Goal: Use online tool/utility: Utilize a website feature to perform a specific function

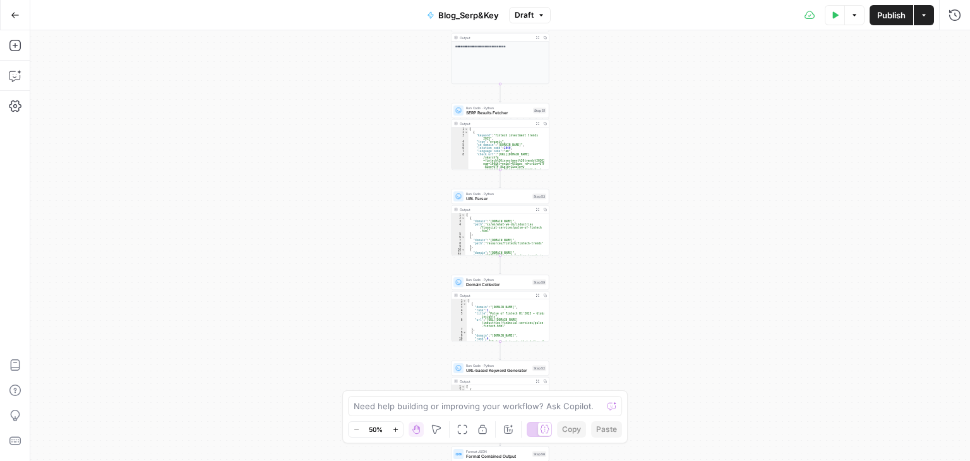
click at [369, 154] on div "**********" at bounding box center [500, 245] width 940 height 431
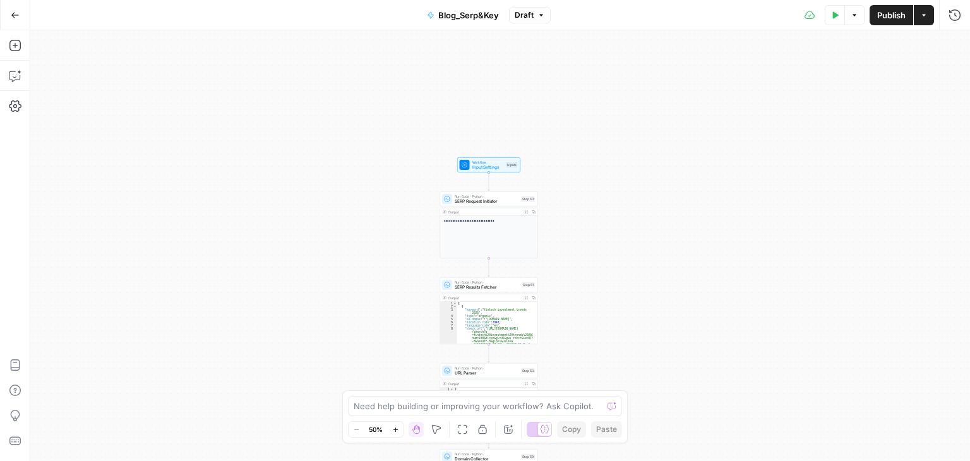
drag, startPoint x: 369, startPoint y: 154, endPoint x: 357, endPoint y: 328, distance: 174.7
click at [357, 328] on div "**********" at bounding box center [500, 245] width 940 height 431
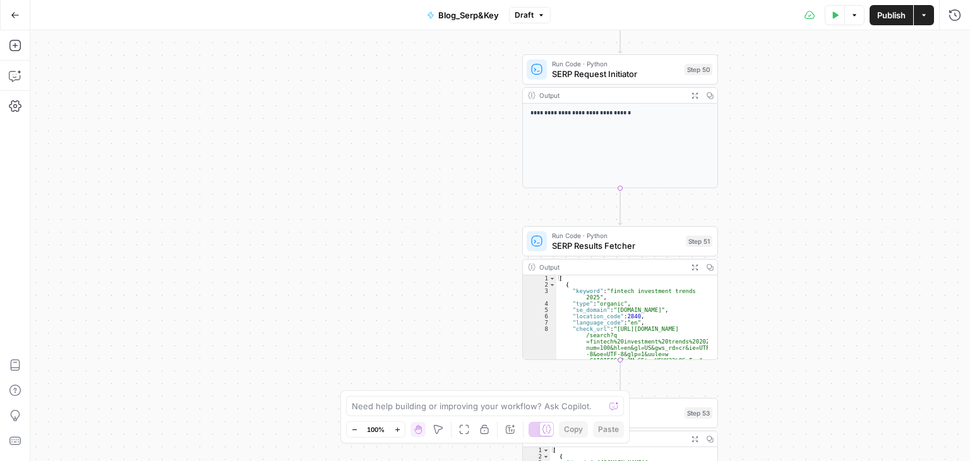
click at [614, 62] on span "Run Code · Python" at bounding box center [616, 64] width 128 height 10
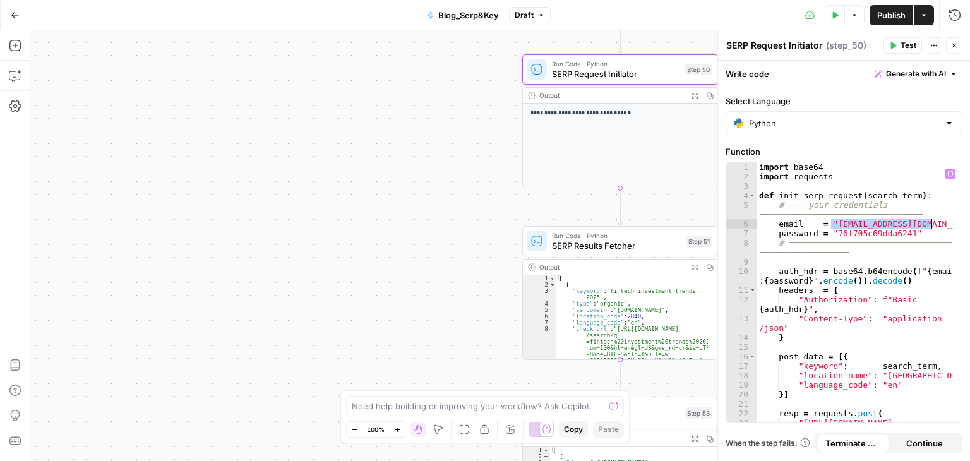
drag, startPoint x: 832, startPoint y: 224, endPoint x: 932, endPoint y: 225, distance: 99.2
click at [932, 225] on div "import base64 import requests def init_serp_request ( search_term ) : # ─── you…" at bounding box center [855, 306] width 196 height 289
drag, startPoint x: 831, startPoint y: 233, endPoint x: 904, endPoint y: 236, distance: 72.7
click at [904, 236] on div "import base64 import requests def init_serp_request ( search_term ) : # ─── you…" at bounding box center [855, 306] width 196 height 289
type textarea "**********"
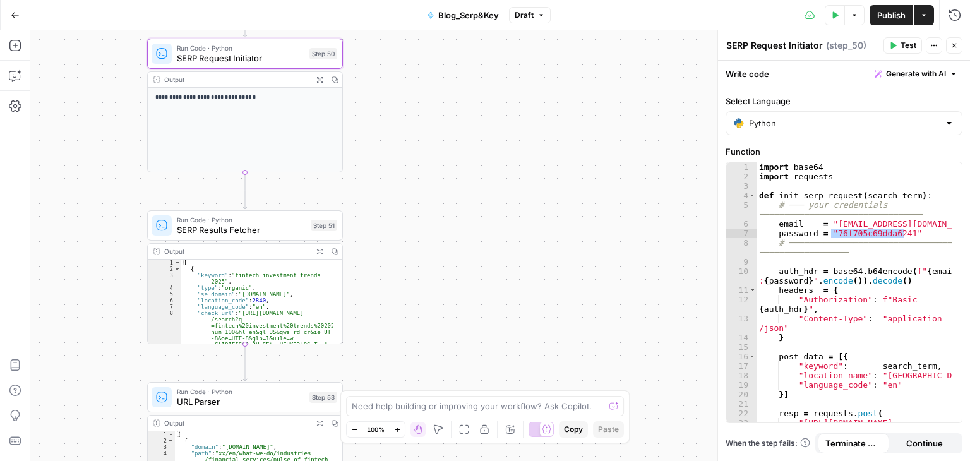
drag, startPoint x: 375, startPoint y: 207, endPoint x: 0, endPoint y: 190, distance: 375.5
click at [0, 190] on div "**********" at bounding box center [485, 245] width 970 height 431
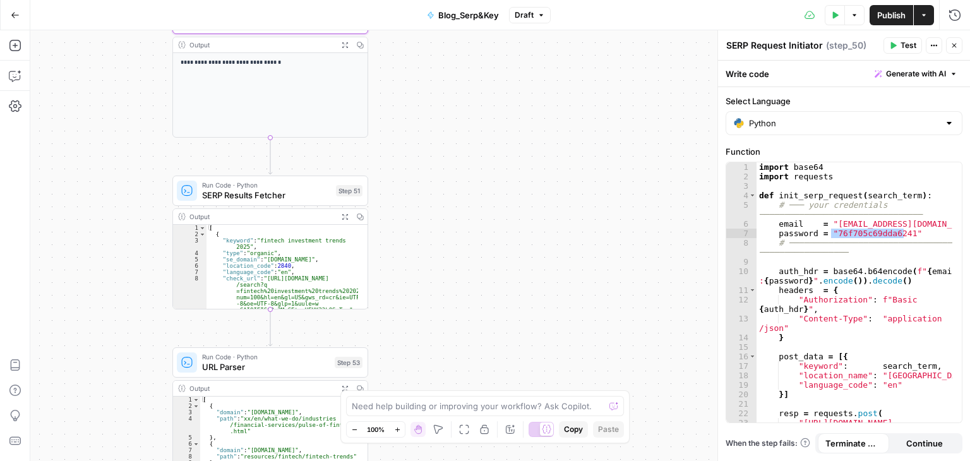
drag, startPoint x: 402, startPoint y: 219, endPoint x: 435, endPoint y: 175, distance: 55.4
click at [435, 175] on div "**********" at bounding box center [500, 245] width 940 height 431
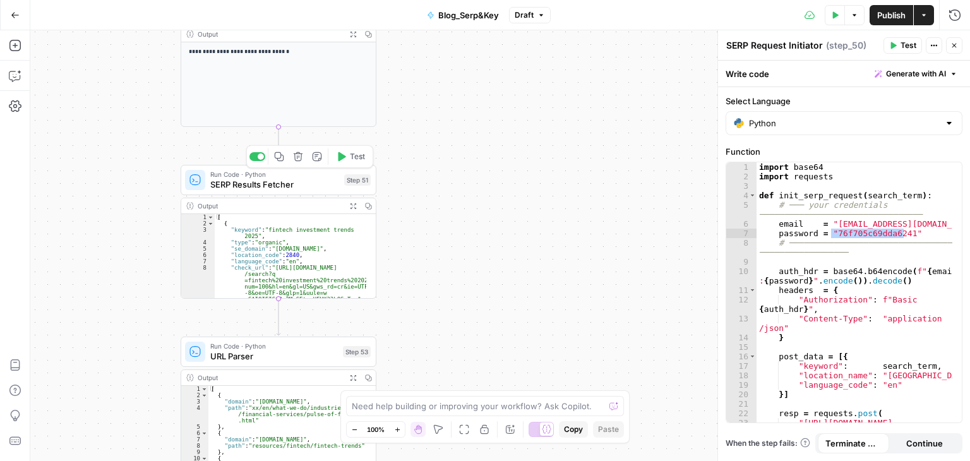
click at [304, 177] on span "Run Code · Python" at bounding box center [274, 174] width 129 height 10
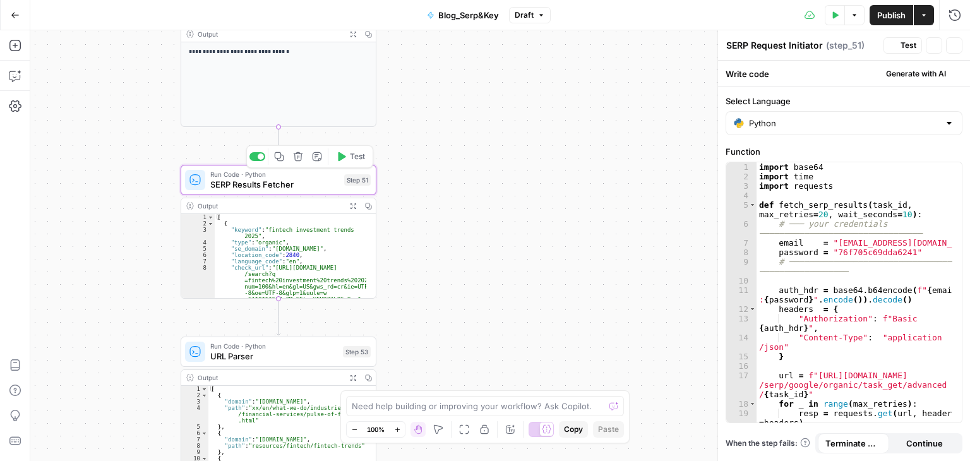
type textarea "SERP Results Fetcher"
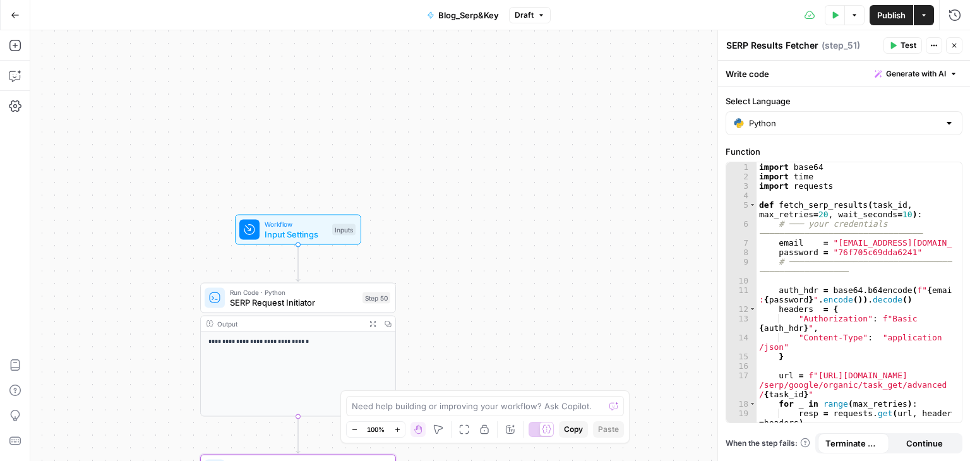
drag, startPoint x: 536, startPoint y: 97, endPoint x: 555, endPoint y: 392, distance: 295.5
click at [555, 392] on body "**********" at bounding box center [485, 230] width 970 height 461
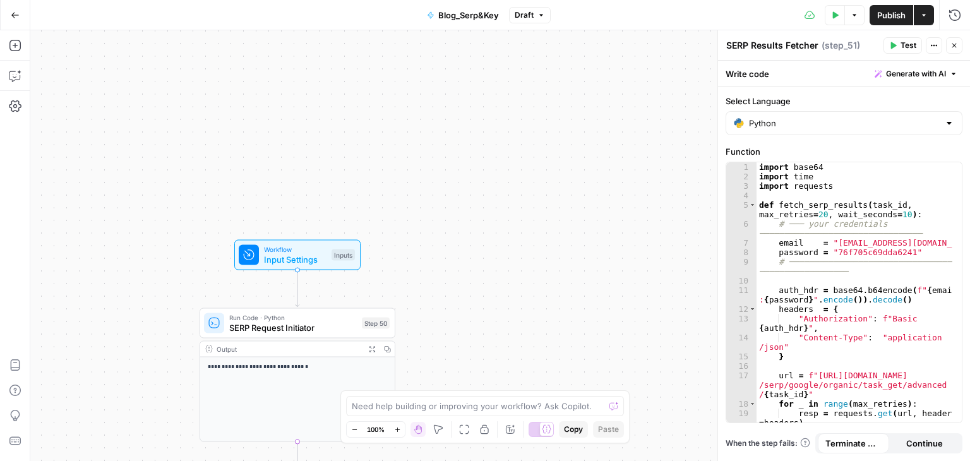
click at [259, 246] on div "Workflow Input Settings Inputs Test Step" at bounding box center [297, 254] width 116 height 21
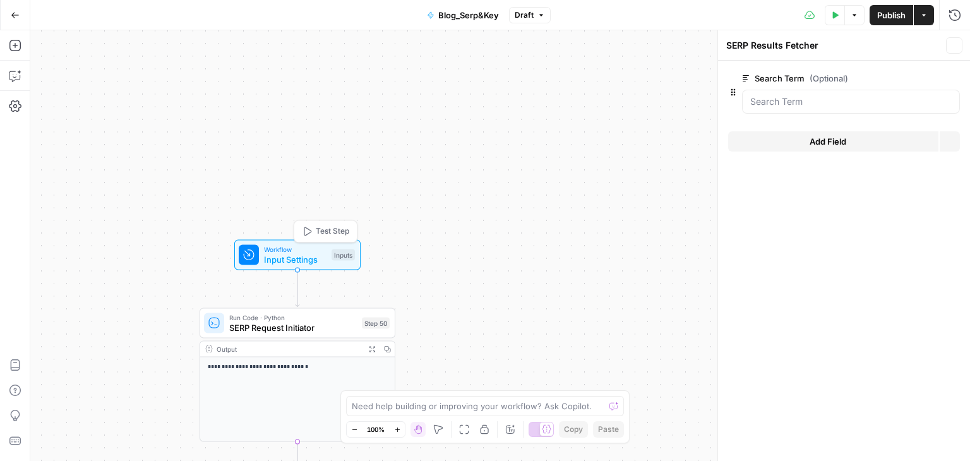
type textarea "Inputs"
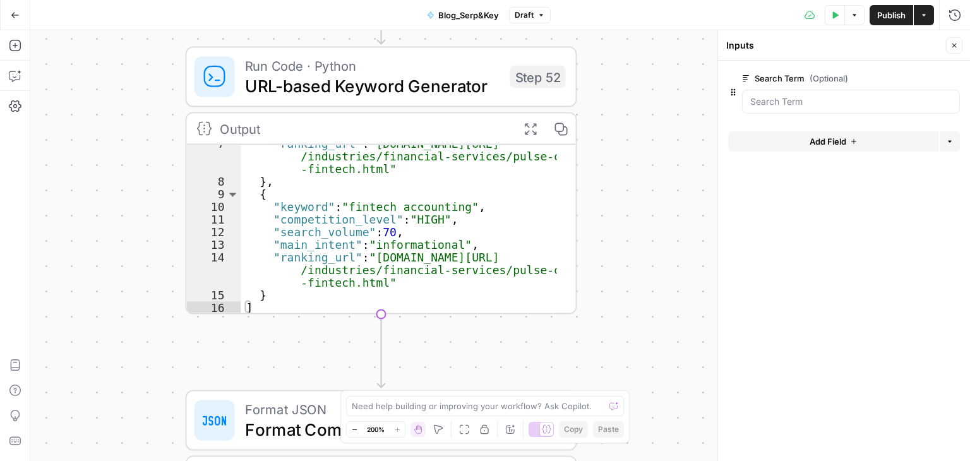
scroll to position [41, 0]
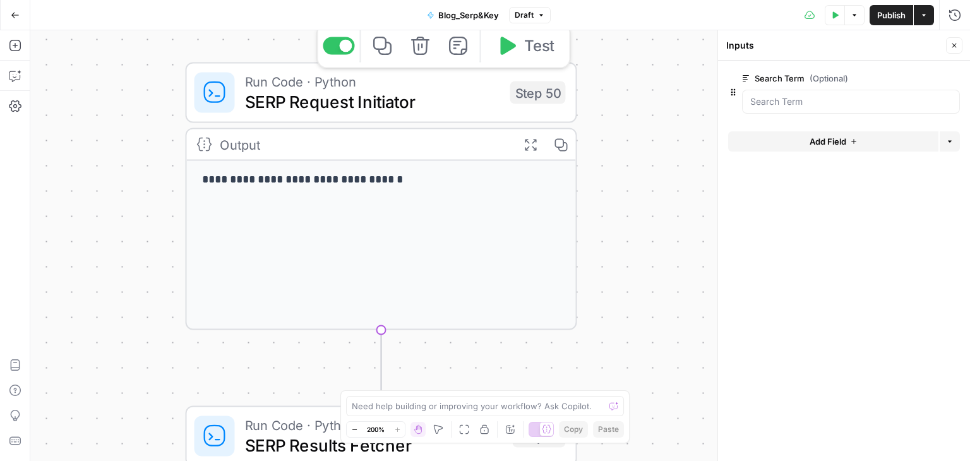
click at [462, 83] on span "Run Code · Python" at bounding box center [372, 81] width 255 height 20
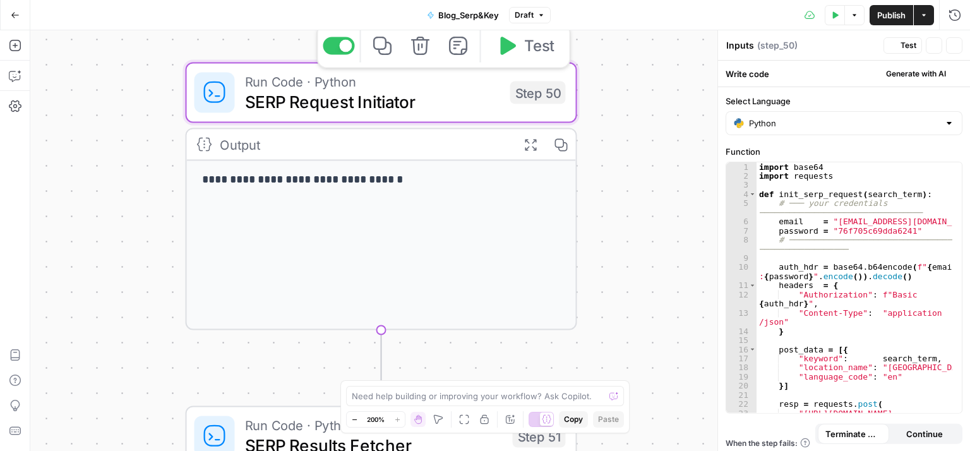
type textarea "SERP Request Initiator"
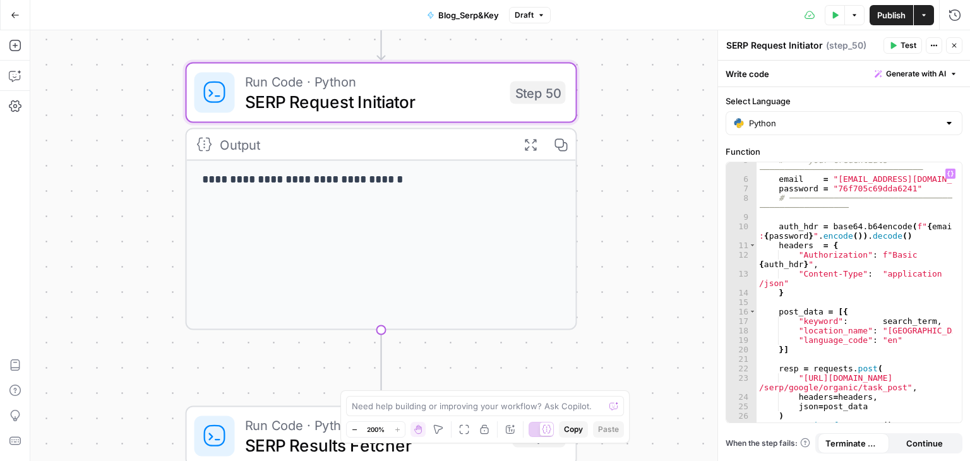
scroll to position [109, 0]
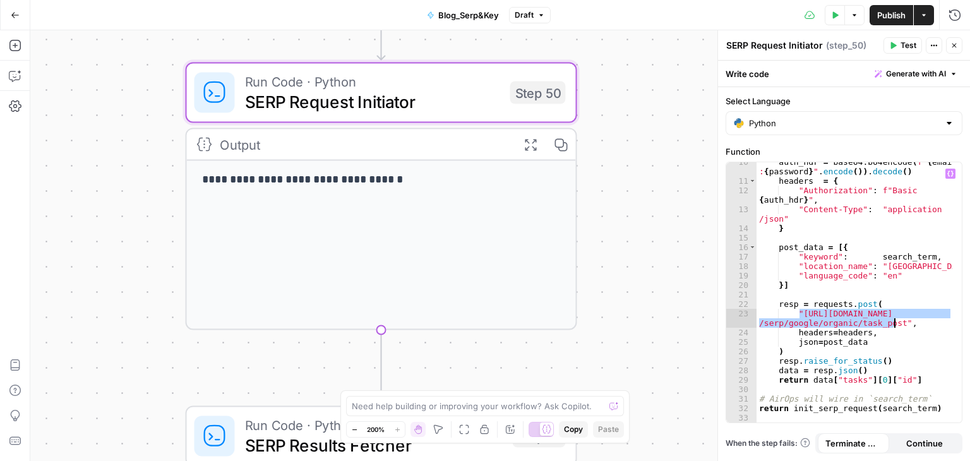
drag, startPoint x: 799, startPoint y: 314, endPoint x: 893, endPoint y: 322, distance: 94.5
click at [893, 322] on div "auth_hdr = base64 . b64encode ( f" { email } : { password } " . encode ( )) . d…" at bounding box center [855, 301] width 196 height 289
click at [810, 276] on div "auth_hdr = base64 . b64encode ( f" { email } : { password } " . encode ( )) . d…" at bounding box center [855, 301] width 196 height 289
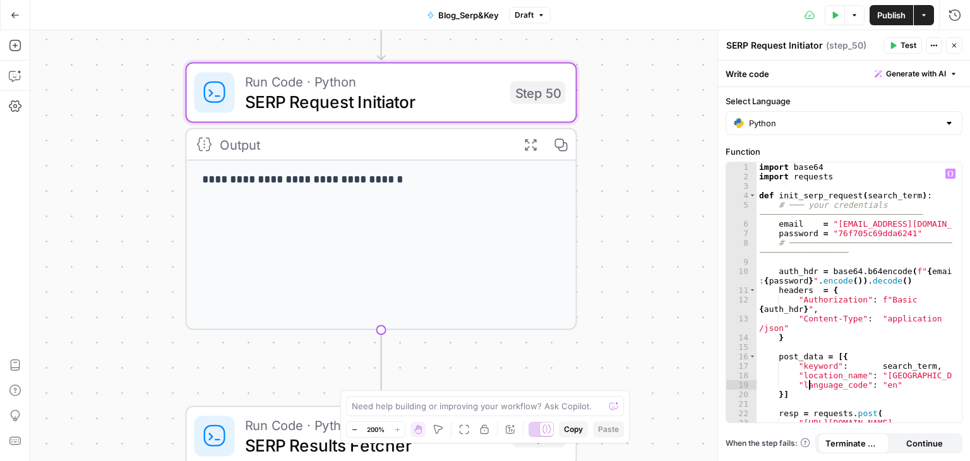
scroll to position [0, 0]
click at [846, 240] on div "import base64 import requests def init_serp_request ( search_term ) : # ─── you…" at bounding box center [855, 306] width 196 height 289
type textarea "**********"
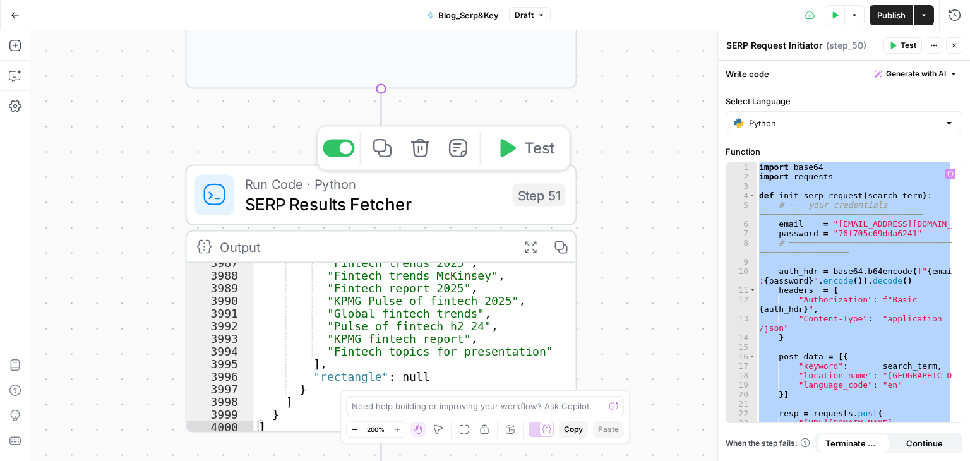
click at [433, 177] on span "Run Code · Python" at bounding box center [374, 184] width 258 height 20
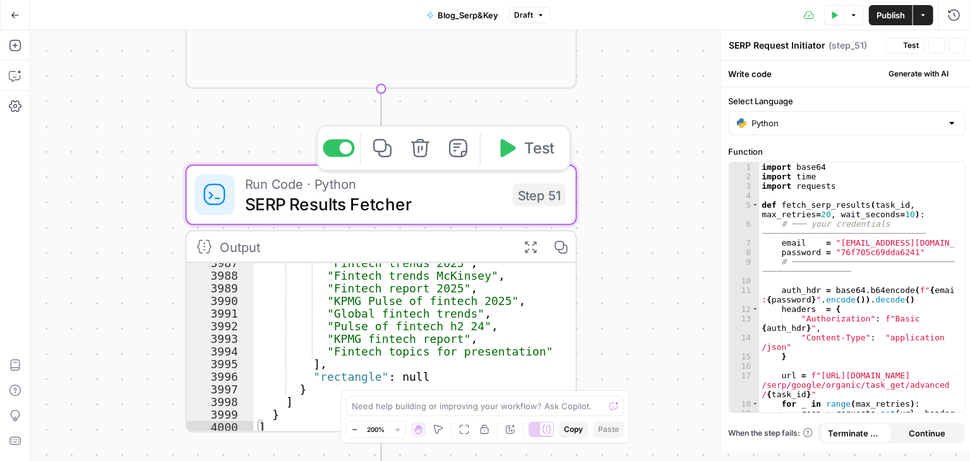
type textarea "SERP Results Fetcher"
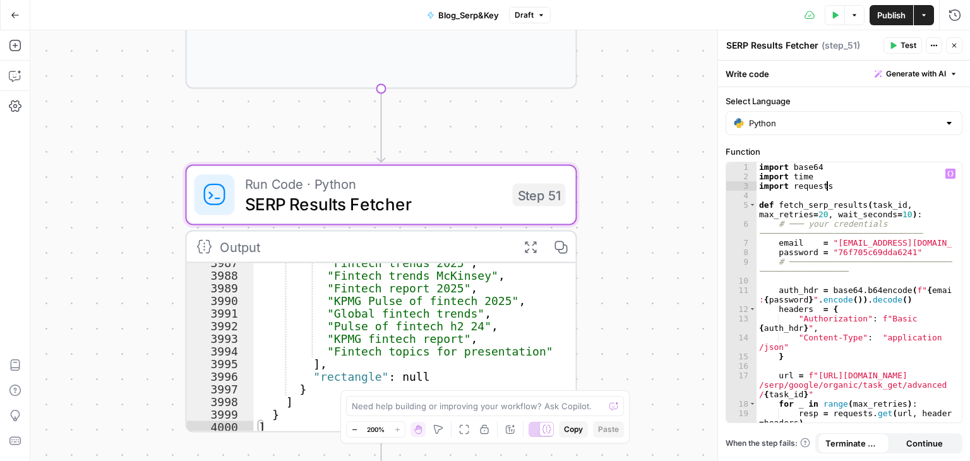
click at [856, 187] on div "import base64 import time import requests def fetch_serp_results ( task_id , ma…" at bounding box center [855, 301] width 196 height 279
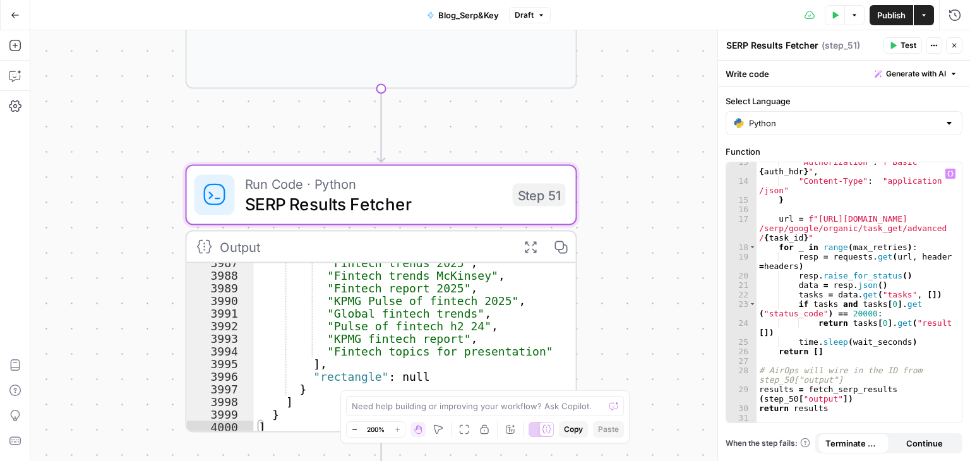
scroll to position [157, 0]
drag, startPoint x: 813, startPoint y: 219, endPoint x: 842, endPoint y: 238, distance: 34.7
click at [842, 238] on div ""Authorization" : f"Basic { auth_hdr } " , "Content-Type" : "application /json"…" at bounding box center [855, 301] width 196 height 289
type textarea "**********"
click at [842, 238] on div ""Authorization" : f"Basic { auth_hdr } " , "Content-Type" : "application /json"…" at bounding box center [855, 292] width 196 height 260
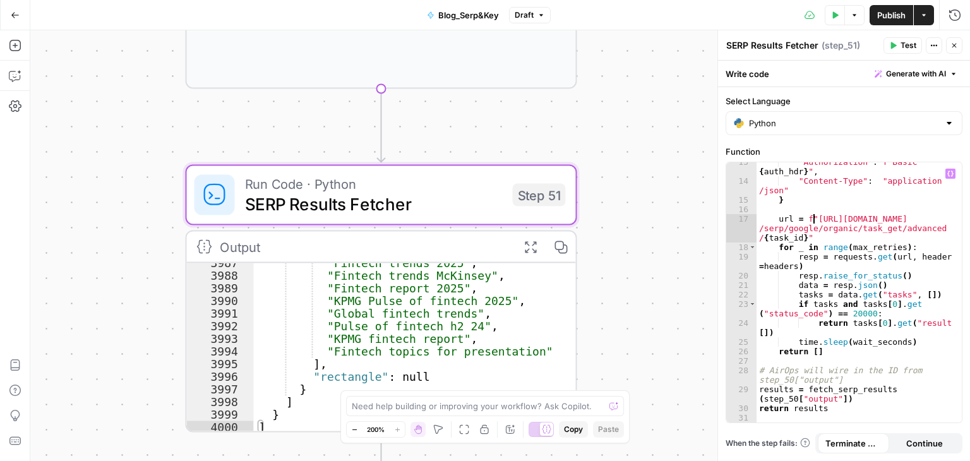
click at [813, 220] on div ""Authorization" : f"Basic { auth_hdr } " , "Content-Type" : "application /json"…" at bounding box center [855, 301] width 196 height 289
drag, startPoint x: 801, startPoint y: 220, endPoint x: 806, endPoint y: 236, distance: 15.8
click at [806, 236] on div ""Authorization" : f"Basic { auth_hdr } " , "Content-Type" : "application /json"…" at bounding box center [855, 301] width 196 height 289
click at [707, 193] on div "**********" at bounding box center [500, 245] width 940 height 431
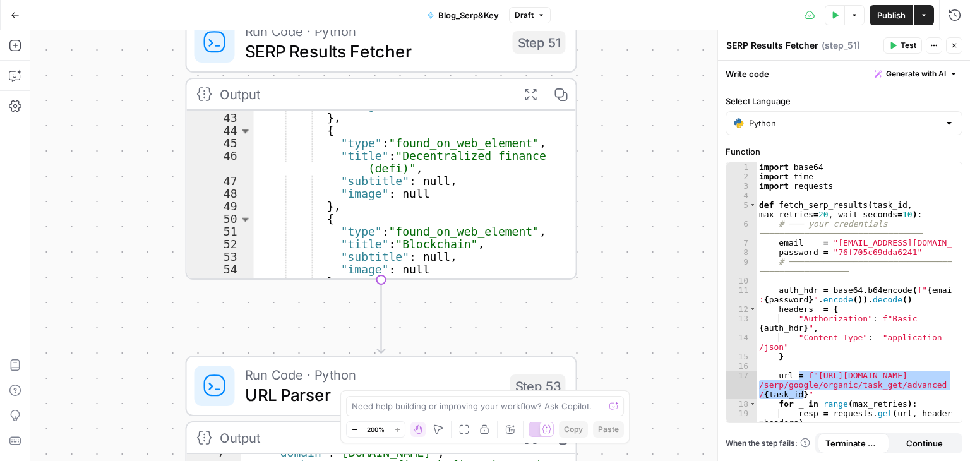
scroll to position [192, 0]
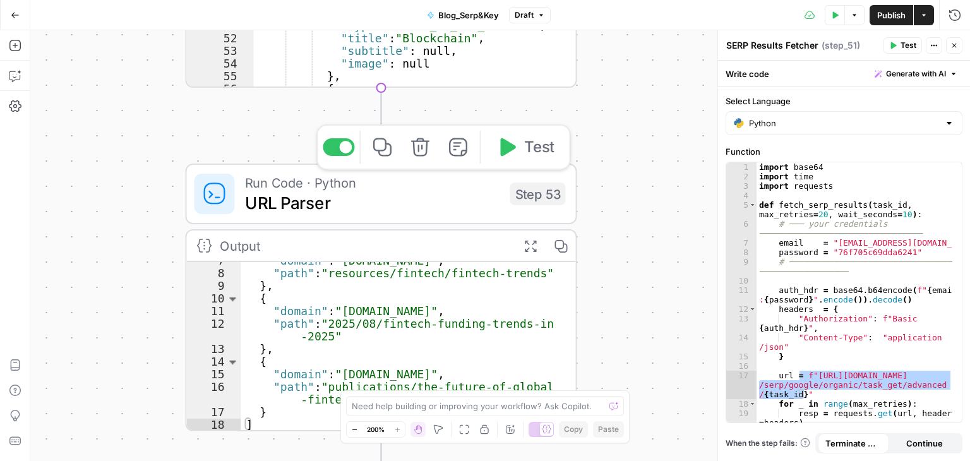
click at [380, 209] on span "URL Parser" at bounding box center [372, 202] width 255 height 25
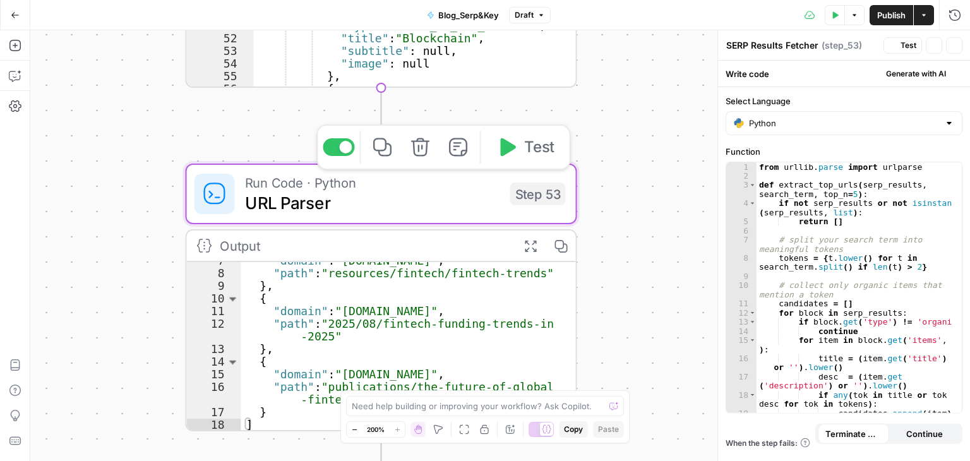
type textarea "URL Parser"
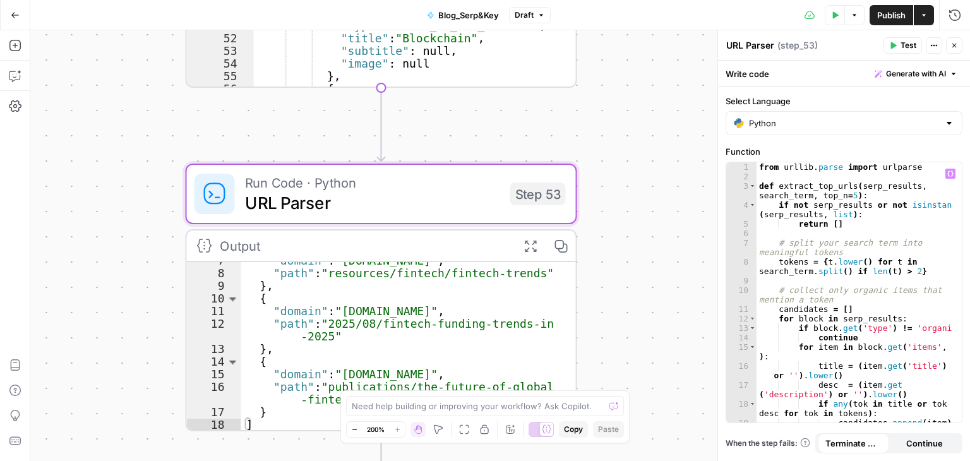
type textarea "**********"
drag, startPoint x: 777, startPoint y: 238, endPoint x: 851, endPoint y: 249, distance: 75.3
click at [851, 249] on div "from urllib . parse import urlparse def extract_top_urls ( serp_results , searc…" at bounding box center [855, 301] width 196 height 279
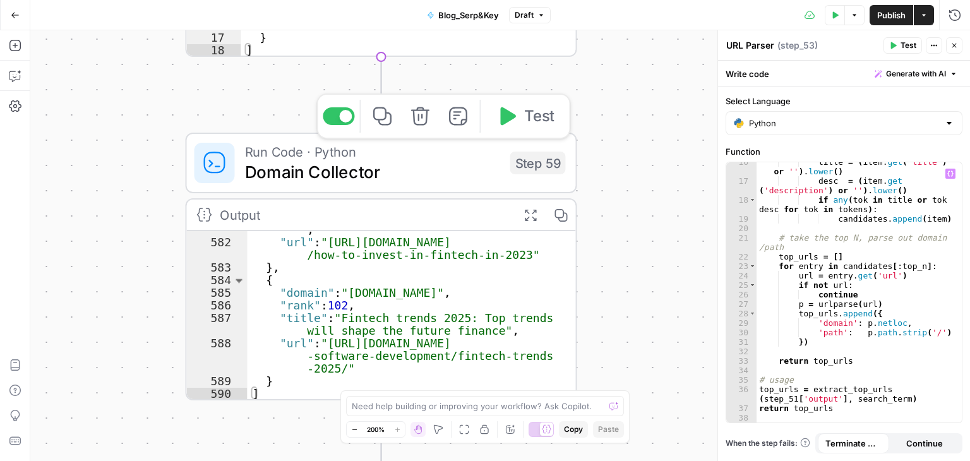
click at [356, 176] on span "Domain Collector" at bounding box center [372, 171] width 255 height 25
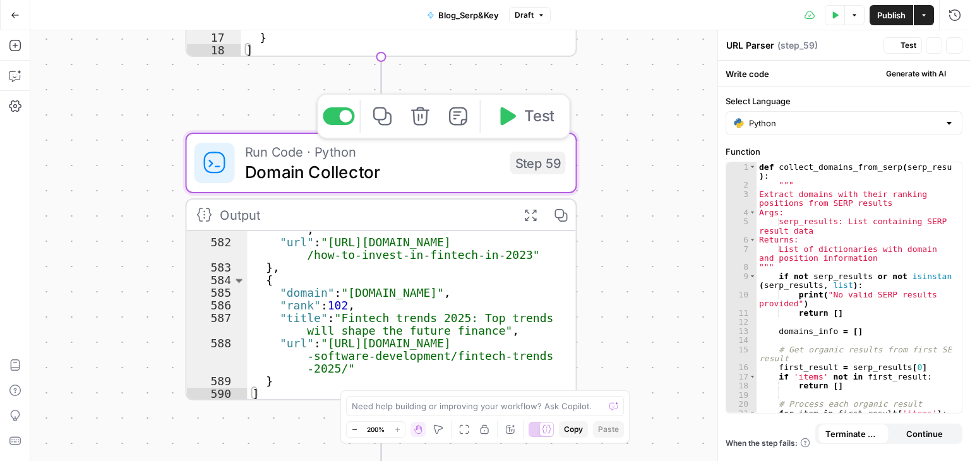
type textarea "Domain Collector"
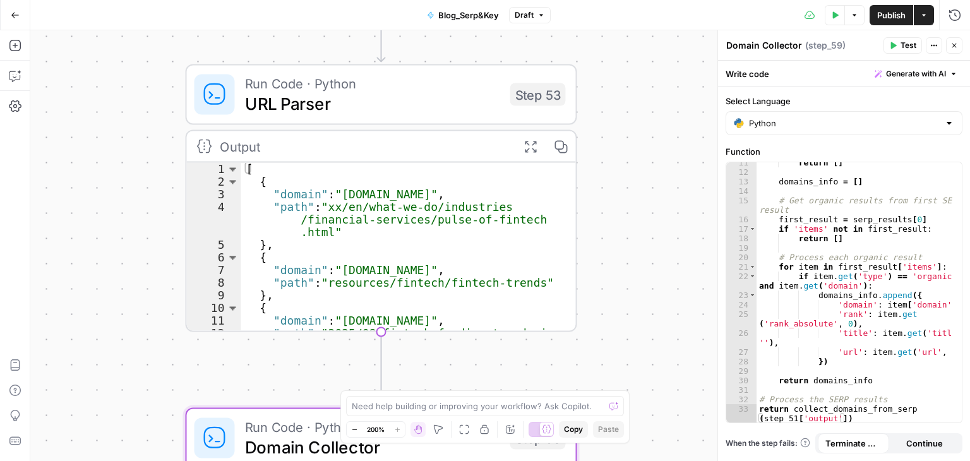
scroll to position [54, 0]
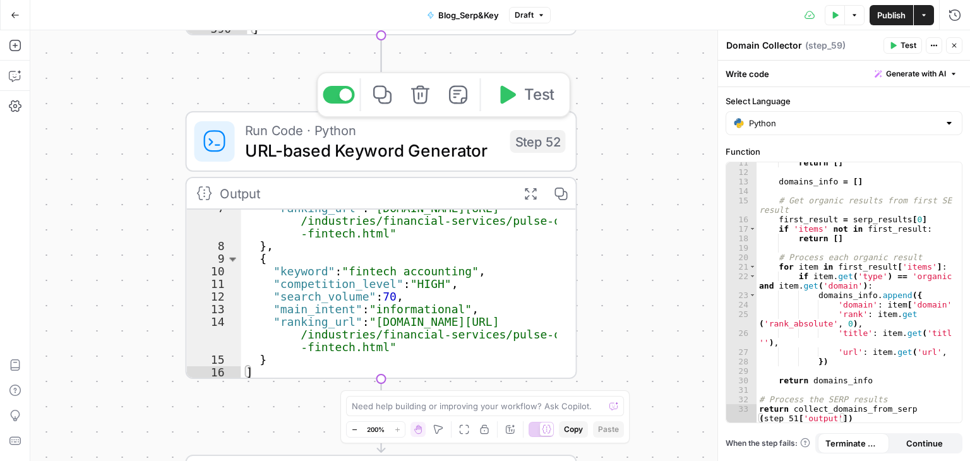
click at [460, 152] on span "URL-based Keyword Generator" at bounding box center [372, 150] width 255 height 25
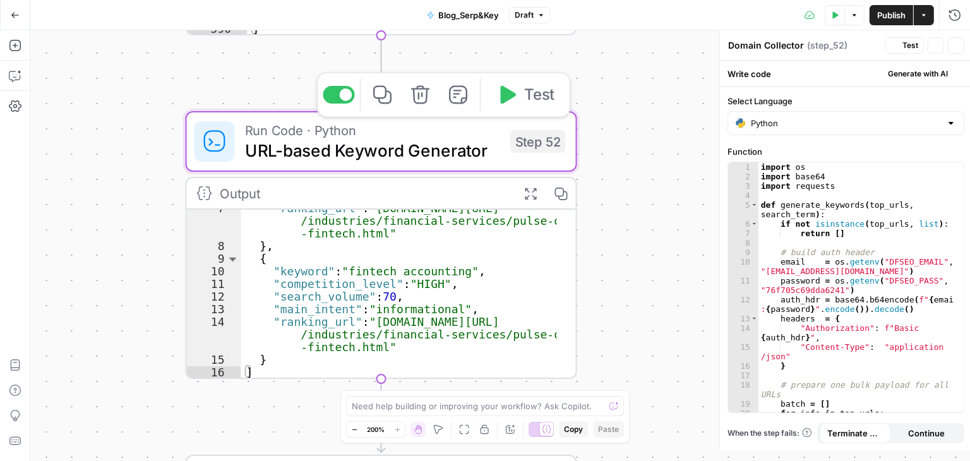
type textarea "URL-based Keyword Generator"
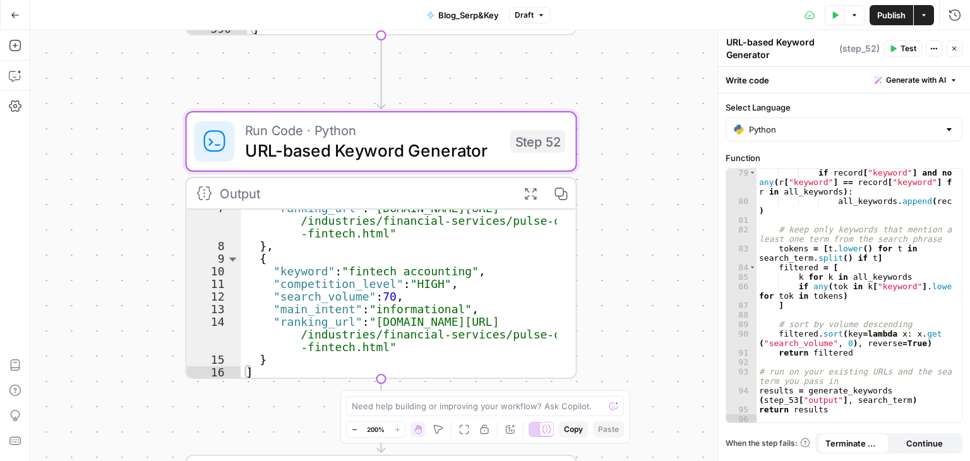
scroll to position [0, 0]
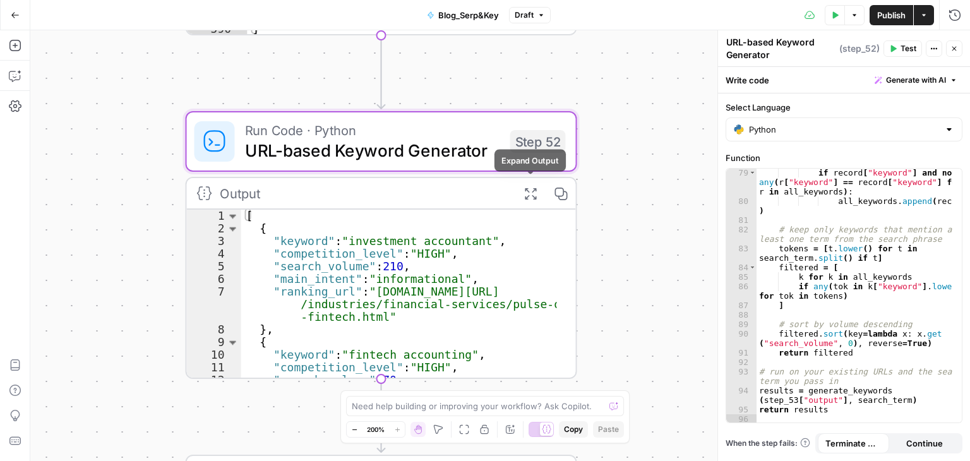
click at [529, 197] on icon "button" at bounding box center [531, 193] width 14 height 14
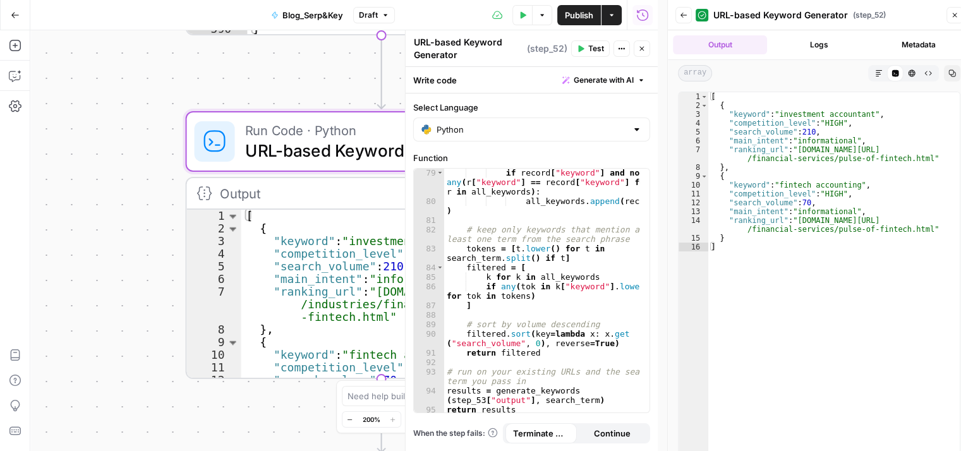
click at [957, 18] on icon "button" at bounding box center [954, 15] width 8 height 8
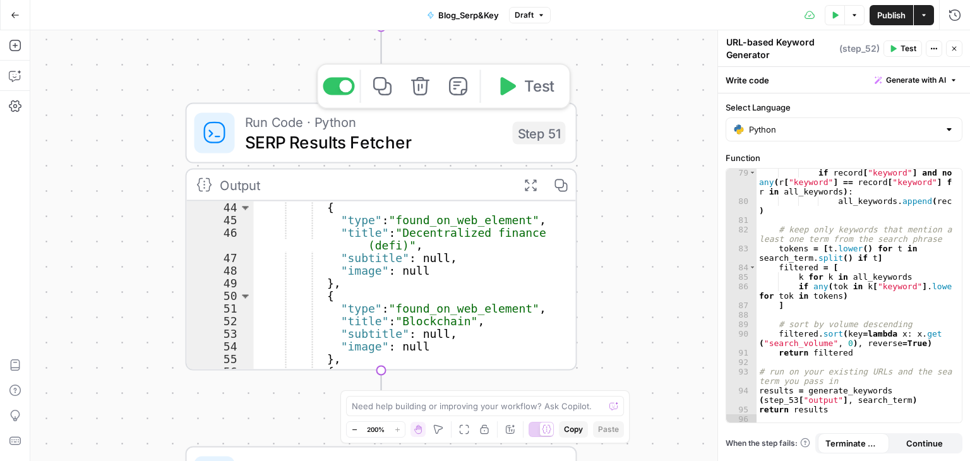
click at [453, 114] on span "Run Code · Python" at bounding box center [374, 122] width 258 height 20
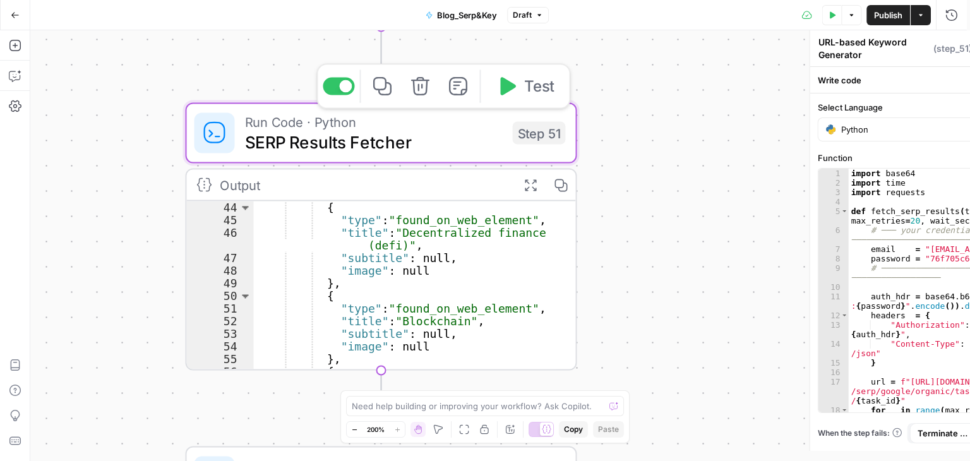
type textarea "SERP Results Fetcher"
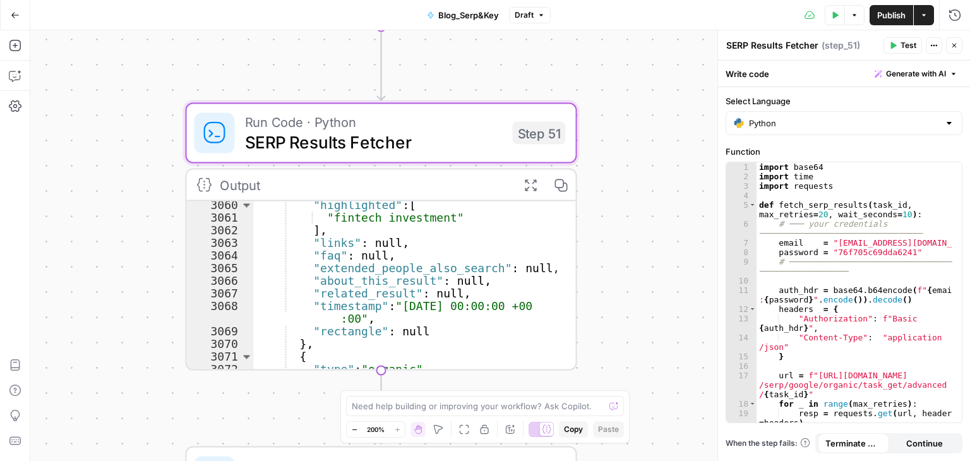
scroll to position [20609, 0]
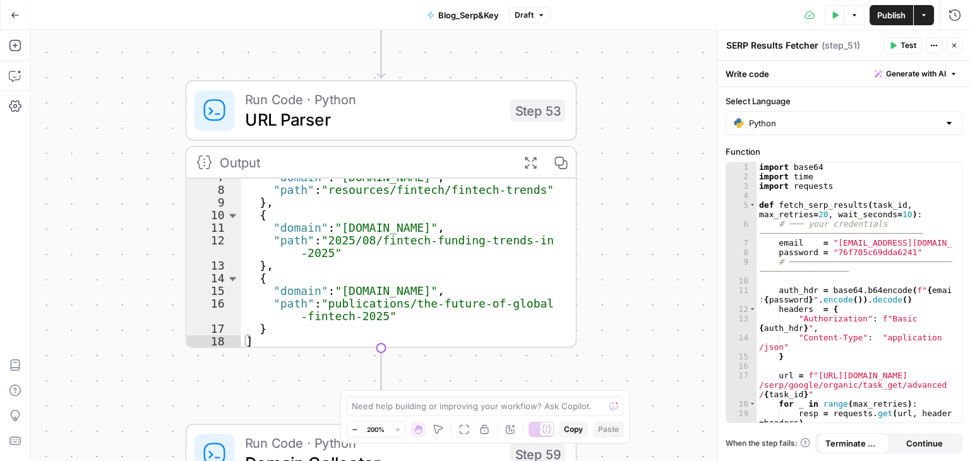
click at [440, 110] on span "URL Parser" at bounding box center [372, 119] width 255 height 25
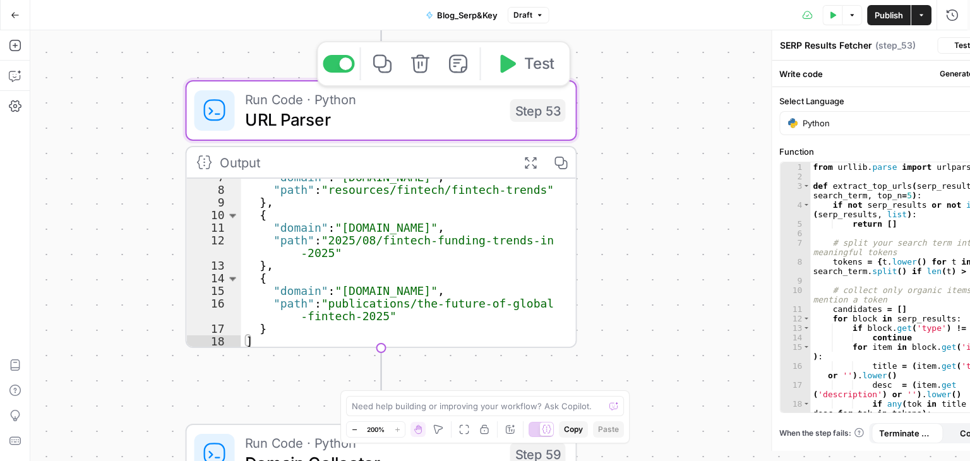
type textarea "URL Parser"
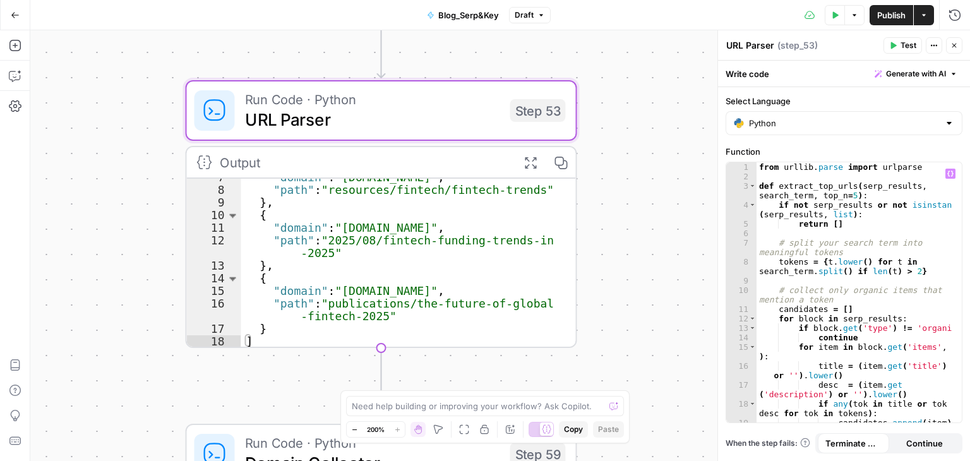
click at [826, 259] on div "from urllib . parse import urlparse def extract_top_urls ( serp_results , searc…" at bounding box center [855, 301] width 196 height 279
type textarea "**********"
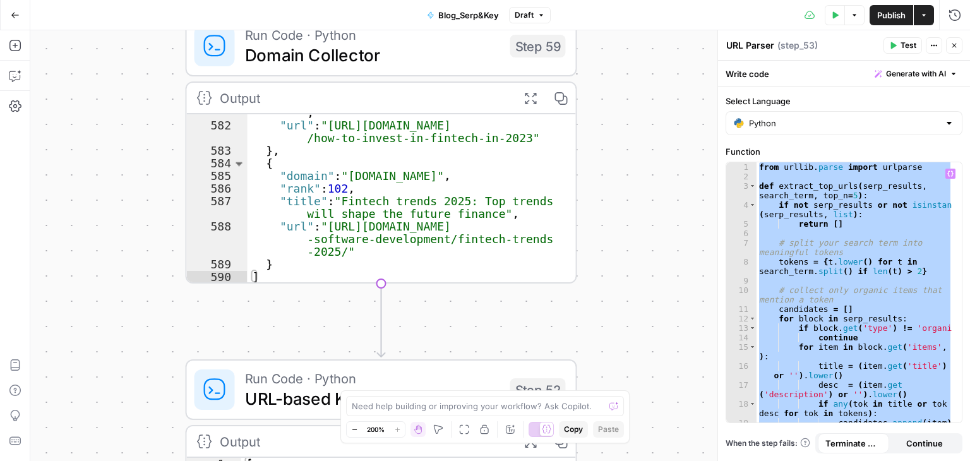
click at [445, 56] on span "Domain Collector" at bounding box center [372, 54] width 255 height 25
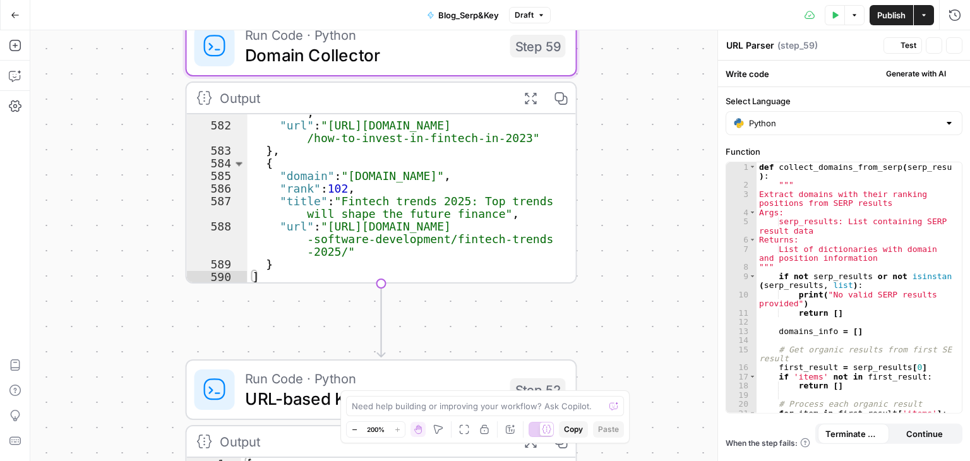
type textarea "Domain Collector"
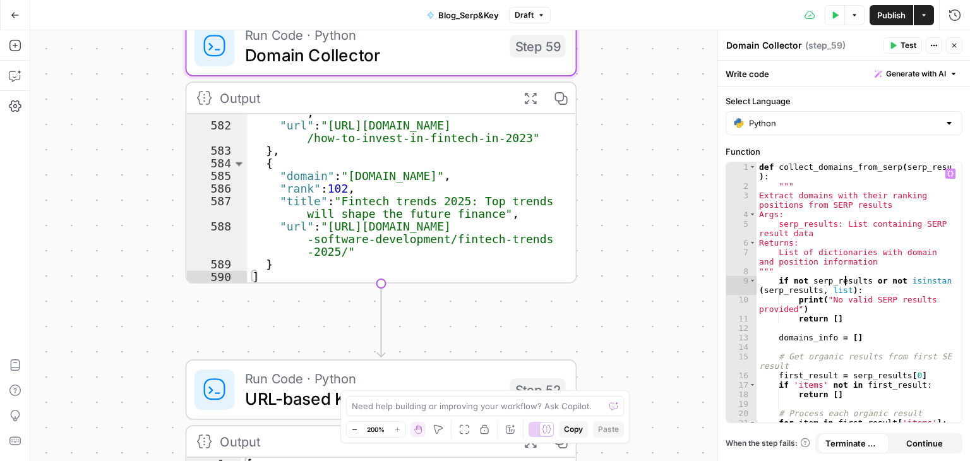
click at [845, 283] on div "def collect_domains_from_serp ( serp_results ) : """ Extract domains with their…" at bounding box center [855, 311] width 196 height 298
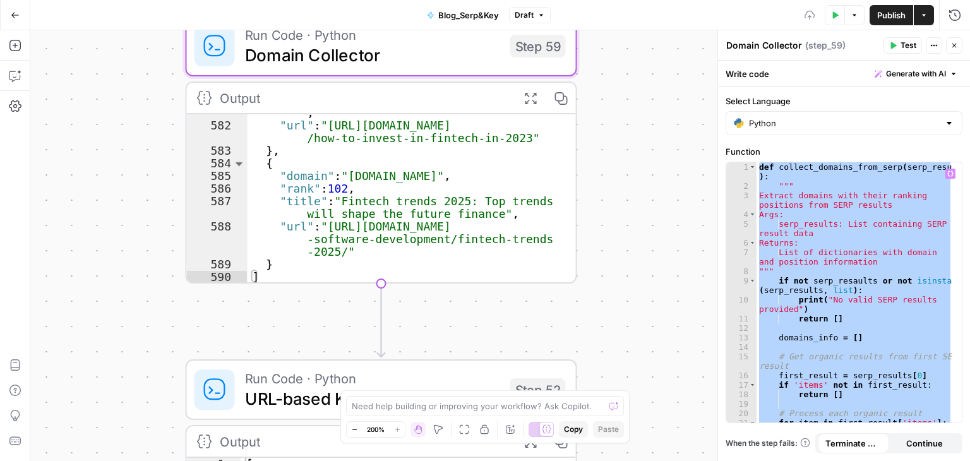
type textarea "**********"
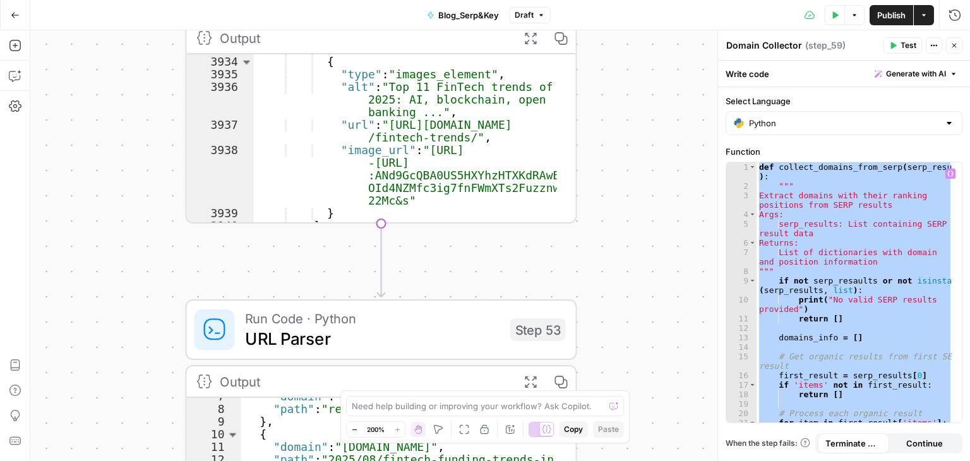
scroll to position [20361, 0]
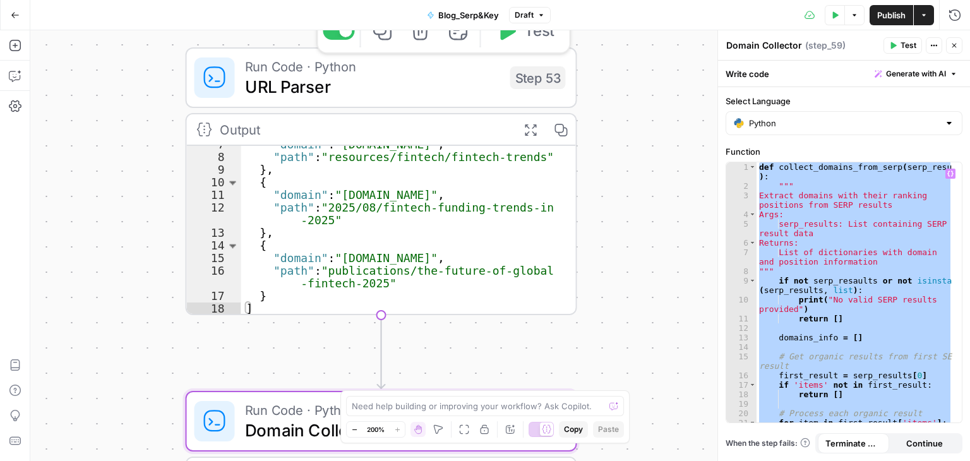
click at [391, 84] on span "URL Parser" at bounding box center [372, 86] width 255 height 25
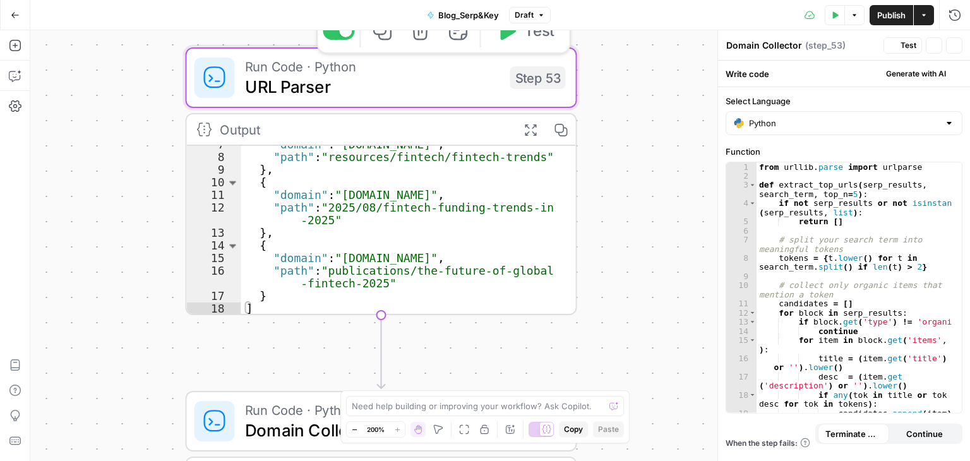
type textarea "URL Parser"
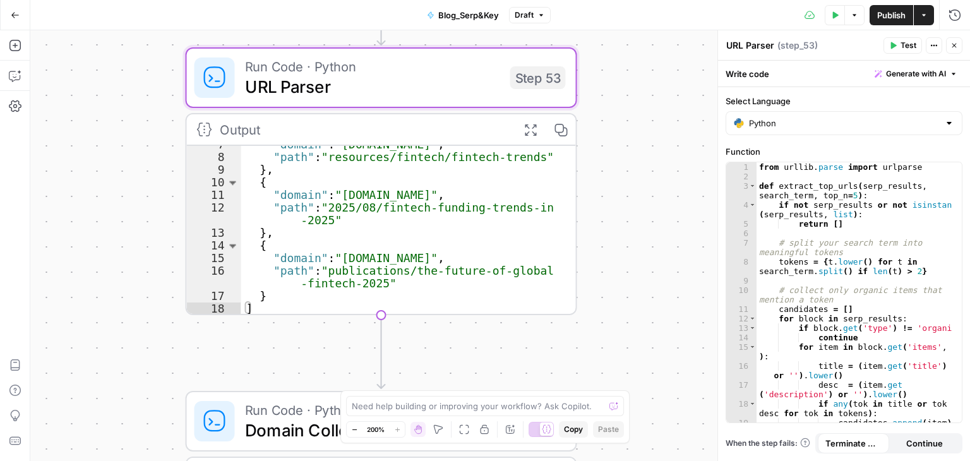
click at [831, 251] on div "from urllib . parse import urlparse def extract_top_urls ( serp_results , searc…" at bounding box center [855, 301] width 196 height 279
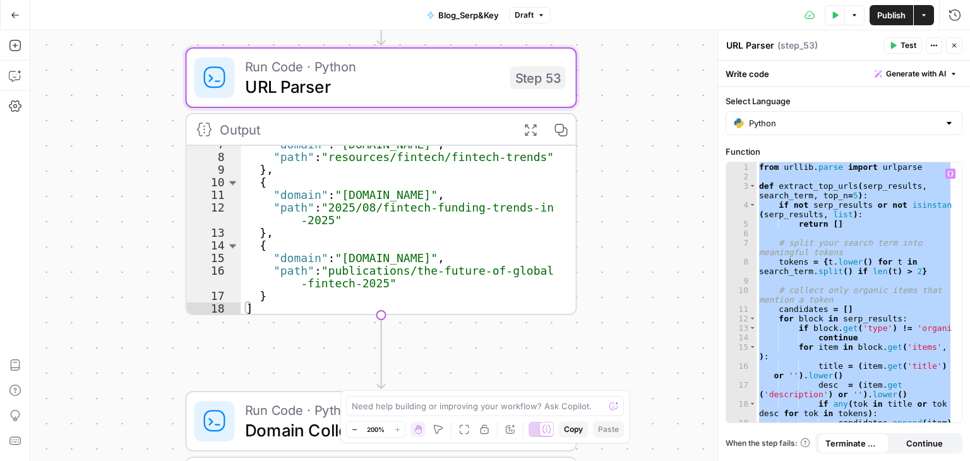
click at [777, 244] on div "from urllib . parse import urlparse def extract_top_urls ( serp_results , searc…" at bounding box center [855, 292] width 196 height 260
type textarea "**********"
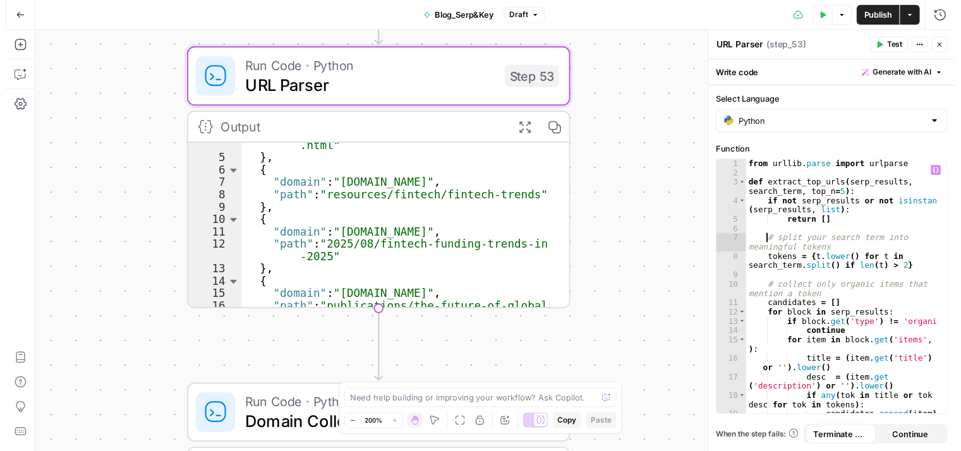
scroll to position [0, 0]
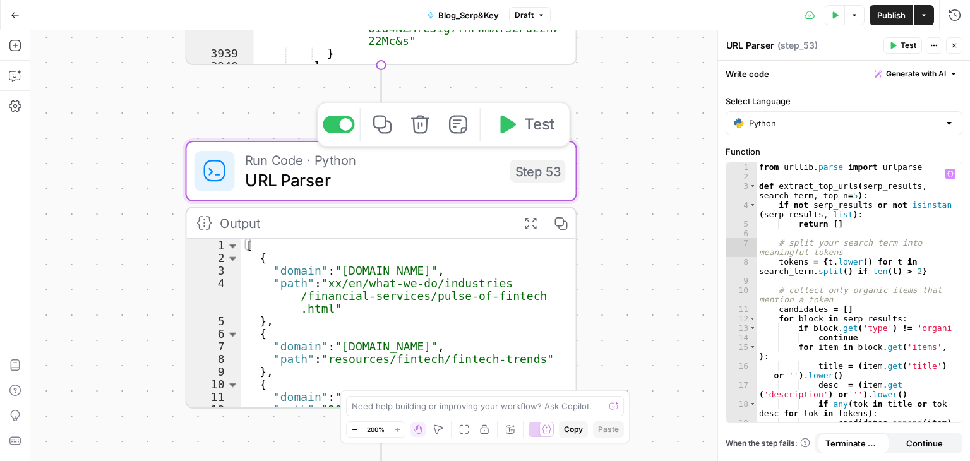
click at [405, 184] on span "URL Parser" at bounding box center [372, 179] width 255 height 25
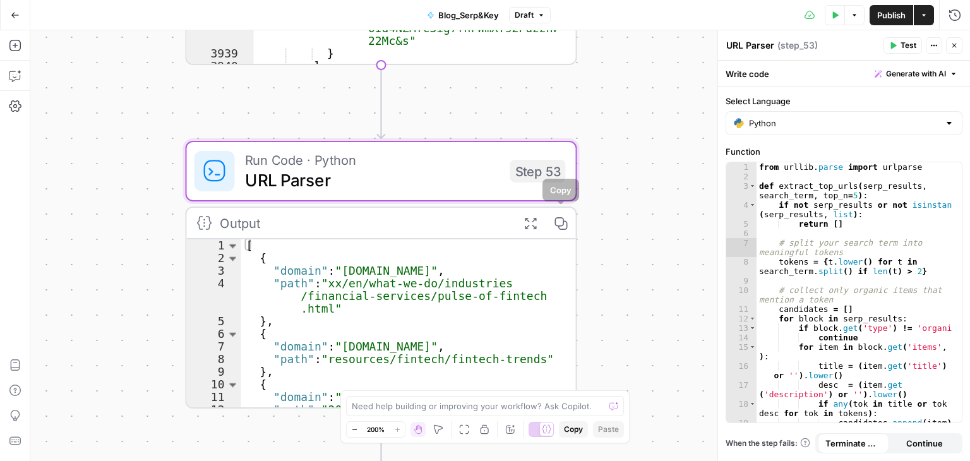
click at [536, 224] on icon "button" at bounding box center [531, 223] width 14 height 14
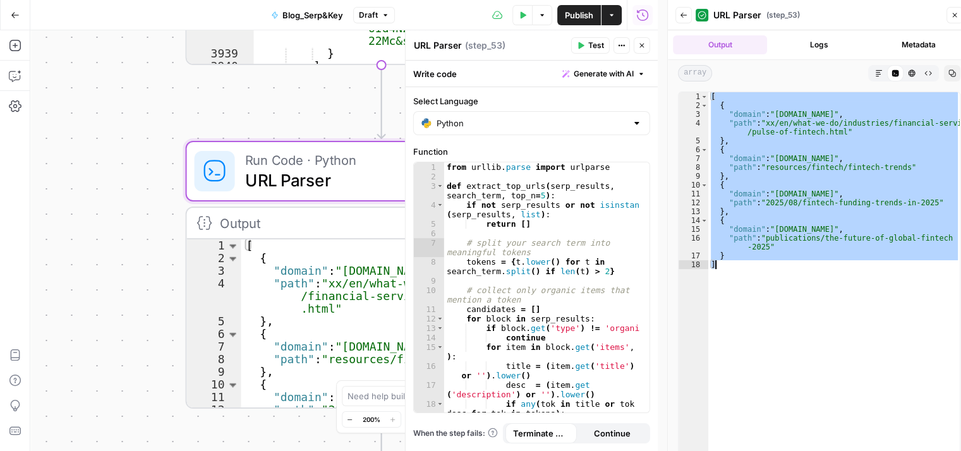
drag, startPoint x: 707, startPoint y: 97, endPoint x: 789, endPoint y: 263, distance: 185.3
click at [789, 263] on div "[ { "domain" : "[DOMAIN_NAME]" , "path" : "xx/en/what-we-do/industries/financia…" at bounding box center [834, 282] width 252 height 381
type textarea "* *"
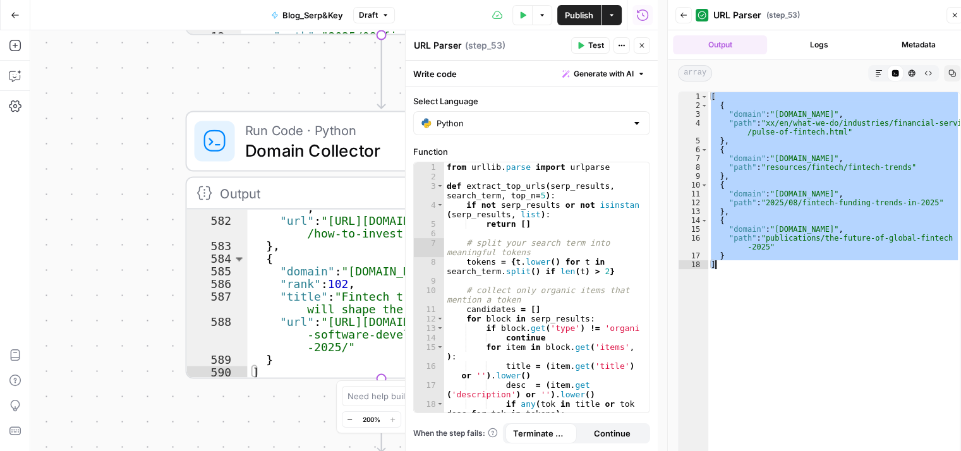
scroll to position [0, 9]
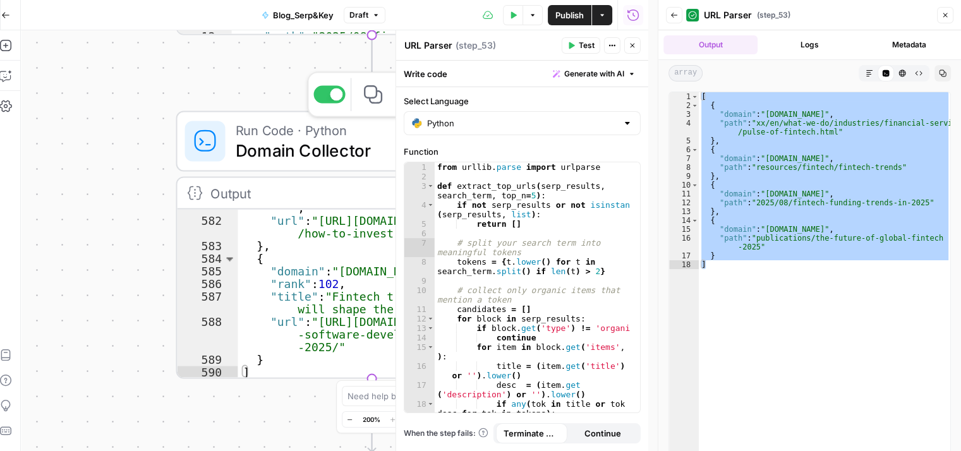
click at [350, 155] on span "Domain Collector" at bounding box center [363, 150] width 255 height 25
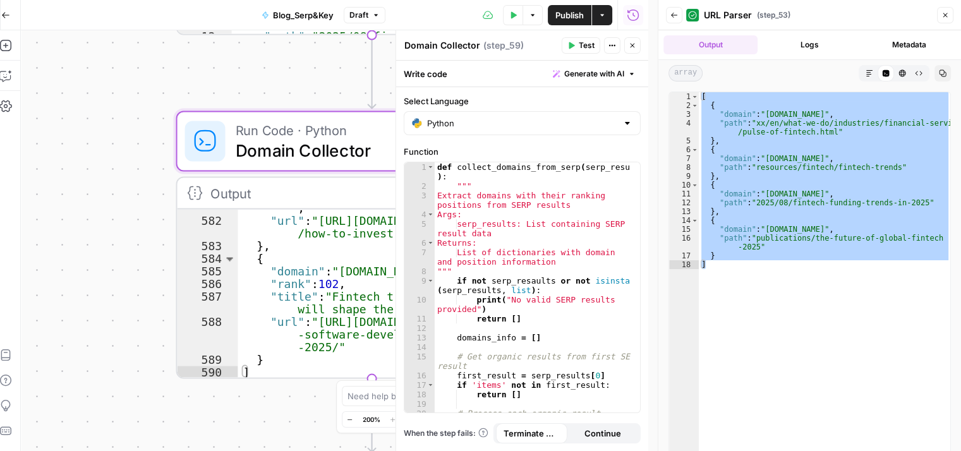
click at [638, 49] on button "Close" at bounding box center [632, 45] width 16 height 16
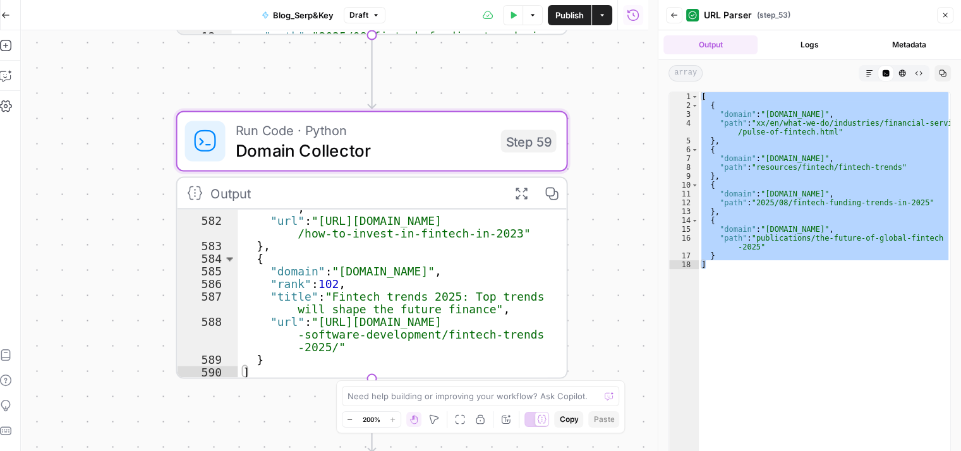
click at [521, 191] on icon "button" at bounding box center [521, 193] width 14 height 14
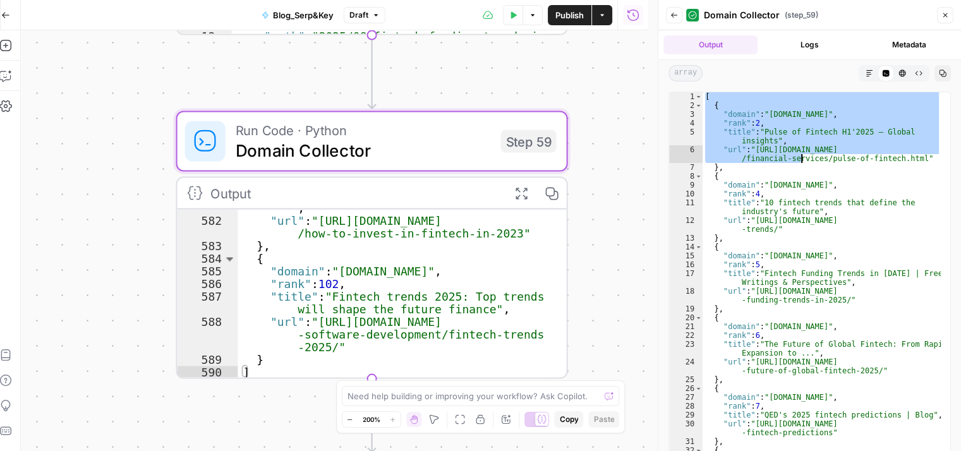
drag, startPoint x: 705, startPoint y: 99, endPoint x: 809, endPoint y: 160, distance: 120.6
click at [809, 160] on div "[ { "domain" : "[DOMAIN_NAME]" , "rank" : 2 , "title" : "Pulse of Fintech H1'20…" at bounding box center [821, 282] width 239 height 381
click at [809, 160] on div "[ { "domain" : "[DOMAIN_NAME]" , "rank" : 2 , "title" : "Pulse of Fintech H1'20…" at bounding box center [821, 273] width 238 height 363
type textarea "**********"
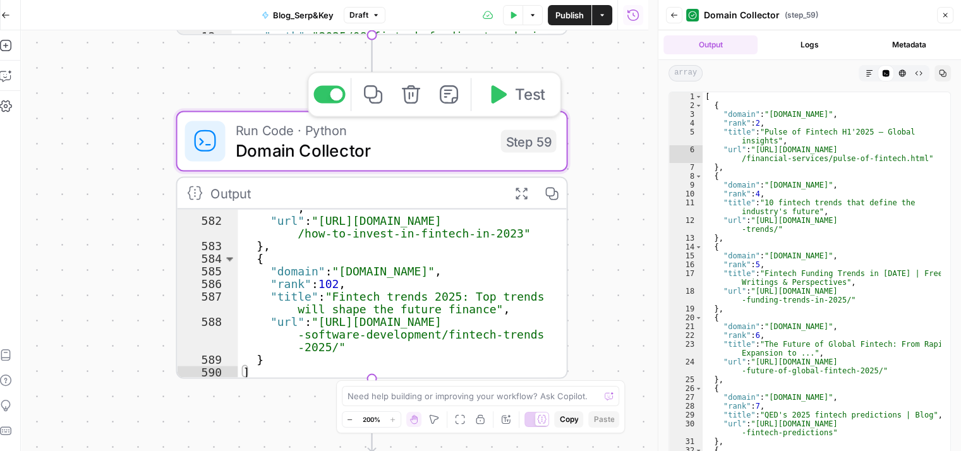
click at [462, 145] on span "Domain Collector" at bounding box center [363, 150] width 255 height 25
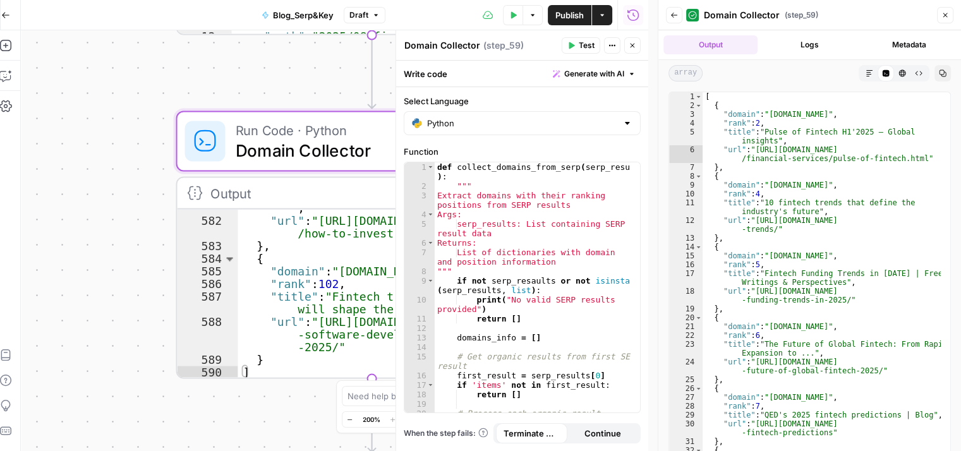
click at [563, 238] on div "def collect_domains_from_serp ( serp_results ) : """ Extract domains with their…" at bounding box center [532, 301] width 196 height 279
type textarea "**********"
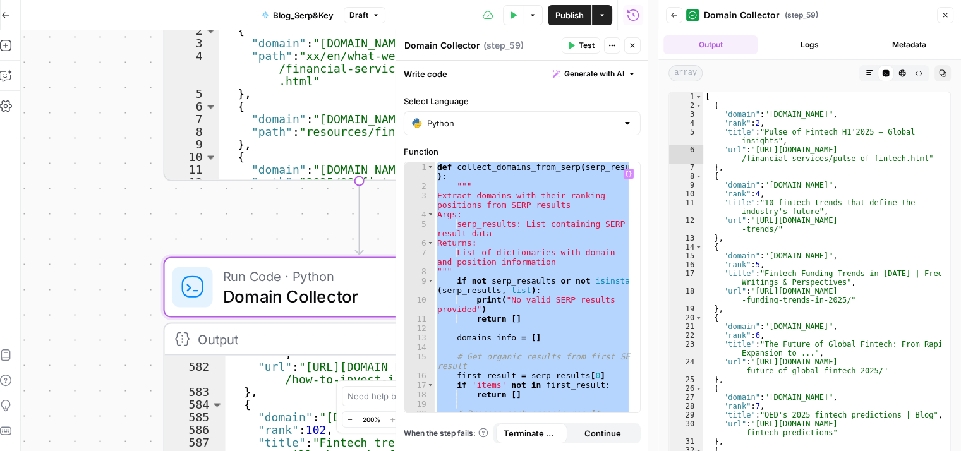
drag, startPoint x: 121, startPoint y: 142, endPoint x: 74, endPoint y: 470, distance: 331.2
click at [74, 451] on html "**********" at bounding box center [471, 225] width 961 height 451
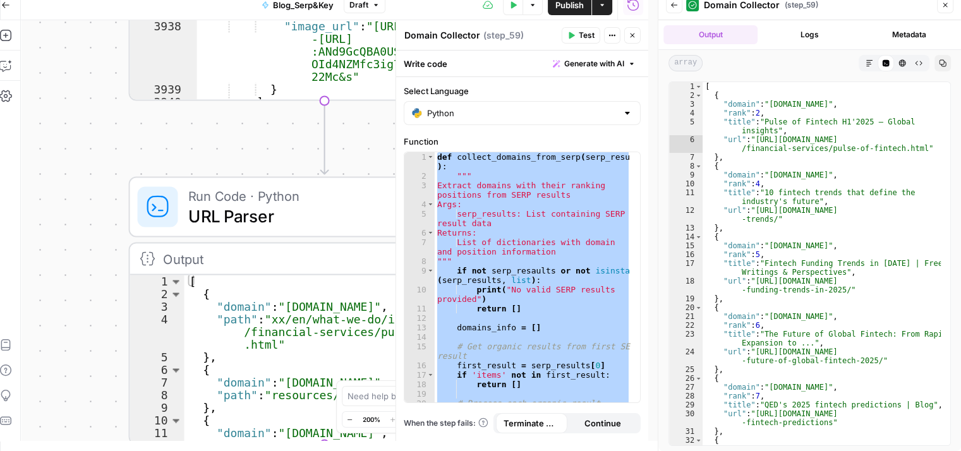
click at [152, 137] on div "**********" at bounding box center [334, 230] width 627 height 421
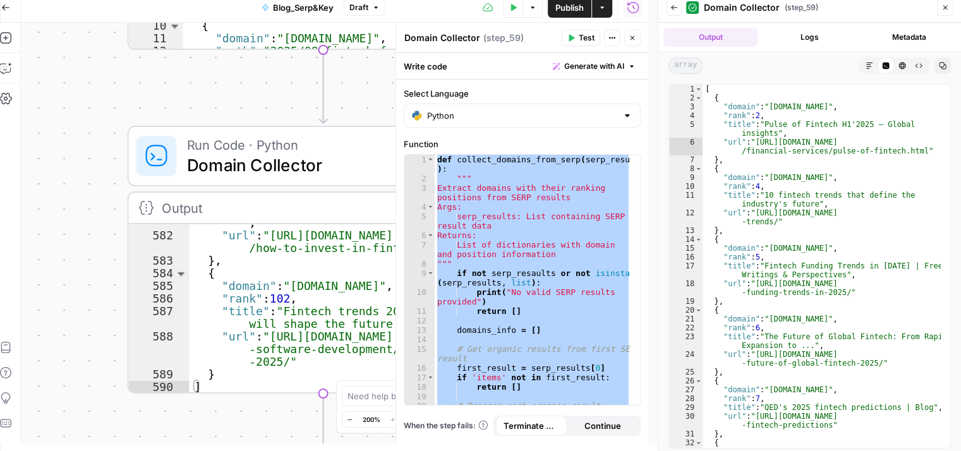
drag, startPoint x: 91, startPoint y: 308, endPoint x: 95, endPoint y: 8, distance: 300.0
click at [95, 8] on div "**********" at bounding box center [319, 217] width 657 height 451
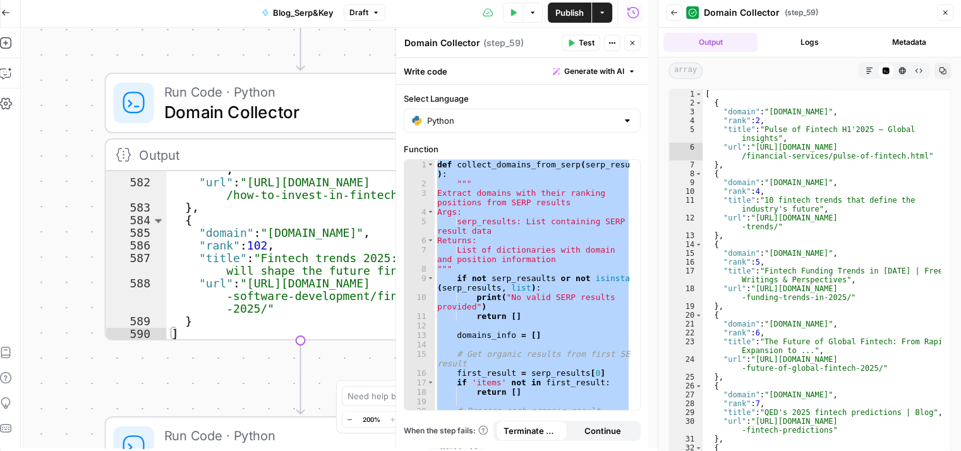
scroll to position [0, 9]
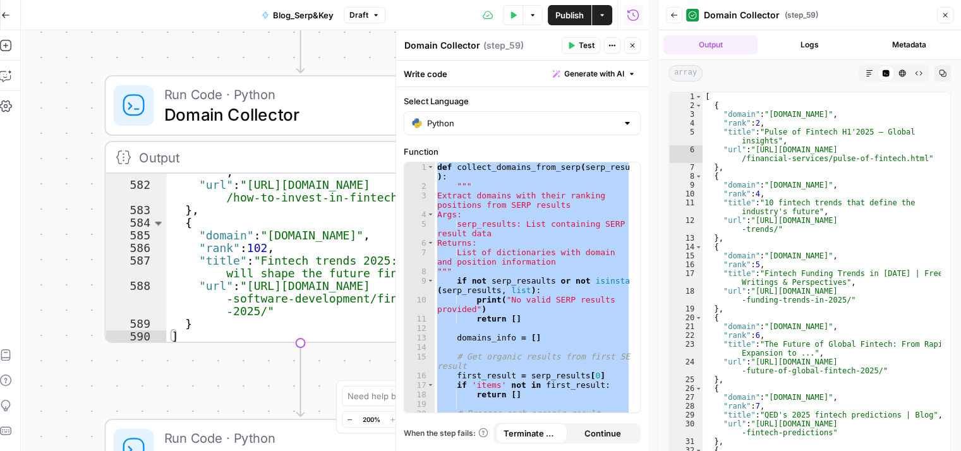
drag, startPoint x: 121, startPoint y: 159, endPoint x: 28, endPoint y: -55, distance: 233.6
click at [28, 0] on html "**********" at bounding box center [471, 225] width 961 height 451
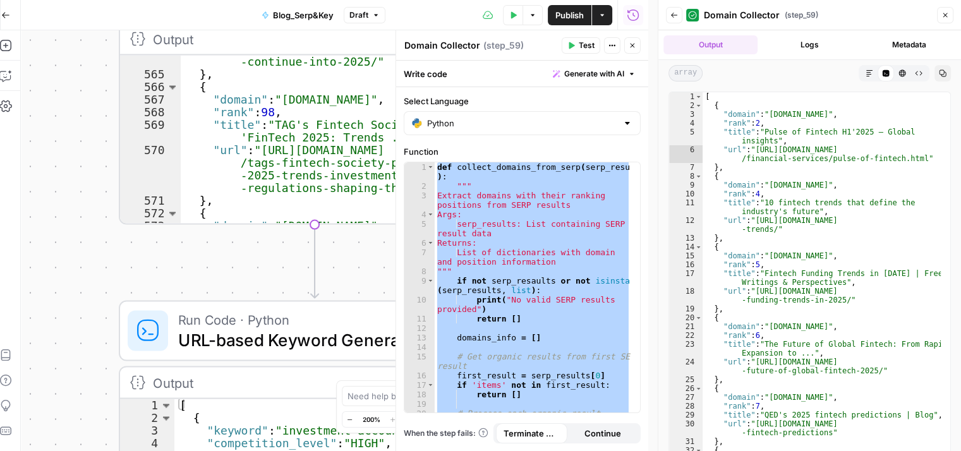
scroll to position [4928, 0]
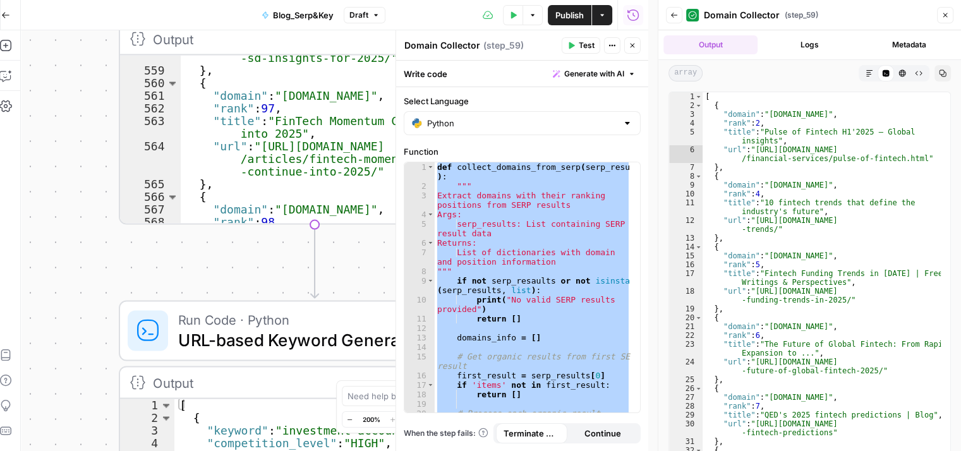
click at [628, 40] on button "Close" at bounding box center [632, 45] width 16 height 16
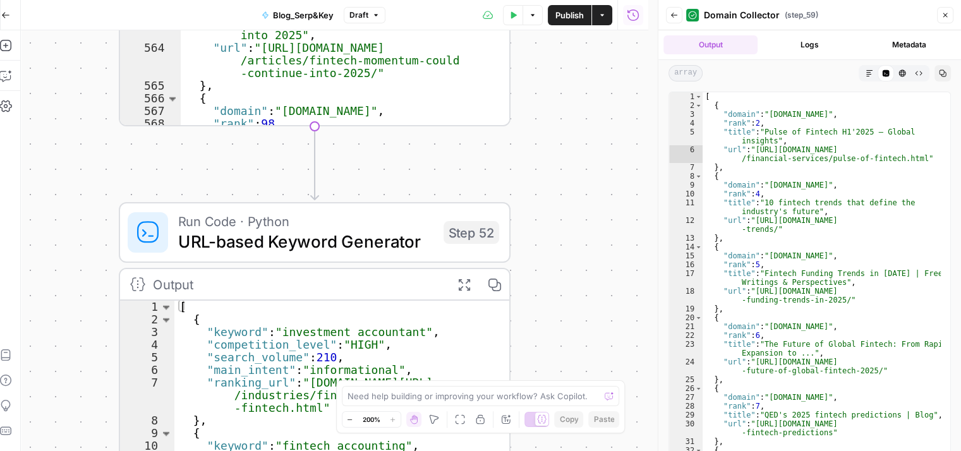
scroll to position [10, 9]
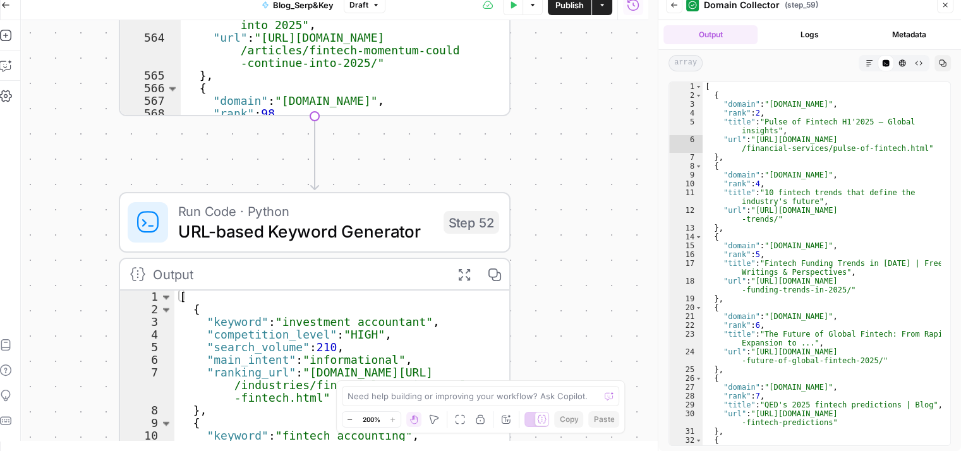
drag, startPoint x: 98, startPoint y: 297, endPoint x: 103, endPoint y: 140, distance: 158.0
click at [103, 140] on div "**********" at bounding box center [334, 230] width 627 height 421
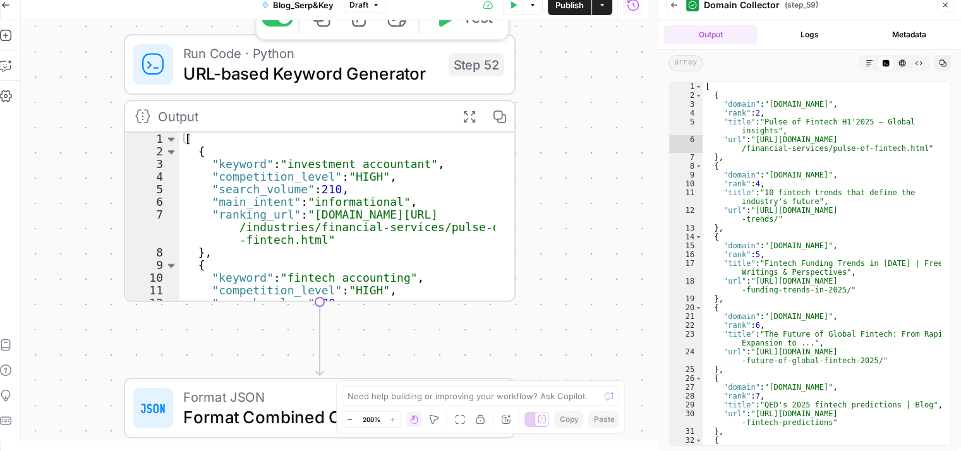
click at [282, 69] on span "URL-based Keyword Generator" at bounding box center [310, 73] width 255 height 25
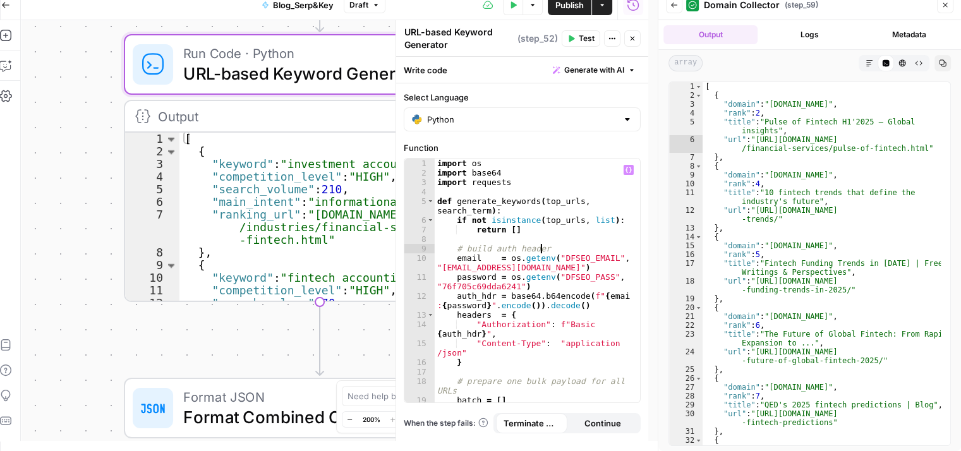
click at [564, 250] on div "import os import base64 import requests def generate_keywords ( top_urls , sear…" at bounding box center [532, 291] width 196 height 264
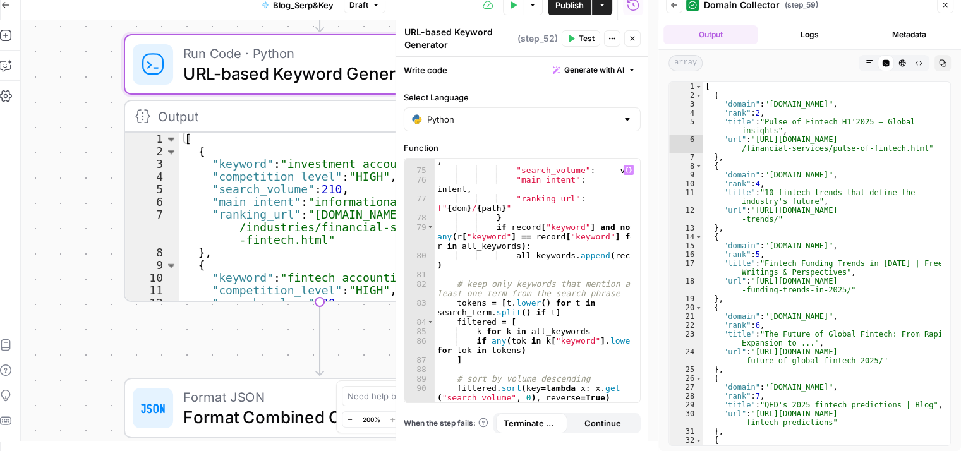
scroll to position [1033, 0]
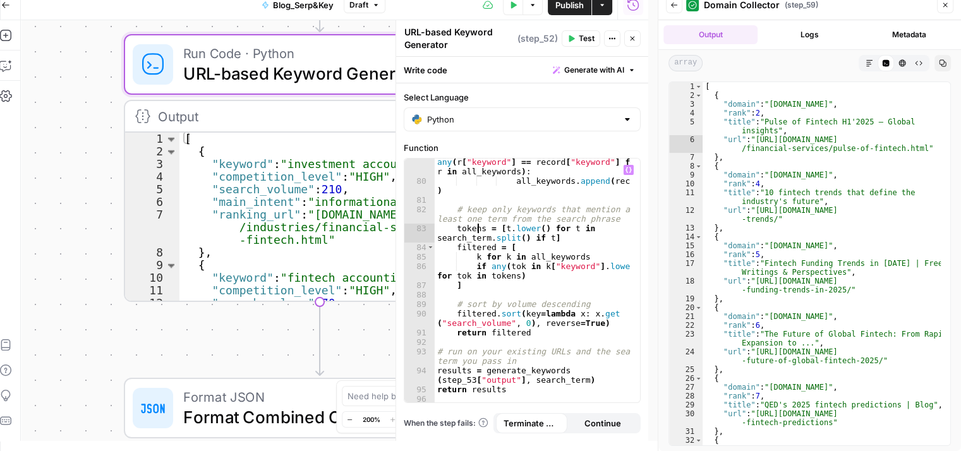
click at [479, 231] on div "if record [ "keyword" ] and not any ( r [ "keyword" ] == record [ "keyword" ] f…" at bounding box center [532, 289] width 196 height 283
type textarea "**********"
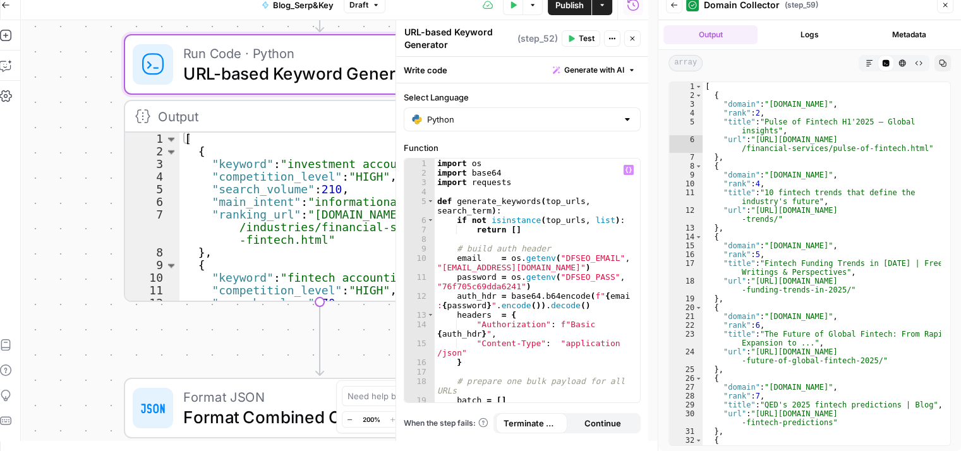
scroll to position [0, 9]
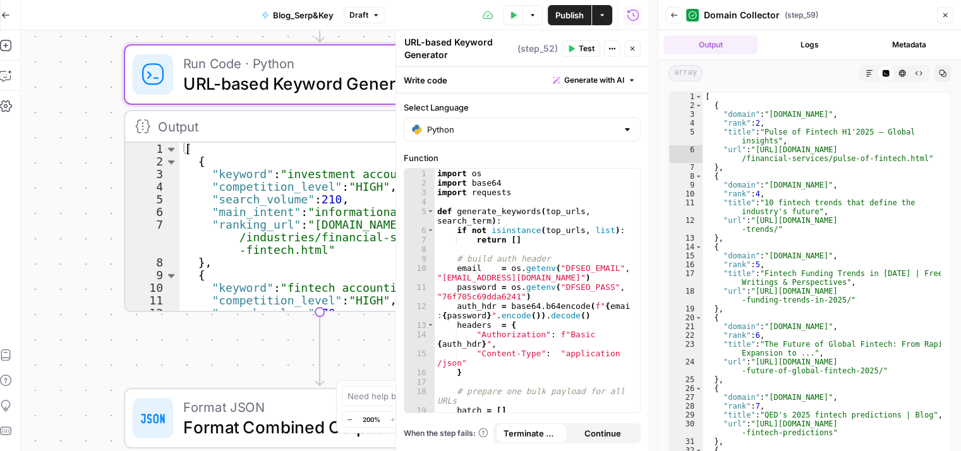
drag, startPoint x: 335, startPoint y: 133, endPoint x: 193, endPoint y: 126, distance: 142.2
click at [193, 126] on div "Output" at bounding box center [302, 126] width 288 height 20
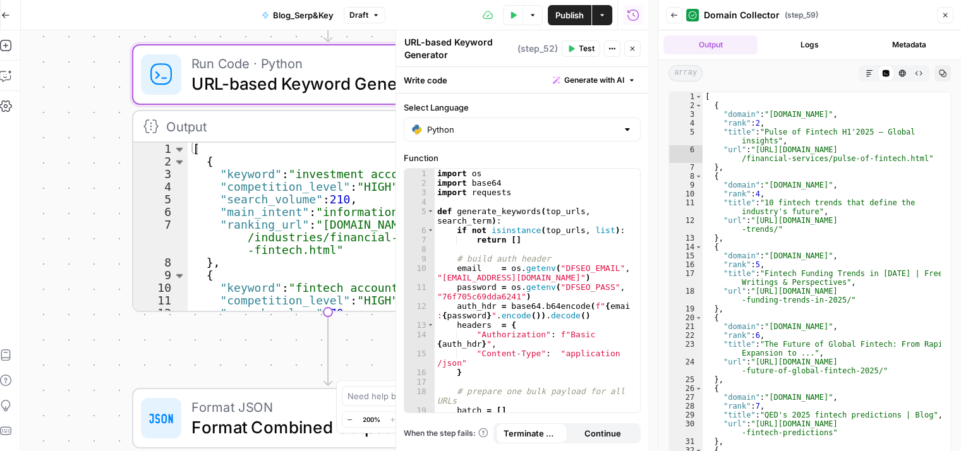
click at [630, 49] on icon "button" at bounding box center [632, 49] width 8 height 8
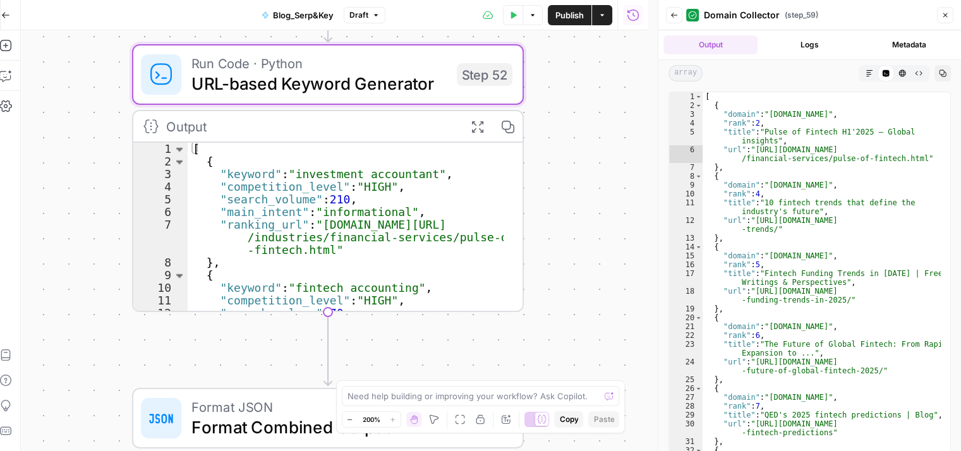
click at [475, 124] on icon "button" at bounding box center [476, 126] width 11 height 11
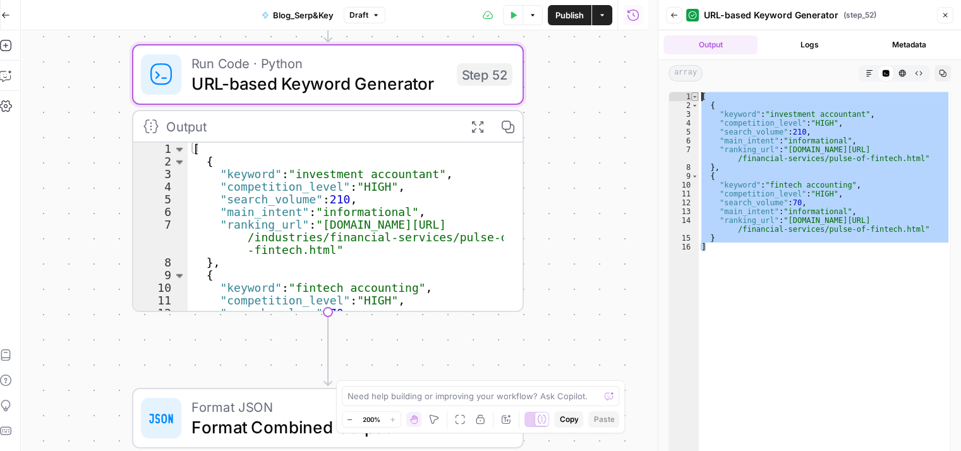
drag, startPoint x: 730, startPoint y: 249, endPoint x: 693, endPoint y: 95, distance: 159.0
click at [693, 95] on div "* 1 2 3 4 5 6 7 8 9 10 11 12 13 14 15 16 [ { "keyword" : "investment accountant…" at bounding box center [809, 274] width 282 height 364
type textarea "* ***"
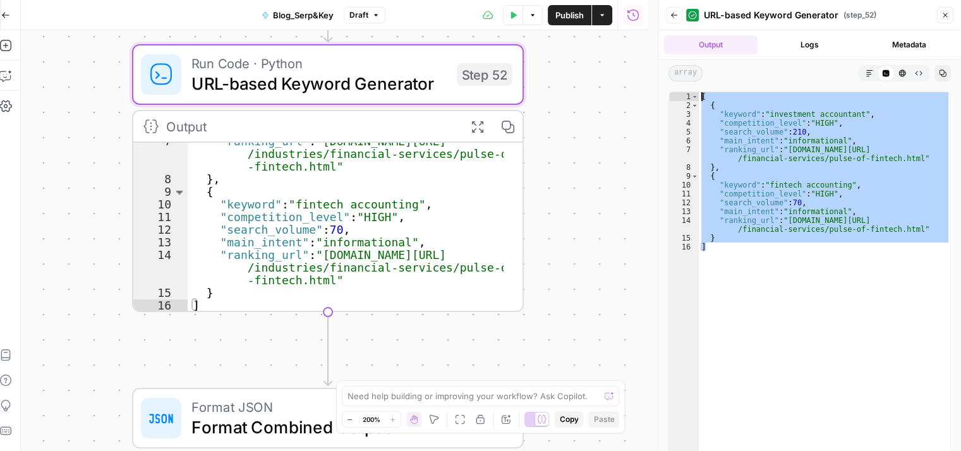
scroll to position [10, 9]
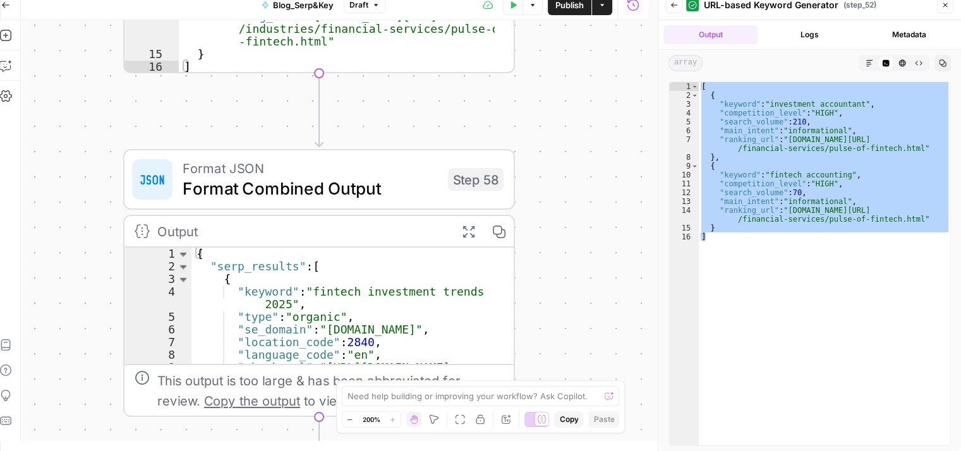
drag, startPoint x: 88, startPoint y: 350, endPoint x: 80, endPoint y: 117, distance: 233.2
click at [80, 117] on div "**********" at bounding box center [334, 230] width 627 height 421
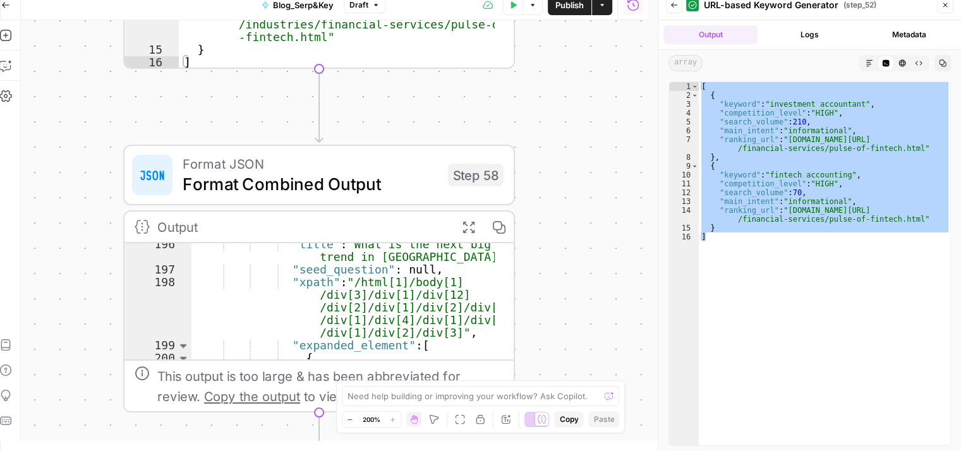
scroll to position [20635, 0]
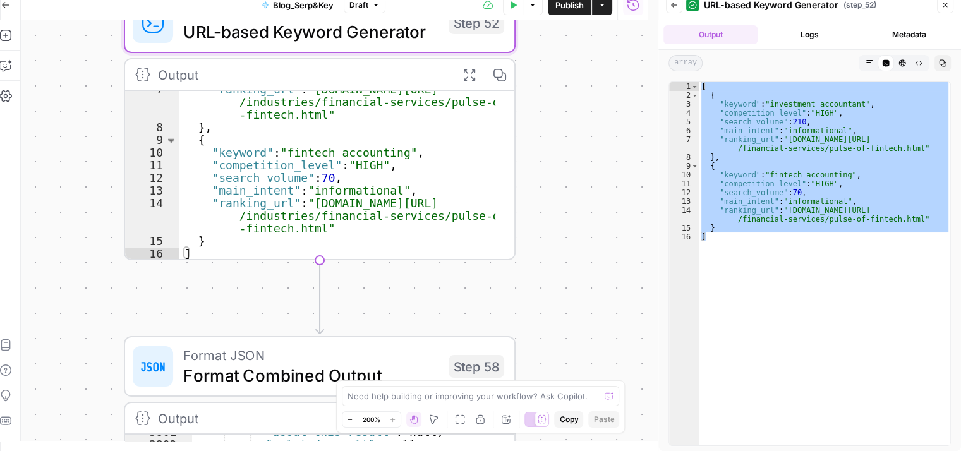
drag, startPoint x: 572, startPoint y: 198, endPoint x: 566, endPoint y: 474, distance: 275.4
click at [566, 441] on html "**********" at bounding box center [471, 215] width 961 height 451
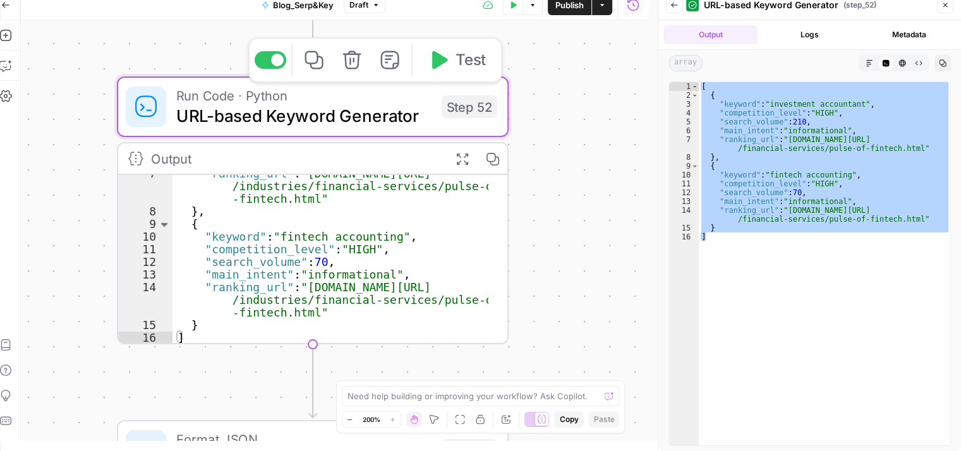
click at [335, 122] on span "URL-based Keyword Generator" at bounding box center [303, 115] width 255 height 25
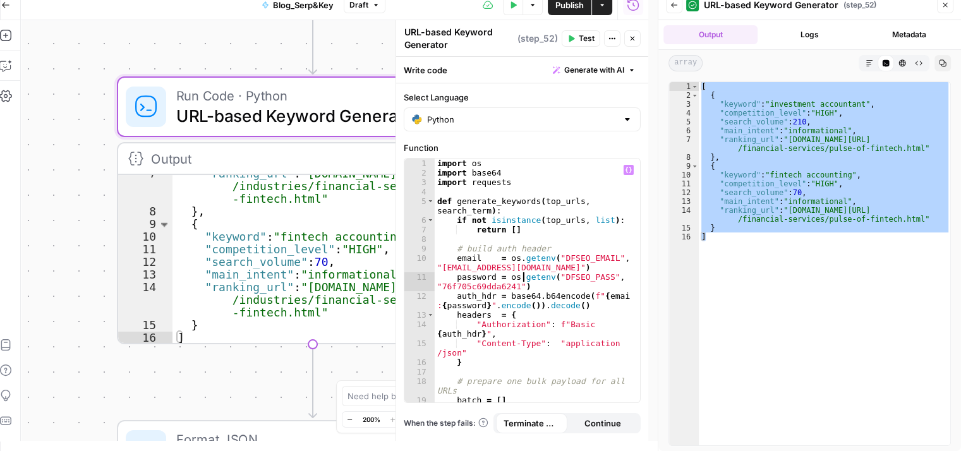
click at [524, 275] on div "import os import base64 import requests def generate_keywords ( top_urls , sear…" at bounding box center [532, 291] width 196 height 264
type textarea "**********"
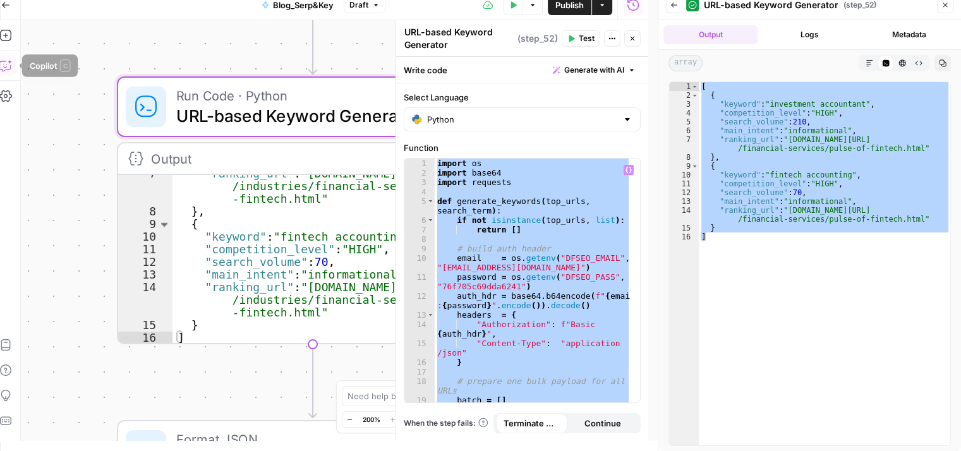
click at [12, 63] on button "Copilot" at bounding box center [6, 66] width 20 height 20
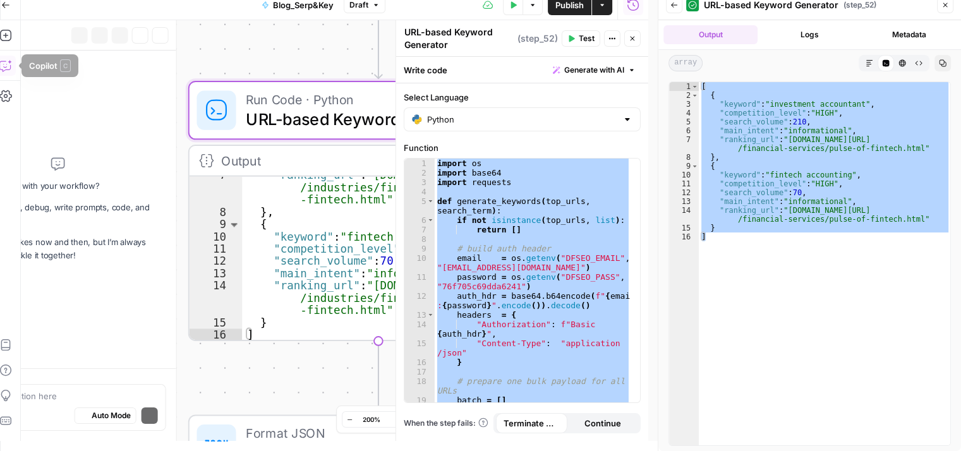
scroll to position [10, 0]
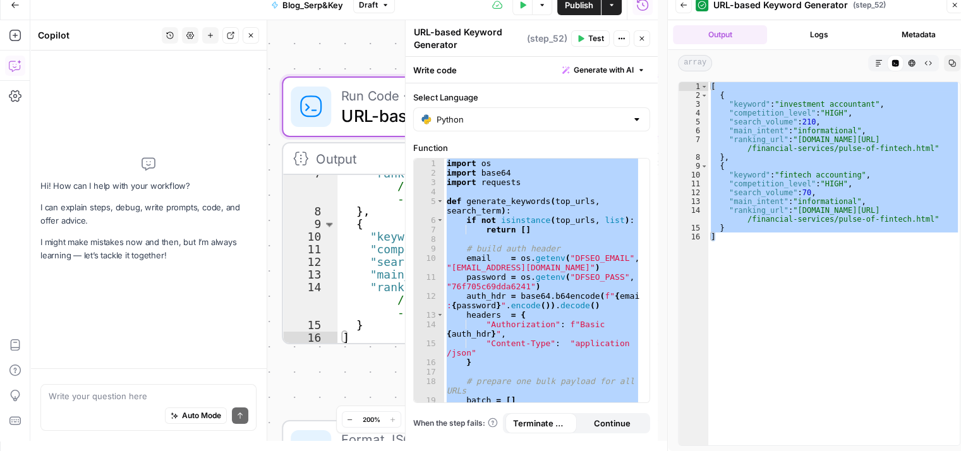
click at [105, 402] on textarea at bounding box center [149, 396] width 200 height 13
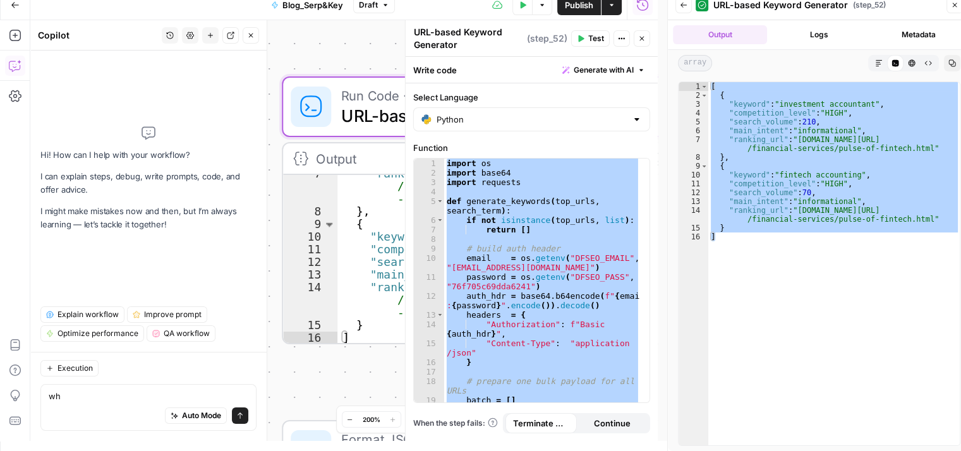
type textarea "w"
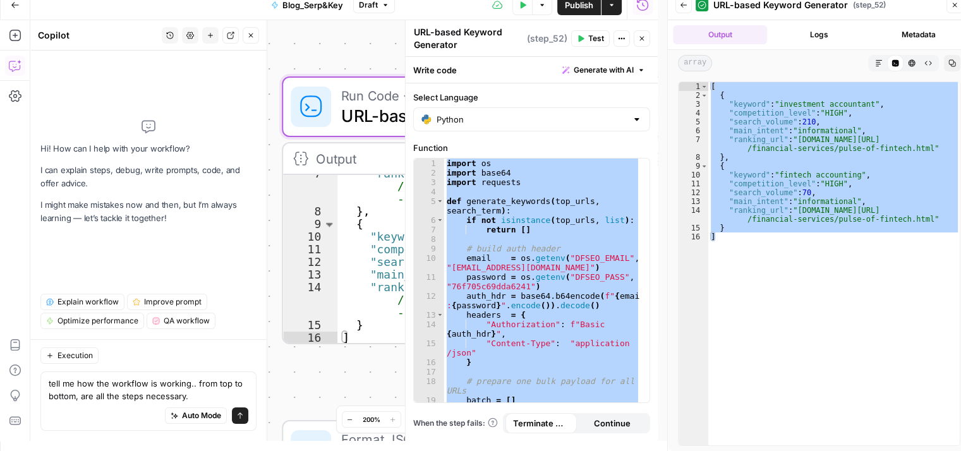
type textarea "tell me how the workflow is working.. from top to bottom, are all the steps nec…"
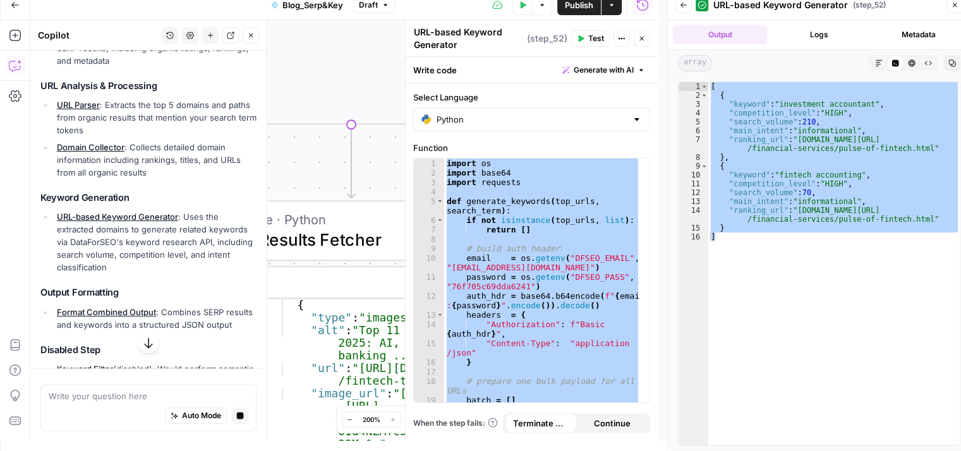
scroll to position [351, 0]
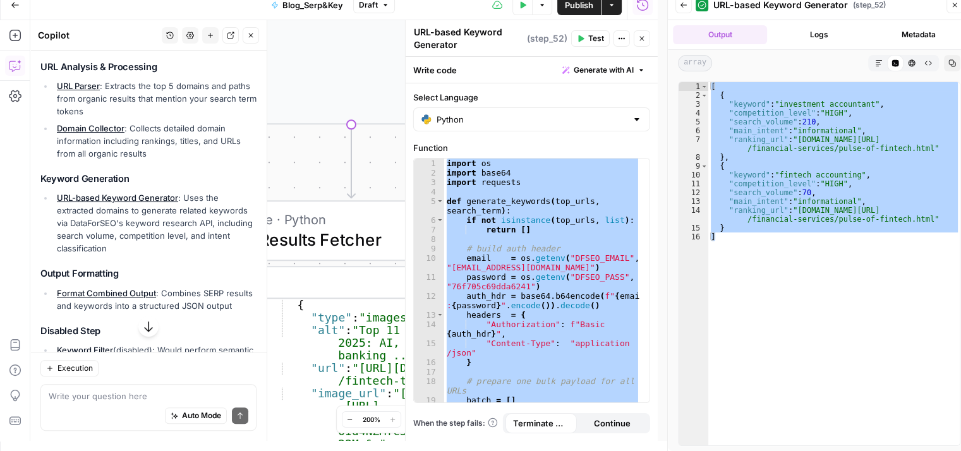
drag, startPoint x: 106, startPoint y: 87, endPoint x: 155, endPoint y: 107, distance: 52.4
click at [155, 107] on li "URL Parser : Extracts the top 5 domains and paths from organic results that men…" at bounding box center [155, 99] width 203 height 38
drag, startPoint x: 129, startPoint y: 129, endPoint x: 152, endPoint y: 154, distance: 33.5
click at [152, 154] on li "Domain Collector : Collects detailed domain information including rankings, tit…" at bounding box center [155, 141] width 203 height 38
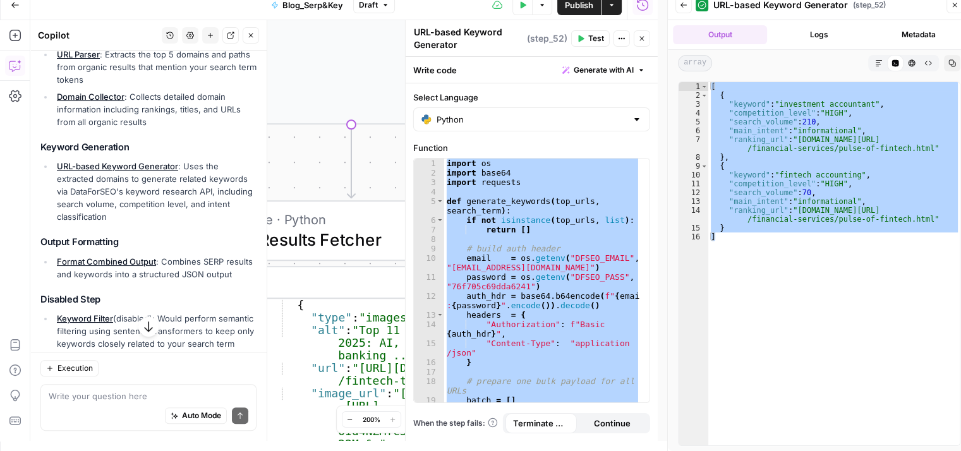
scroll to position [383, 0]
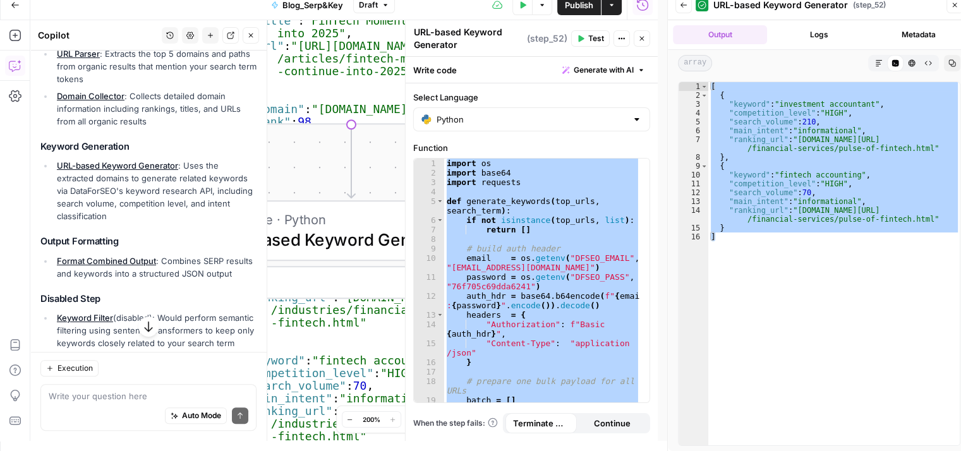
click at [43, 145] on h3 "Keyword Generation" at bounding box center [148, 147] width 216 height 12
drag, startPoint x: 182, startPoint y: 165, endPoint x: 248, endPoint y: 177, distance: 67.4
click at [248, 177] on div "Hi! How can I help with your workflow? I can explain steps, debug, write prompt…" at bounding box center [148, 194] width 236 height 1055
click at [117, 193] on li "URL-based Keyword Generator : Uses the extracted domains to generate related ke…" at bounding box center [155, 190] width 203 height 63
drag, startPoint x: 128, startPoint y: 193, endPoint x: 212, endPoint y: 190, distance: 84.7
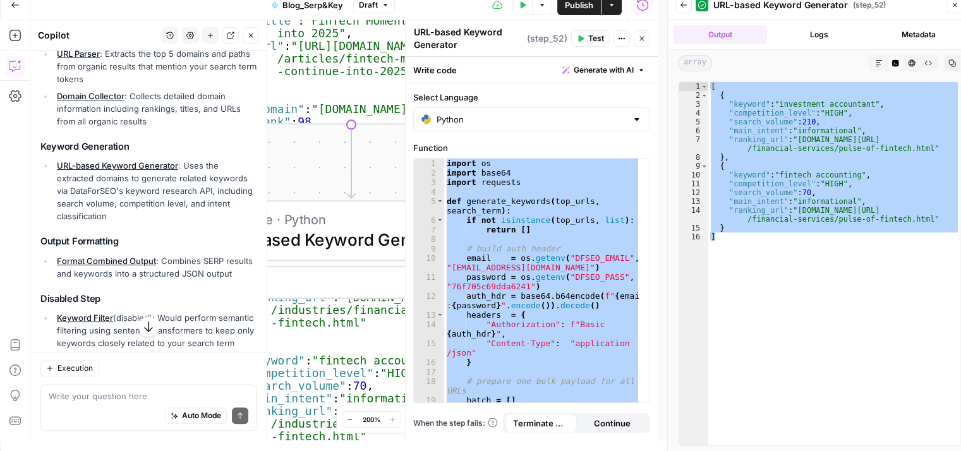
click at [212, 190] on li "URL-based Keyword Generator : Uses the extracted domains to generate related ke…" at bounding box center [155, 190] width 203 height 63
click at [50, 202] on ul "URL-based Keyword Generator : Uses the extracted domains to generate related ke…" at bounding box center [148, 190] width 216 height 63
drag, startPoint x: 50, startPoint y: 202, endPoint x: 115, endPoint y: 213, distance: 65.9
click at [115, 213] on ul "URL-based Keyword Generator : Uses the extracted domains to generate related ke…" at bounding box center [148, 190] width 216 height 63
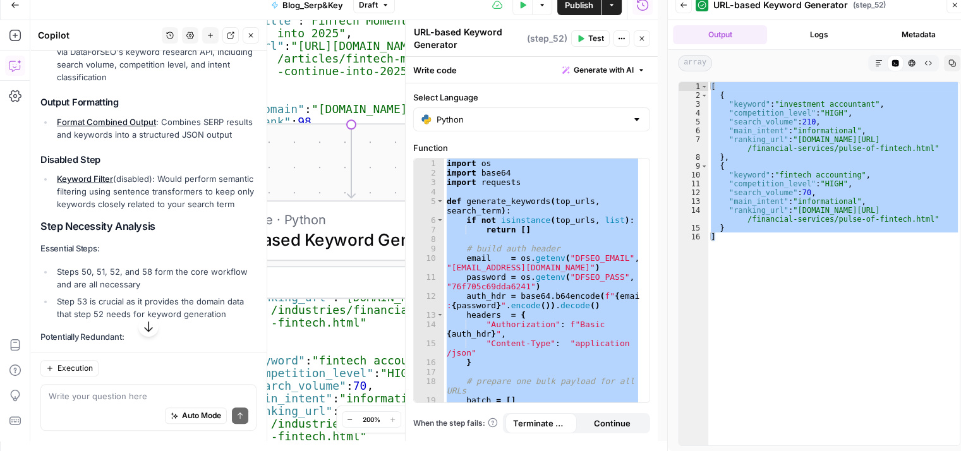
scroll to position [525, 0]
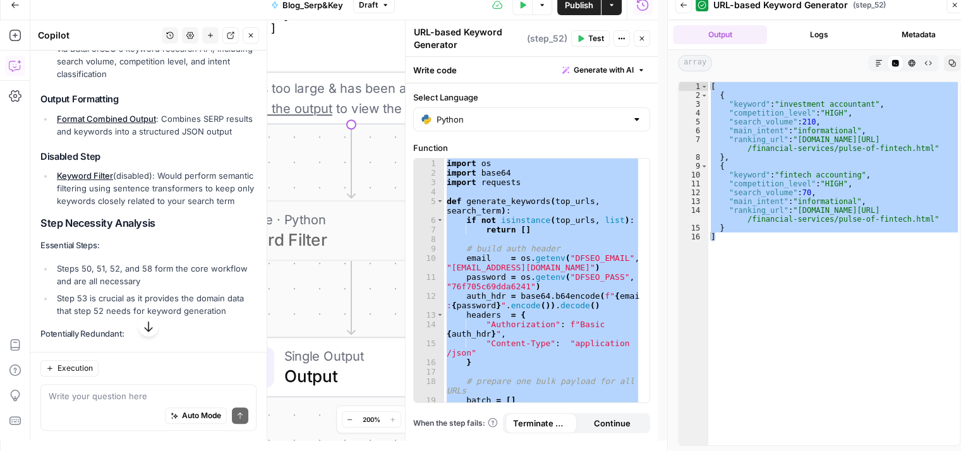
click at [45, 100] on h3 "Output Formatting" at bounding box center [148, 99] width 216 height 12
drag, startPoint x: 160, startPoint y: 115, endPoint x: 171, endPoint y: 143, distance: 30.2
click at [171, 138] on li "Format Combined Output : Combines SERP results and keywords into a structured J…" at bounding box center [155, 124] width 203 height 25
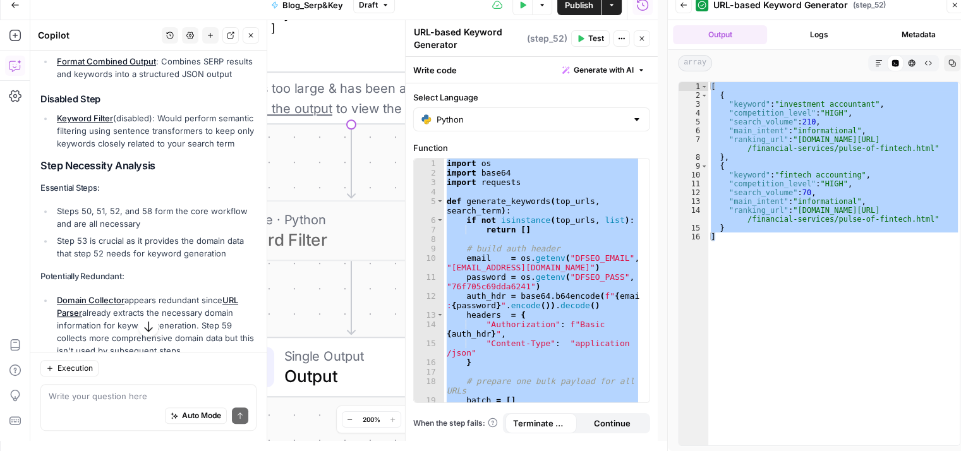
scroll to position [584, 0]
drag, startPoint x: 158, startPoint y: 129, endPoint x: 150, endPoint y: 140, distance: 13.1
click at [150, 140] on li "Keyword Filter (disabled): Would perform semantic filtering using sentence tran…" at bounding box center [155, 130] width 203 height 38
drag, startPoint x: 150, startPoint y: 140, endPoint x: 157, endPoint y: 167, distance: 28.5
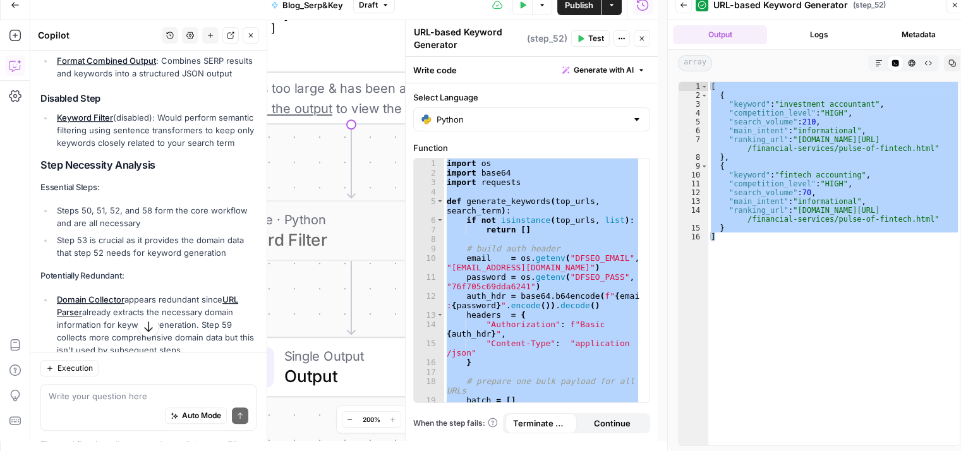
click at [157, 149] on li "Keyword Filter (disabled): Would perform semantic filtering using sentence tran…" at bounding box center [155, 130] width 203 height 38
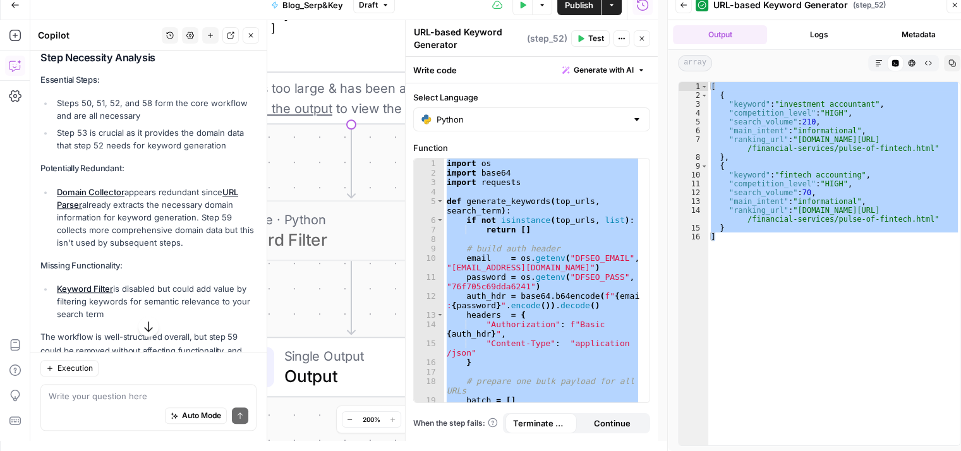
scroll to position [692, 0]
drag, startPoint x: 59, startPoint y: 128, endPoint x: 121, endPoint y: 140, distance: 63.0
click at [121, 121] on li "Steps 50, 51, 52, and 58 form the core workflow and are all necessary" at bounding box center [155, 107] width 203 height 25
click at [153, 121] on li "Steps 50, 51, 52, and 58 form the core workflow and are all necessary" at bounding box center [155, 107] width 203 height 25
drag, startPoint x: 59, startPoint y: 157, endPoint x: 236, endPoint y: 165, distance: 177.0
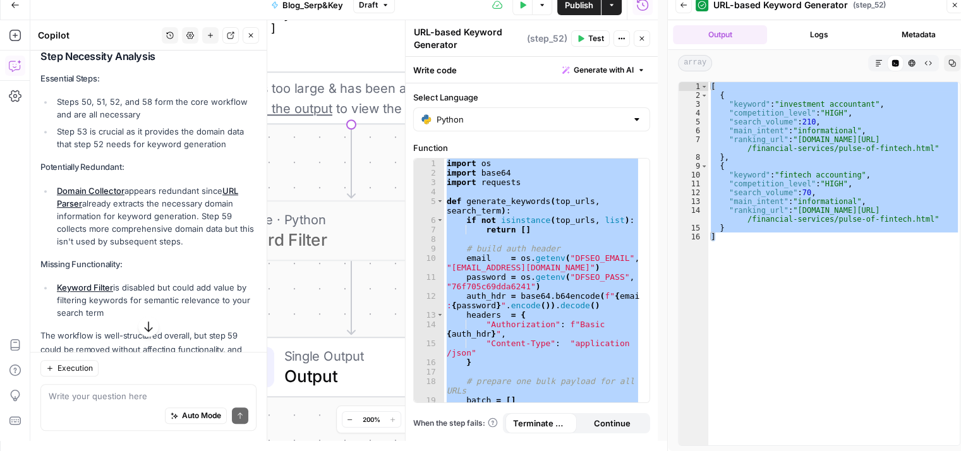
click at [236, 150] on li "Step 53 is crucial as it provides the domain data that step 52 needs for keywor…" at bounding box center [155, 137] width 203 height 25
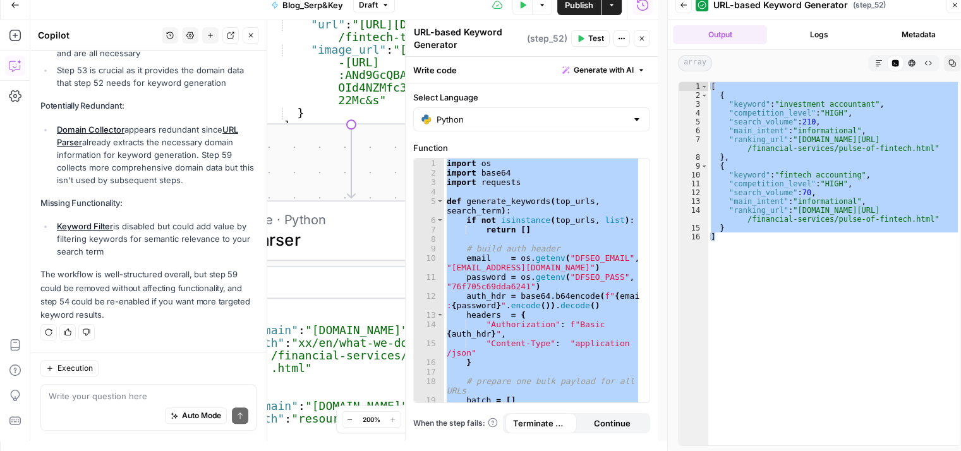
drag, startPoint x: 84, startPoint y: 143, endPoint x: 196, endPoint y: 157, distance: 112.6
click at [196, 157] on li "Domain Collector appears redundant since URL Parser already extracts the necess…" at bounding box center [155, 154] width 203 height 63
drag, startPoint x: 196, startPoint y: 157, endPoint x: 210, endPoint y: 181, distance: 28.3
click at [210, 181] on li "Domain Collector appears redundant since URL Parser already extracts the necess…" at bounding box center [155, 154] width 203 height 63
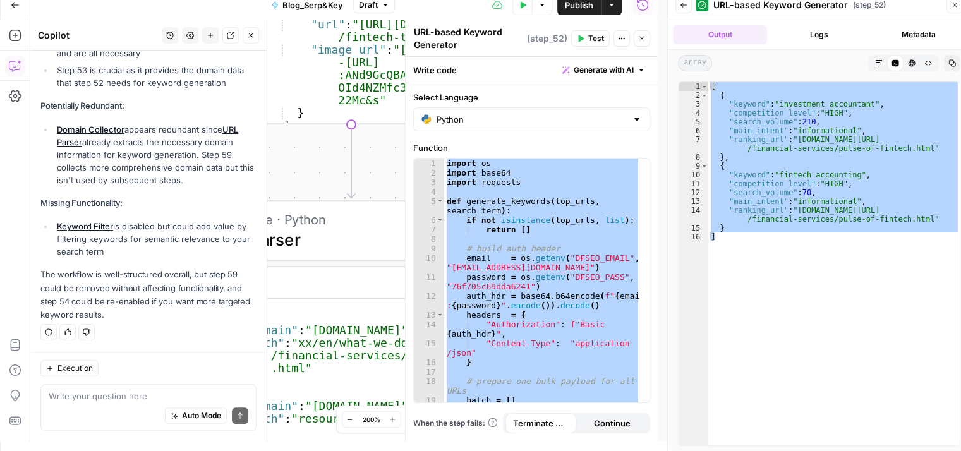
click at [644, 40] on icon "button" at bounding box center [642, 39] width 8 height 8
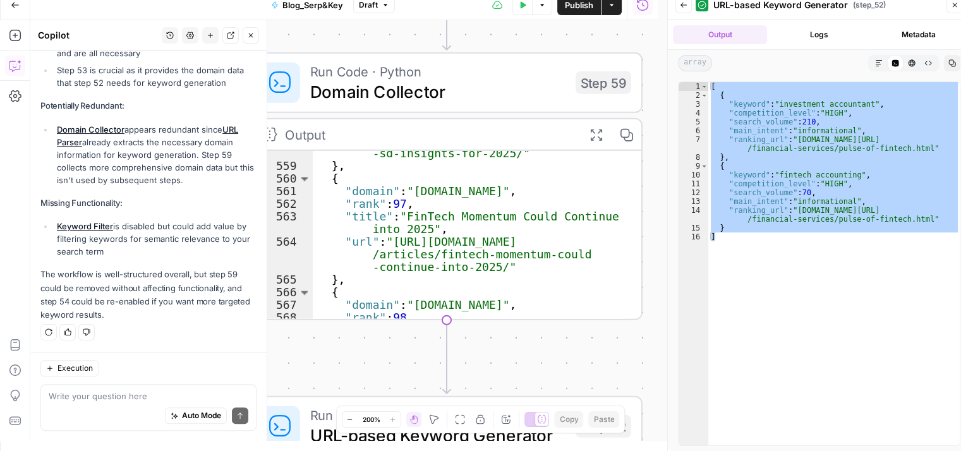
drag, startPoint x: 584, startPoint y: 170, endPoint x: 706, endPoint y: 157, distance: 122.5
click at [706, 157] on body "**********" at bounding box center [480, 215] width 961 height 451
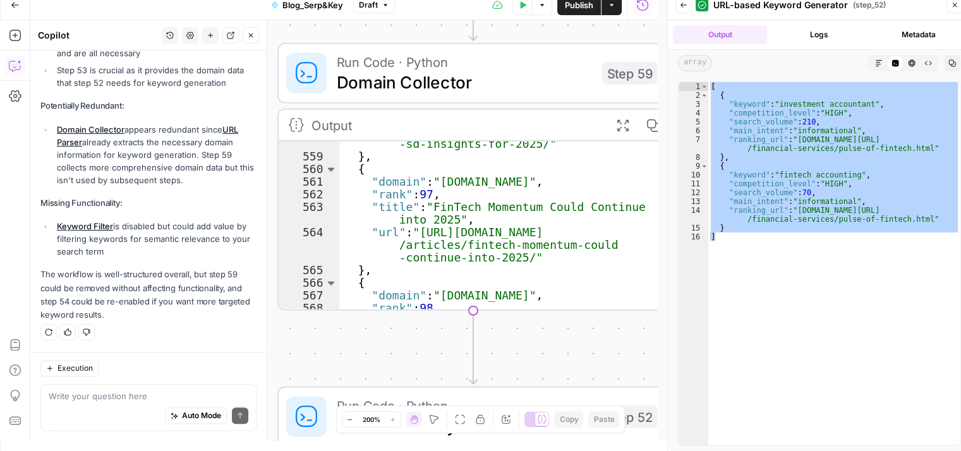
drag, startPoint x: 111, startPoint y: 180, endPoint x: 212, endPoint y: 186, distance: 100.6
click at [212, 186] on li "Domain Collector appears redundant since URL Parser already extracts the necess…" at bounding box center [155, 154] width 203 height 63
click at [153, 224] on li "Keyword Filter is disabled but could add value by filtering keywords for semant…" at bounding box center [155, 239] width 203 height 38
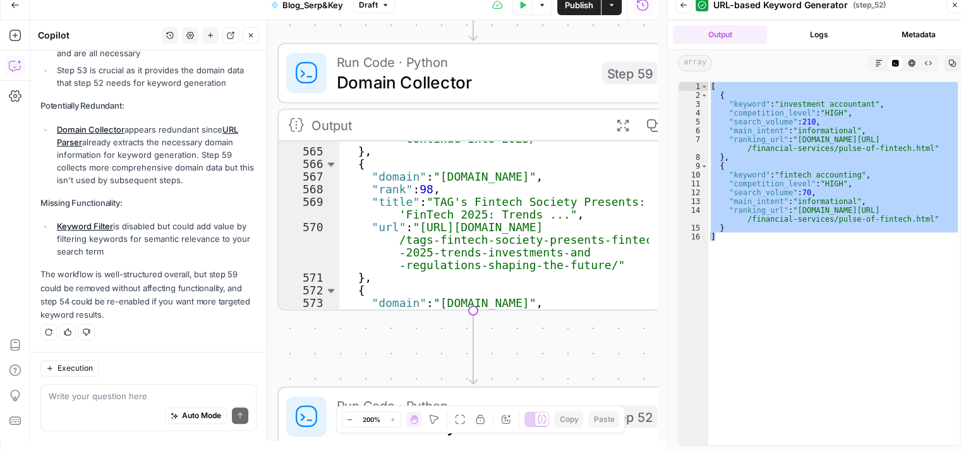
scroll to position [5151, 0]
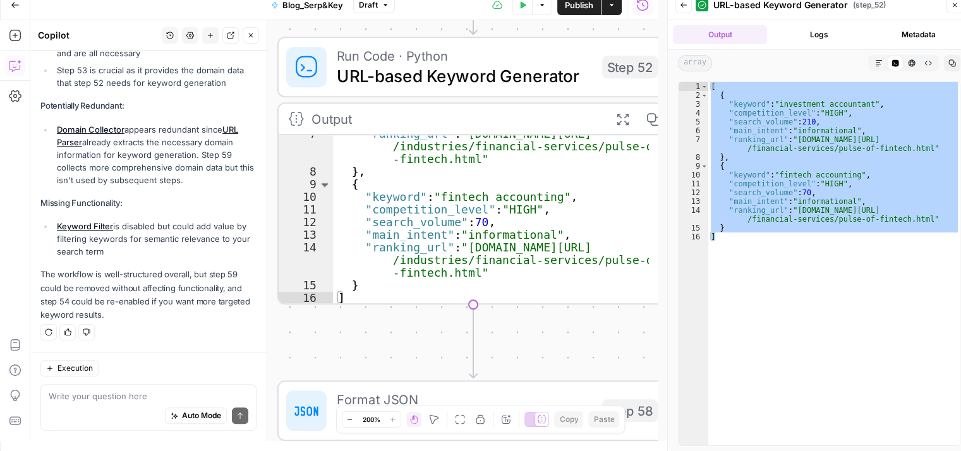
drag, startPoint x: 363, startPoint y: 263, endPoint x: 363, endPoint y: 11, distance: 252.6
click at [363, 11] on div "**********" at bounding box center [328, 215] width 657 height 451
type textarea "*"
click at [362, 293] on div ""ranking_url" : "[DOMAIN_NAME][URL] /industries/financial-services/pulse-of -fi…" at bounding box center [491, 238] width 316 height 220
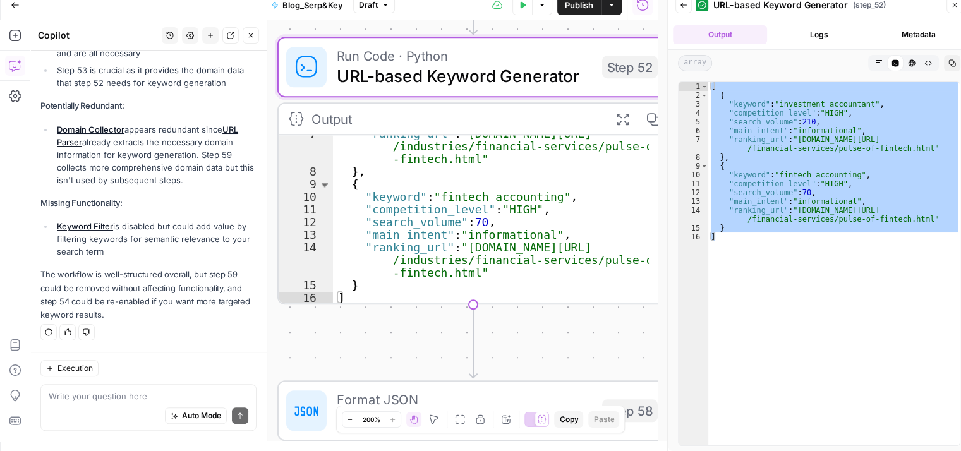
drag, startPoint x: 157, startPoint y: 229, endPoint x: 174, endPoint y: 249, distance: 26.5
click at [174, 249] on li "Keyword Filter is disabled but could add value by filtering keywords for semant…" at bounding box center [155, 239] width 203 height 38
click at [171, 274] on p "The workflow is well-structured overall, but step 59 could be removed without a…" at bounding box center [148, 295] width 216 height 54
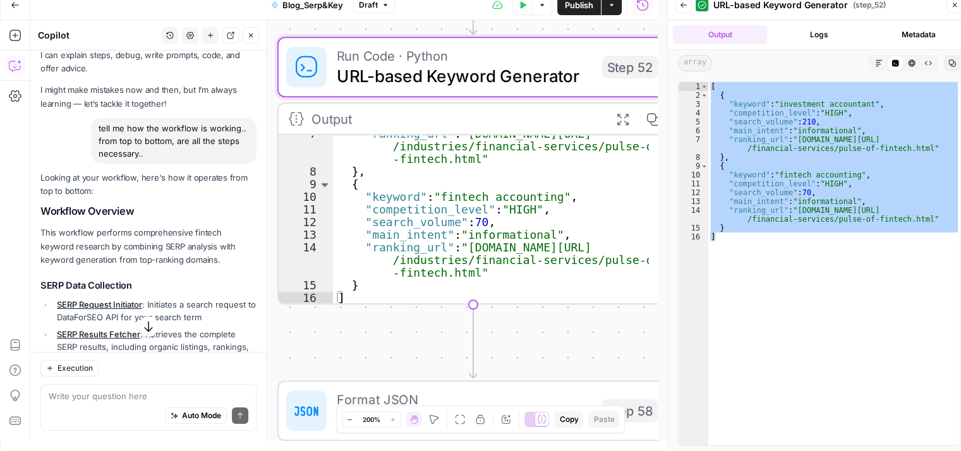
scroll to position [23, 0]
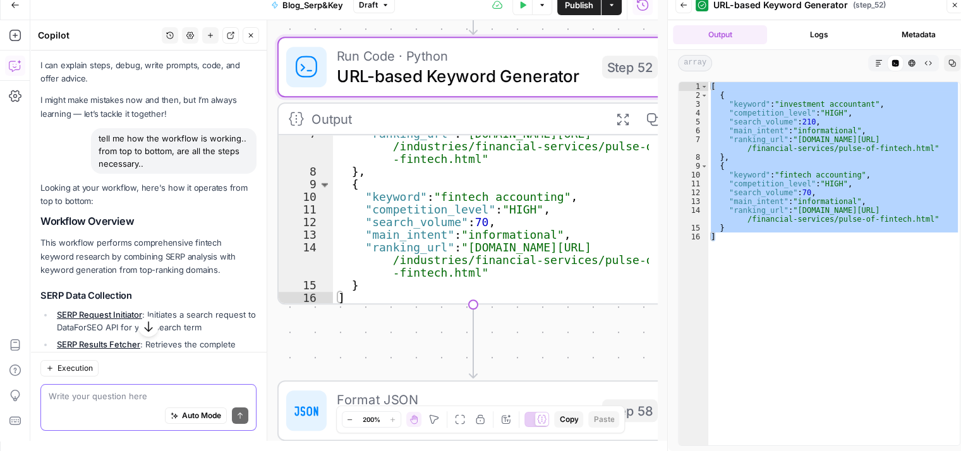
click at [131, 395] on textarea at bounding box center [149, 396] width 200 height 13
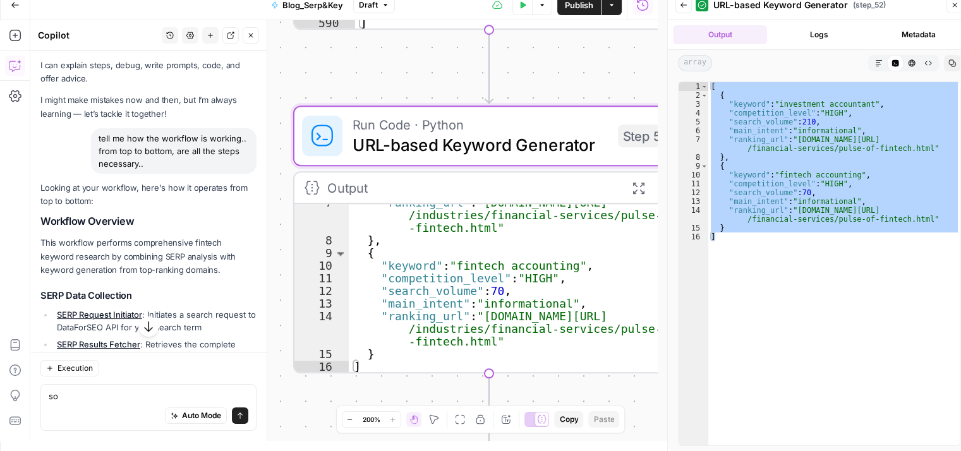
drag, startPoint x: 400, startPoint y: 28, endPoint x: 416, endPoint y: 97, distance: 70.6
click at [416, 97] on div "**********" at bounding box center [343, 230] width 627 height 421
click at [134, 383] on div "Execution so so Auto Mode Send" at bounding box center [148, 396] width 236 height 89
click at [111, 397] on textarea "so" at bounding box center [149, 396] width 200 height 13
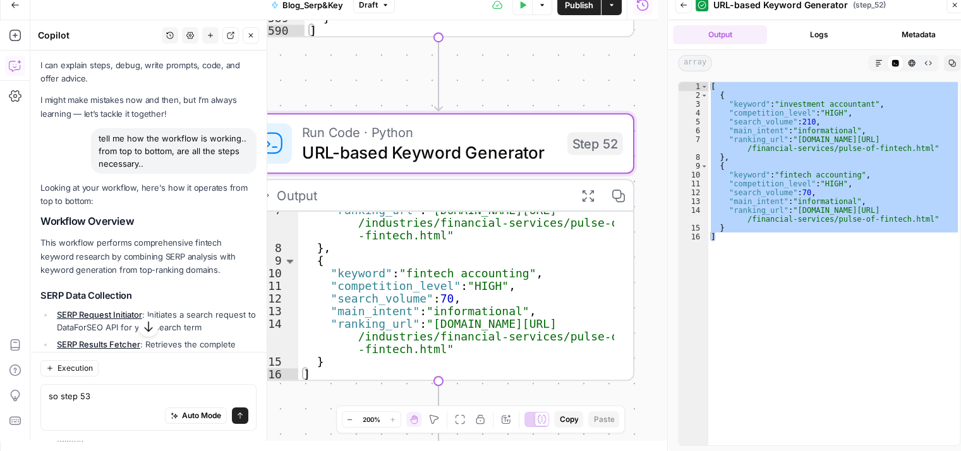
drag, startPoint x: 373, startPoint y: 62, endPoint x: 344, endPoint y: 72, distance: 31.4
click at [344, 72] on div "**********" at bounding box center [343, 230] width 627 height 421
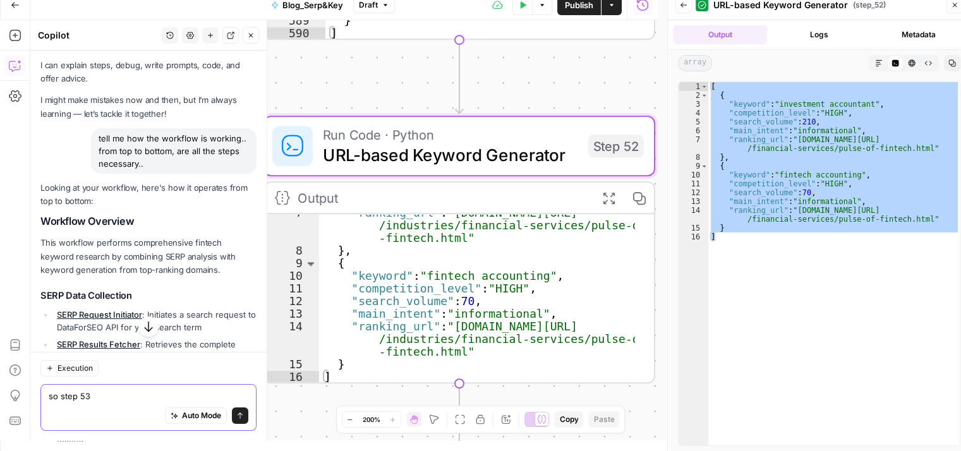
click at [110, 400] on textarea "so step 53" at bounding box center [149, 396] width 200 height 13
type textarea "so step 52 is using which step as an input?"
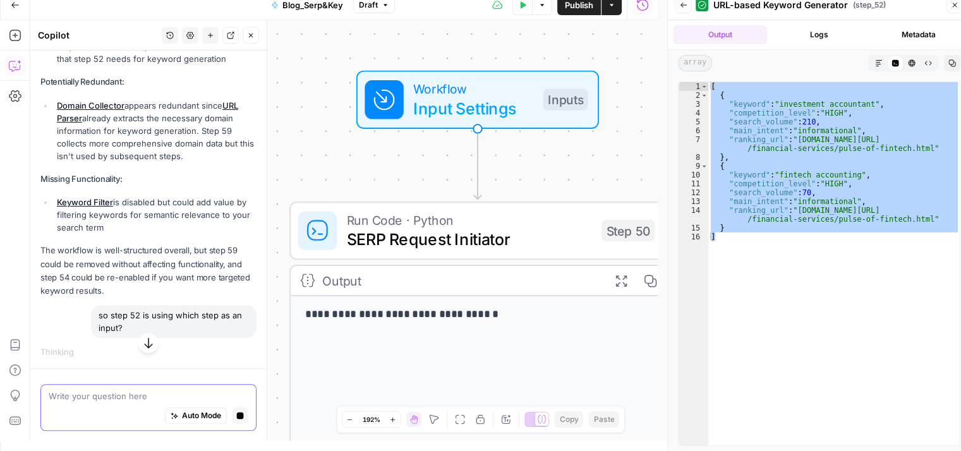
scroll to position [801, 0]
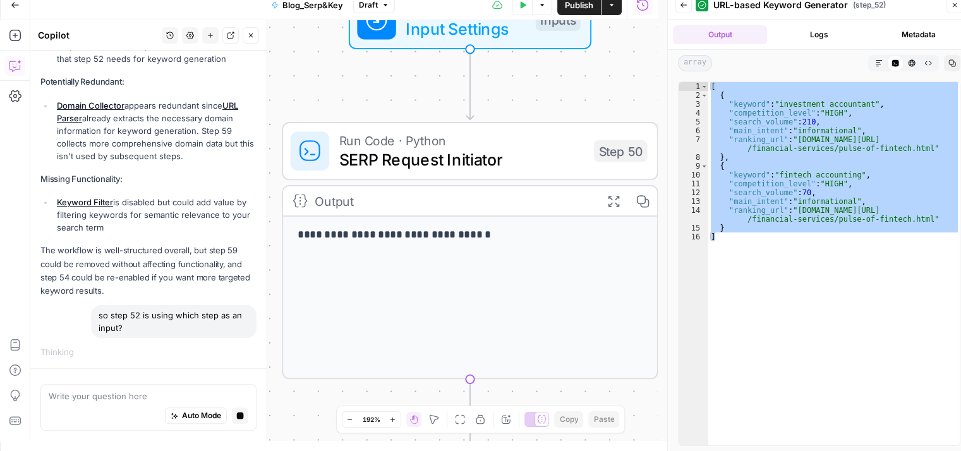
drag, startPoint x: 318, startPoint y: 159, endPoint x: 321, endPoint y: -17, distance: 175.6
click at [321, 0] on html "**********" at bounding box center [480, 215] width 961 height 451
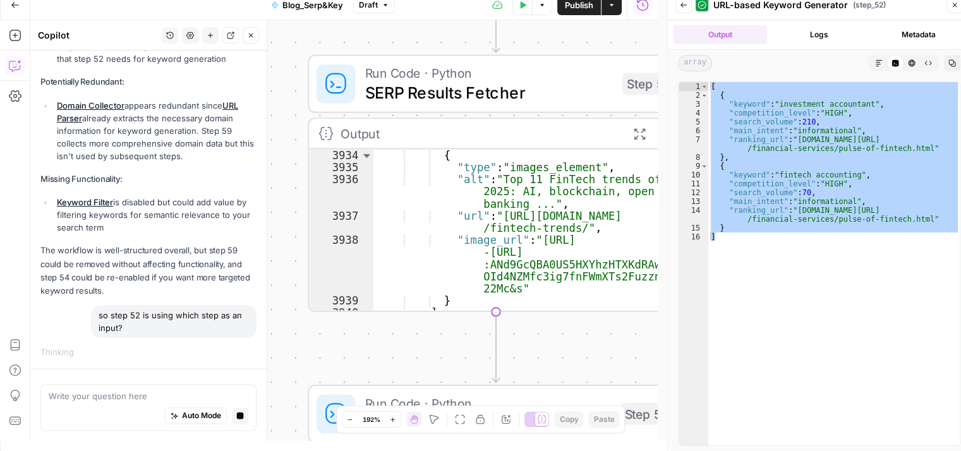
drag, startPoint x: 294, startPoint y: 321, endPoint x: 316, endPoint y: -42, distance: 364.4
click at [316, 0] on html "**********" at bounding box center [480, 215] width 961 height 451
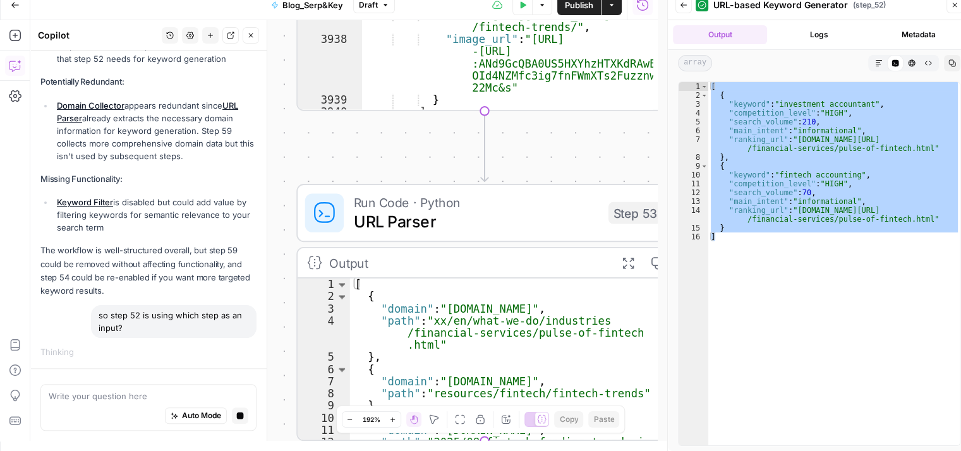
drag, startPoint x: 326, startPoint y: 277, endPoint x: 317, endPoint y: -42, distance: 319.0
click at [317, 0] on html "**********" at bounding box center [480, 215] width 961 height 451
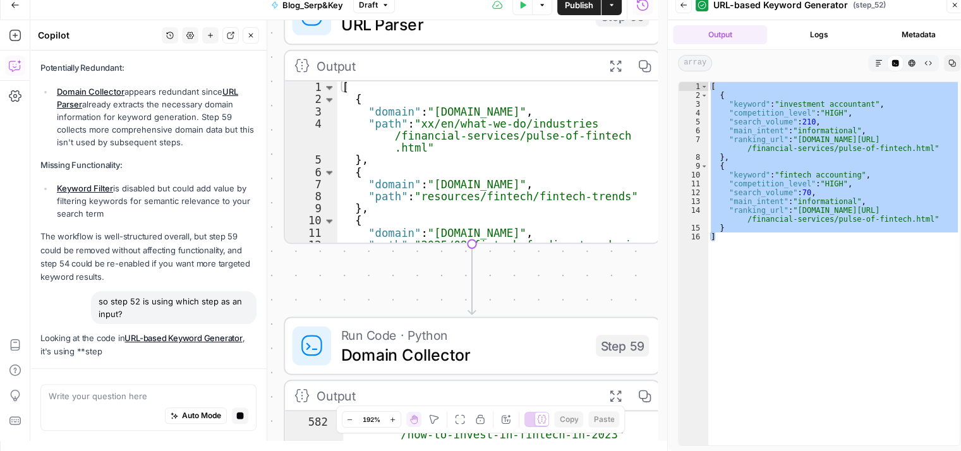
drag, startPoint x: 363, startPoint y: 285, endPoint x: 339, endPoint y: 267, distance: 31.1
click at [339, 267] on div "**********" at bounding box center [343, 230] width 627 height 421
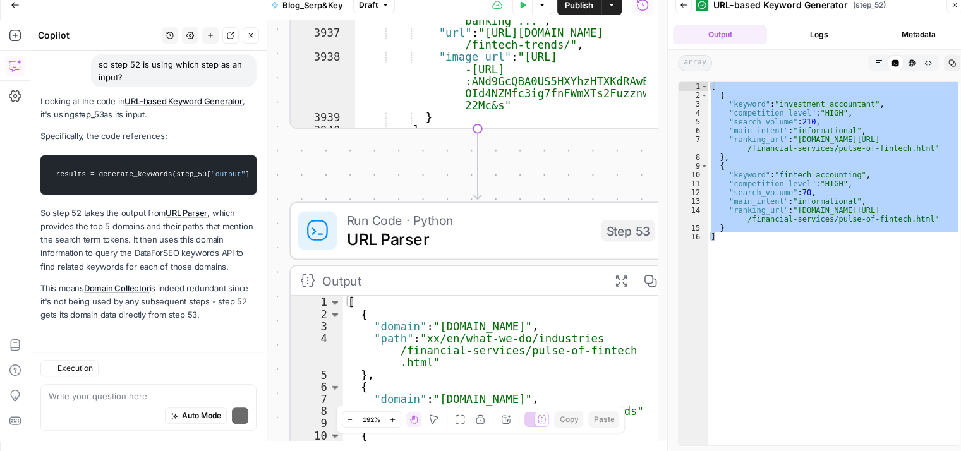
scroll to position [1075, 0]
drag, startPoint x: 143, startPoint y: 239, endPoint x: 224, endPoint y: 240, distance: 80.2
click at [224, 240] on p "So step 52 takes the output from URL Parser , which provides the top 5 domains …" at bounding box center [148, 240] width 216 height 67
click at [208, 239] on p "So step 52 takes the output from URL Parser , which provides the top 5 domains …" at bounding box center [148, 240] width 216 height 67
drag, startPoint x: 42, startPoint y: 236, endPoint x: 136, endPoint y: 265, distance: 97.9
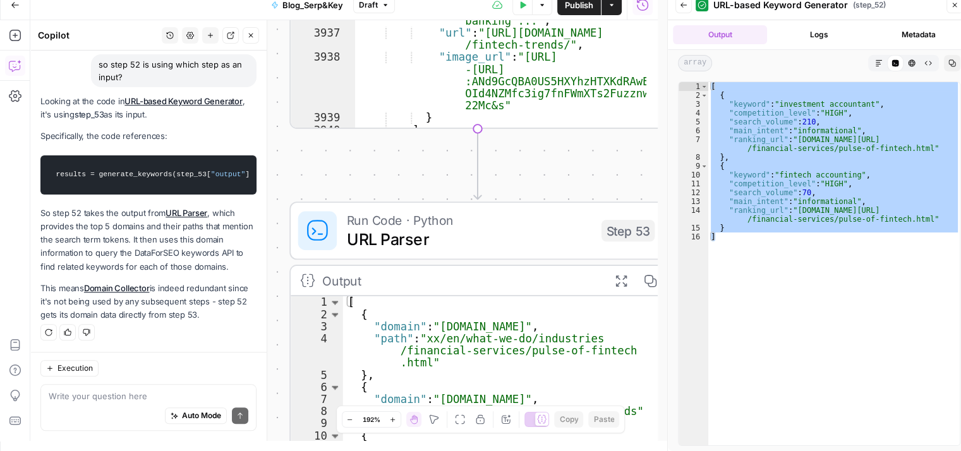
click at [136, 265] on p "So step 52 takes the output from URL Parser , which provides the top 5 domains …" at bounding box center [148, 240] width 216 height 67
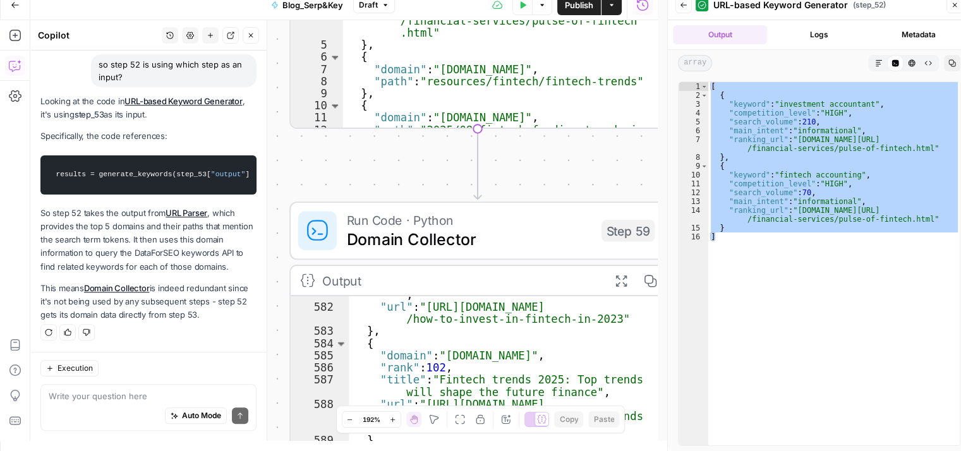
click at [51, 294] on p "This means Domain Collector is indeed redundant since it's not being used by an…" at bounding box center [148, 302] width 216 height 40
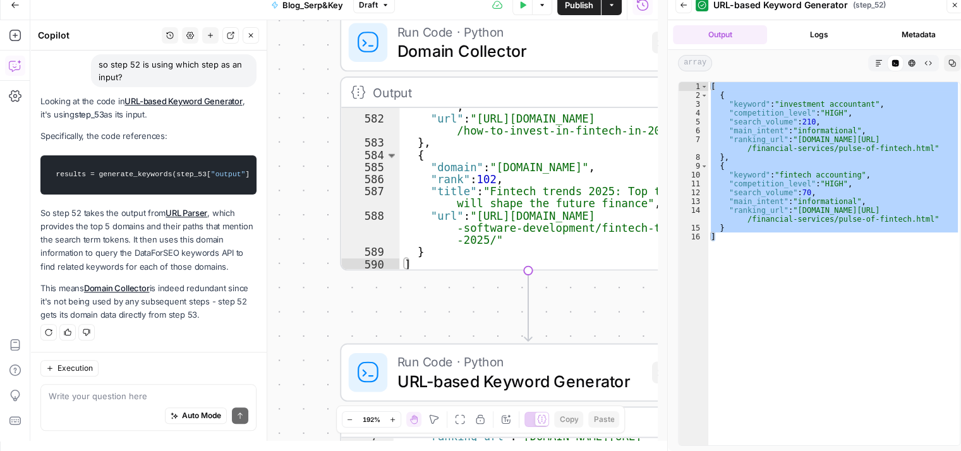
drag, startPoint x: 319, startPoint y: 167, endPoint x: 369, endPoint y: -25, distance: 198.5
click at [369, 0] on html "**********" at bounding box center [480, 215] width 961 height 451
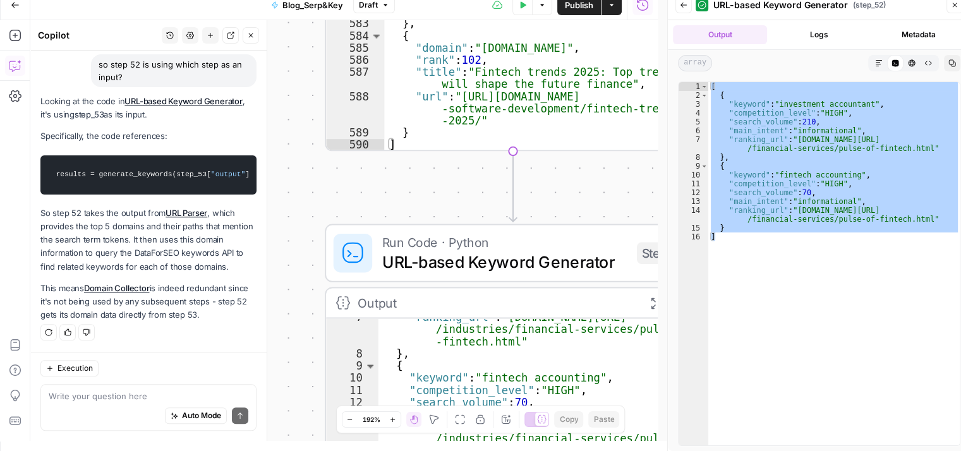
drag, startPoint x: 285, startPoint y: 251, endPoint x: 270, endPoint y: 133, distance: 118.4
click at [270, 133] on body "**********" at bounding box center [480, 215] width 961 height 451
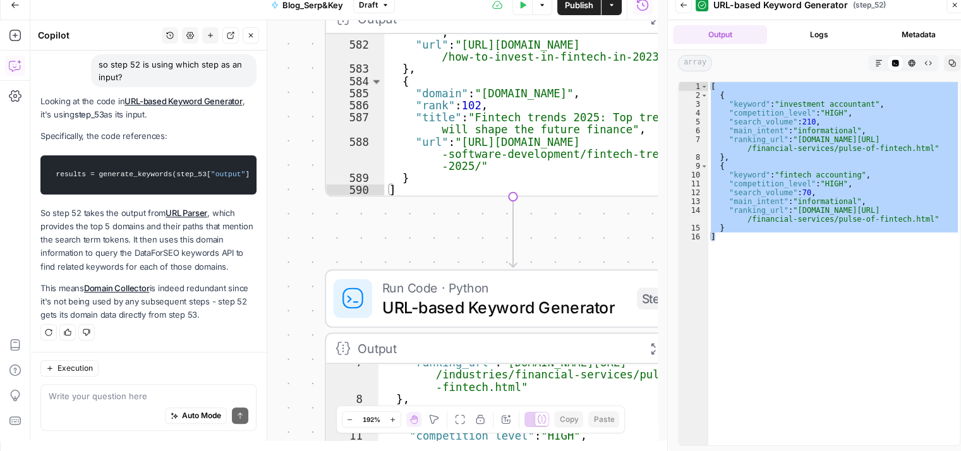
drag, startPoint x: 287, startPoint y: 200, endPoint x: 283, endPoint y: 474, distance: 274.1
click at [283, 441] on html "**********" at bounding box center [480, 215] width 961 height 451
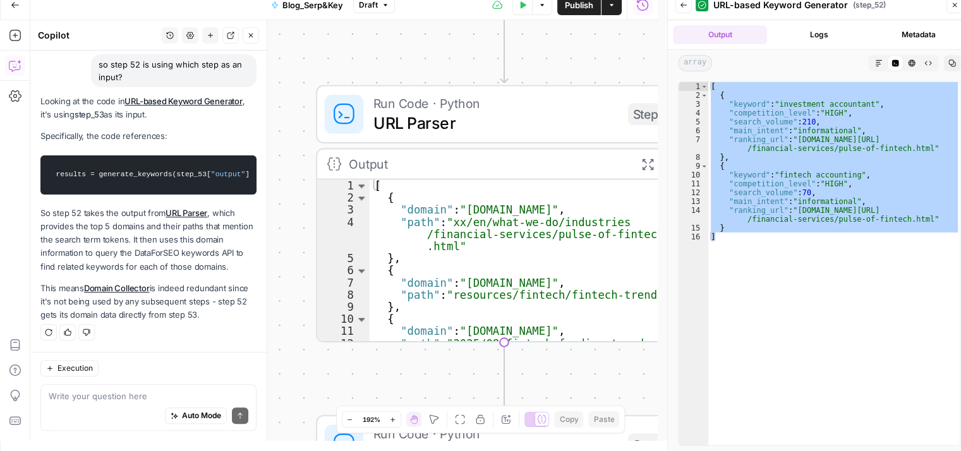
drag, startPoint x: 305, startPoint y: 200, endPoint x: 301, endPoint y: 453, distance: 253.3
click at [301, 441] on html "**********" at bounding box center [480, 215] width 961 height 451
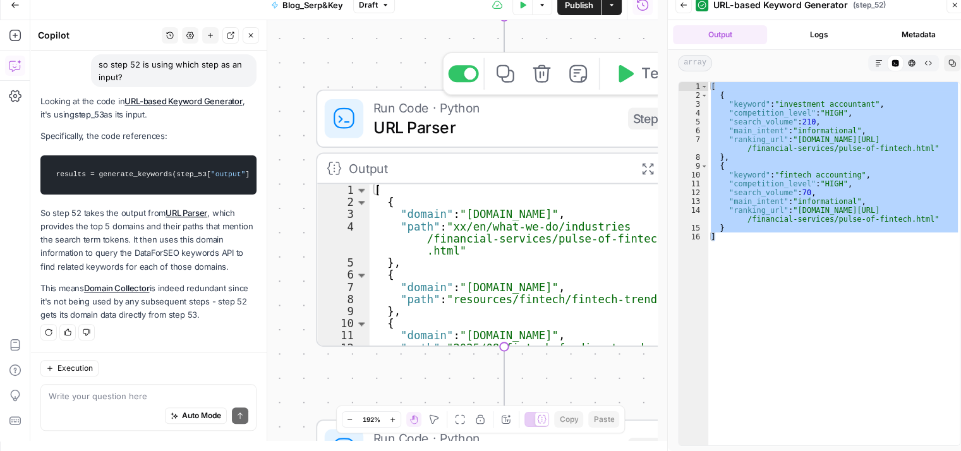
click at [489, 121] on span "URL Parser" at bounding box center [495, 127] width 245 height 24
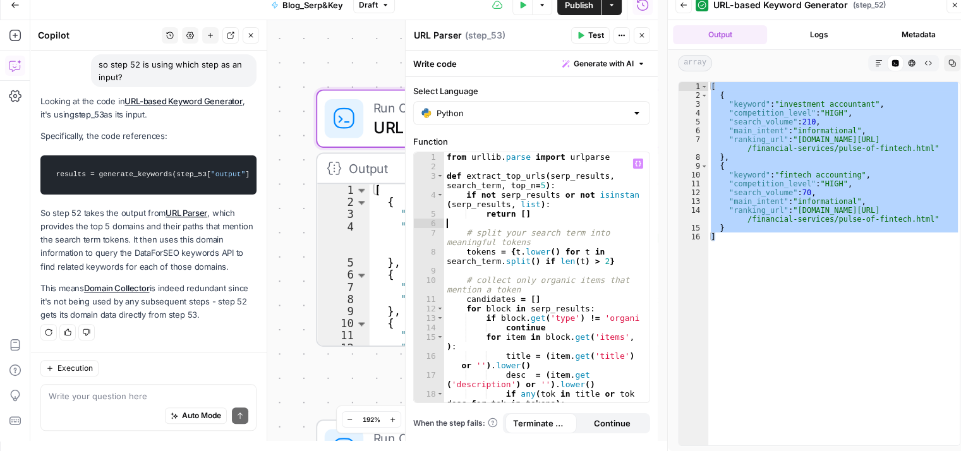
click at [570, 227] on div "from urllib . parse import urlparse def extract_top_urls ( serp_results , searc…" at bounding box center [542, 287] width 196 height 270
type textarea "**********"
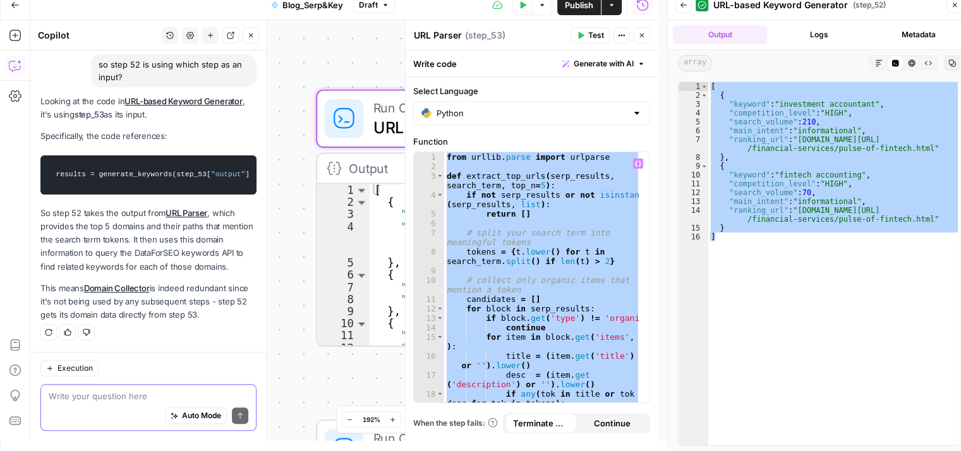
click at [137, 400] on textarea at bounding box center [149, 396] width 200 height 13
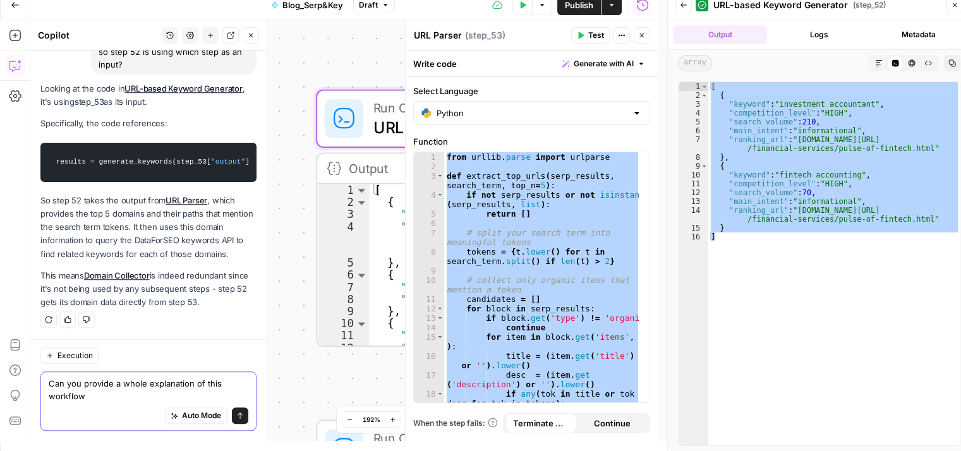
type textarea "Can you provide a whole explanation of this workflow"
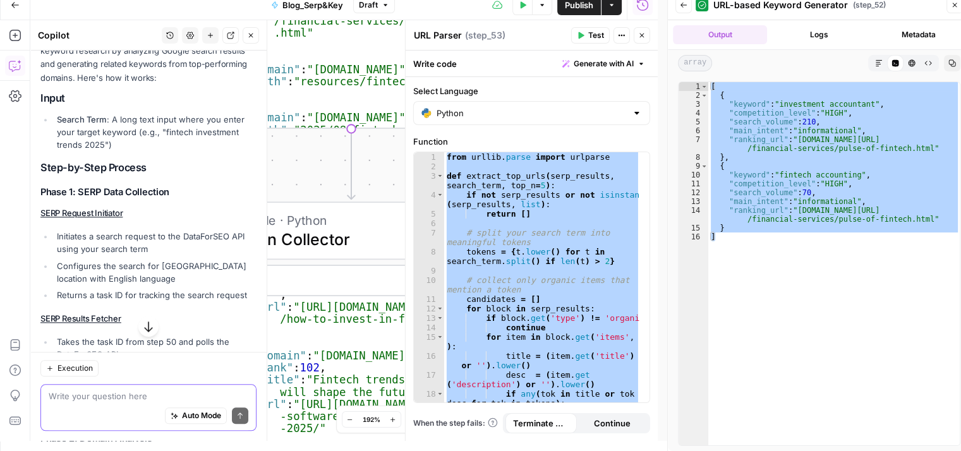
scroll to position [1382, 0]
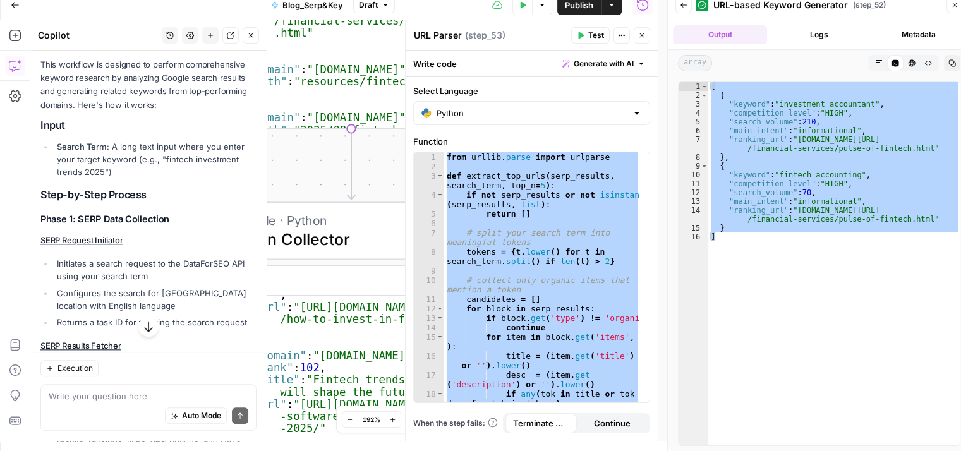
drag, startPoint x: 38, startPoint y: 71, endPoint x: 70, endPoint y: 92, distance: 38.4
click at [70, 92] on div "Hi! How can I help with your workflow? I can explain steps, debug, write prompt…" at bounding box center [148, 184] width 236 height 3031
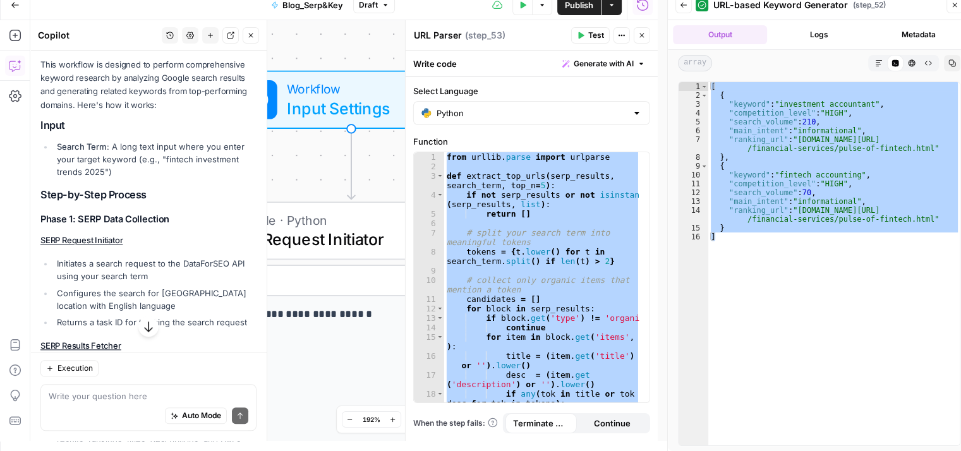
drag, startPoint x: 33, startPoint y: 113, endPoint x: 139, endPoint y: 289, distance: 205.7
click at [139, 289] on div "Hi! How can I help with your workflow? I can explain steps, debug, write prompt…" at bounding box center [148, 184] width 236 height 3031
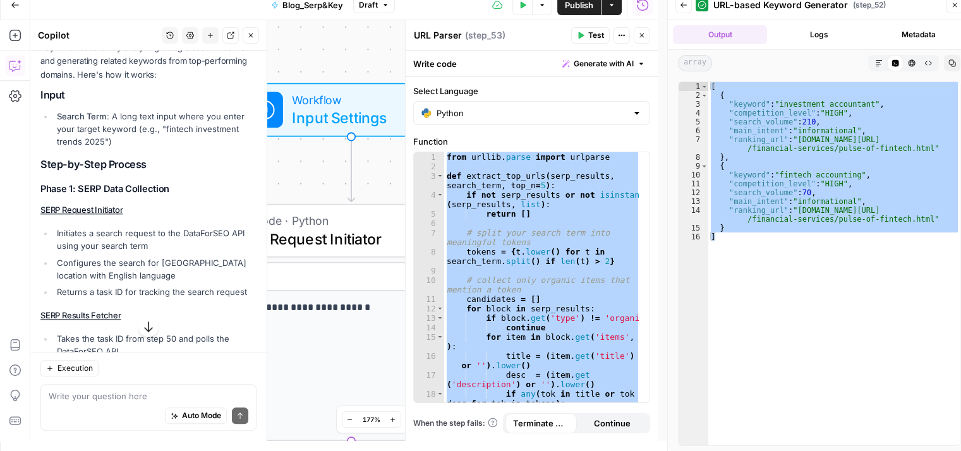
scroll to position [1352, 0]
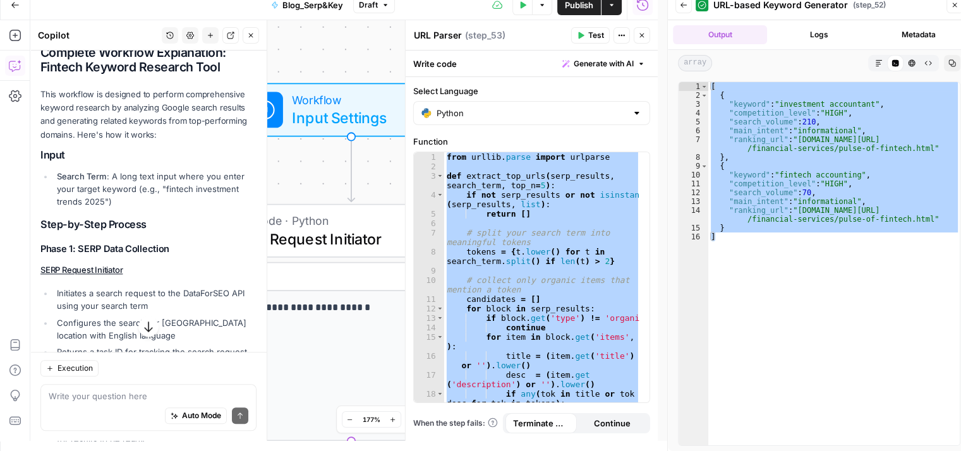
drag, startPoint x: 225, startPoint y: 186, endPoint x: 37, endPoint y: 145, distance: 192.0
click at [37, 145] on div "Hi! How can I help with your workflow? I can explain steps, debug, write prompt…" at bounding box center [148, 213] width 236 height 3031
copy div "This workflow is designed to perform comprehensive keyword research by analyzin…"
click at [136, 208] on li "Search Term : A long text input where you enter your target keyword (e.g., "fin…" at bounding box center [155, 189] width 203 height 38
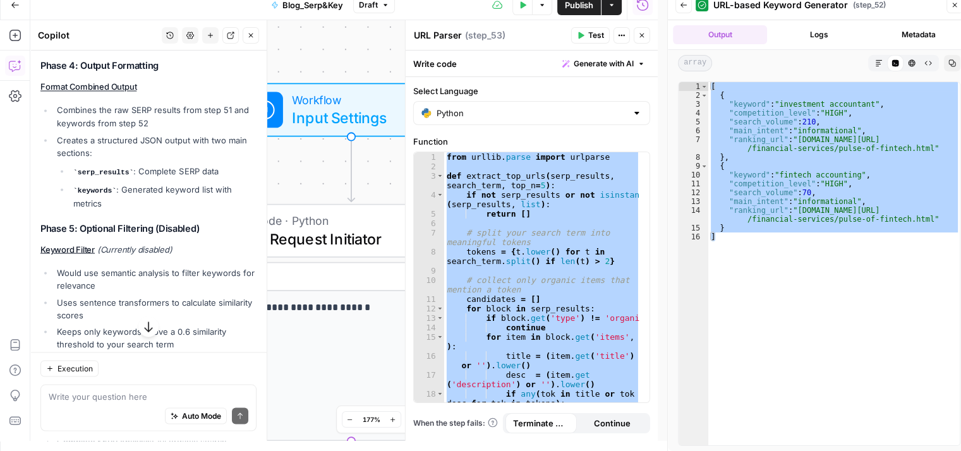
scroll to position [2329, 0]
drag, startPoint x: 56, startPoint y: 215, endPoint x: 126, endPoint y: 251, distance: 78.8
click at [126, 208] on li "Creates a structured JSON output with two main sections: serp_results : Complet…" at bounding box center [155, 170] width 203 height 76
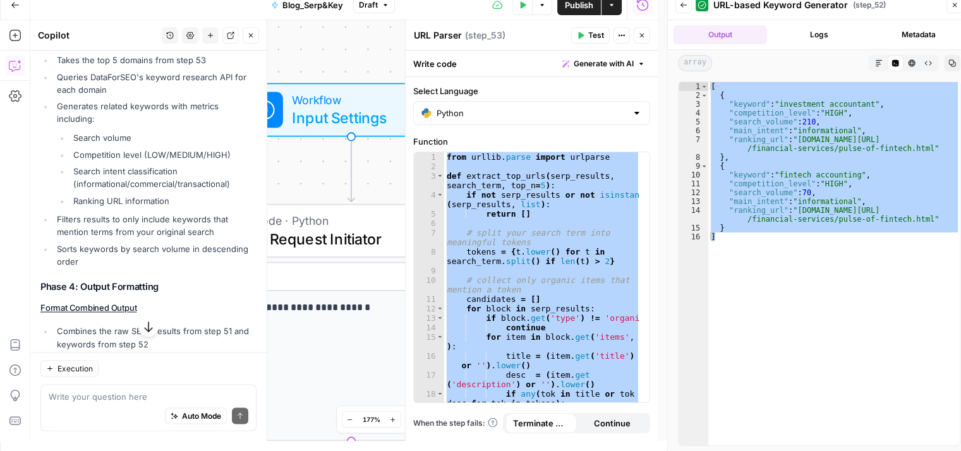
scroll to position [2105, 0]
drag, startPoint x: 51, startPoint y: 109, endPoint x: 115, endPoint y: 169, distance: 88.0
click at [115, 169] on ul "Takes the top 5 domains from step 53 Queries DataForSEO's keyword research API …" at bounding box center [148, 163] width 216 height 214
click at [66, 184] on ul "Search volume Competition level (LOW/MEDIUM/HIGH) Search intent classification …" at bounding box center [157, 171] width 200 height 76
drag, startPoint x: 66, startPoint y: 184, endPoint x: 182, endPoint y: 266, distance: 141.9
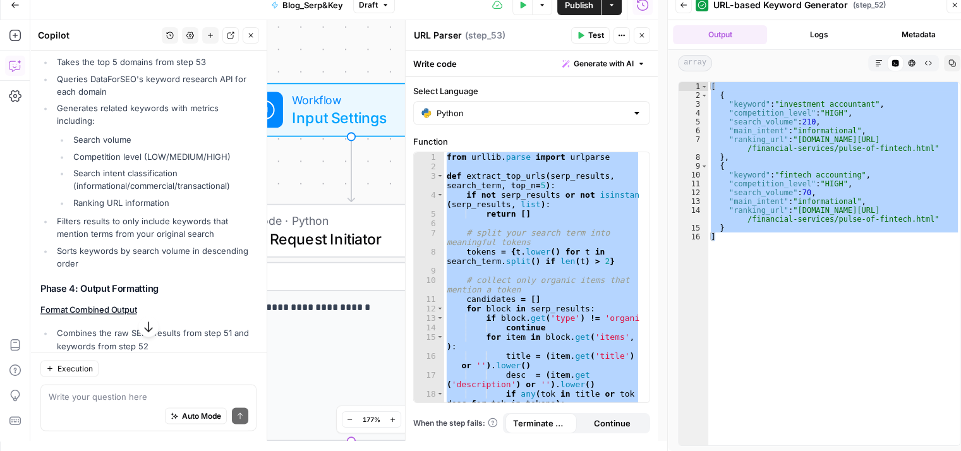
click at [182, 266] on ul "Takes the top 5 domains from step 53 Queries DataForSEO's keyword research API …" at bounding box center [148, 163] width 216 height 214
click at [394, 187] on div "**********" at bounding box center [343, 230] width 627 height 421
click at [253, 41] on button "Close" at bounding box center [251, 35] width 16 height 16
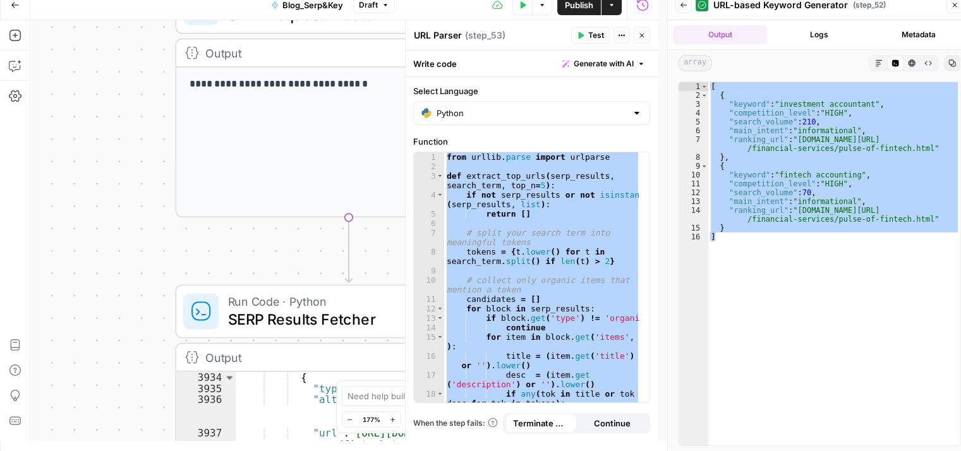
drag, startPoint x: 210, startPoint y: 169, endPoint x: 207, endPoint y: -55, distance: 223.6
click at [207, 0] on html "**********" at bounding box center [480, 215] width 961 height 451
drag, startPoint x: 160, startPoint y: 195, endPoint x: 162, endPoint y: -55, distance: 249.5
click at [162, 0] on html "**********" at bounding box center [480, 215] width 961 height 451
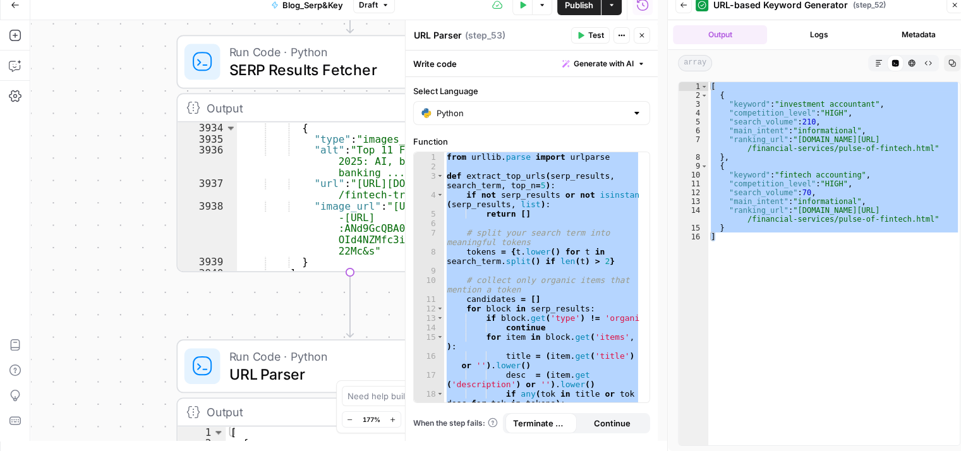
drag, startPoint x: 169, startPoint y: 262, endPoint x: 164, endPoint y: 45, distance: 216.7
click at [164, 45] on div "**********" at bounding box center [343, 230] width 627 height 421
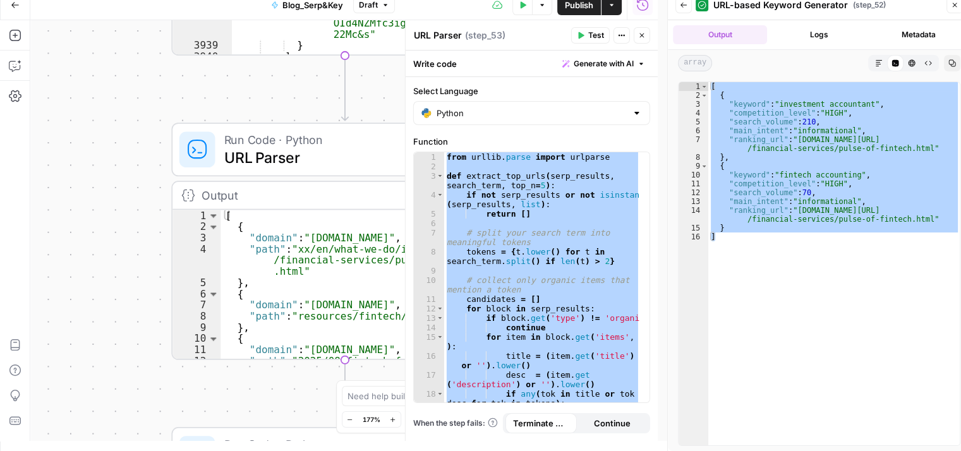
drag, startPoint x: 160, startPoint y: 284, endPoint x: 117, endPoint y: 40, distance: 247.5
click at [117, 40] on div "**********" at bounding box center [343, 230] width 627 height 421
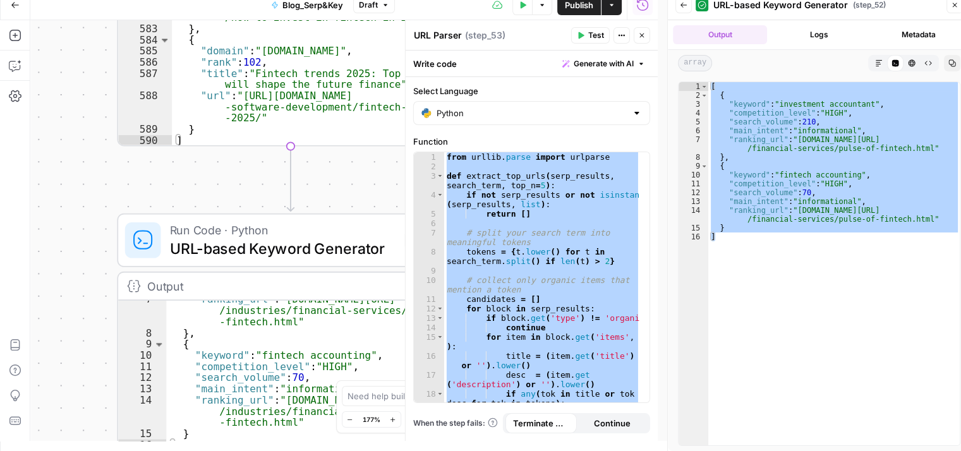
drag, startPoint x: 111, startPoint y: 260, endPoint x: 112, endPoint y: -55, distance: 314.5
click at [112, 0] on html "**********" at bounding box center [480, 215] width 961 height 451
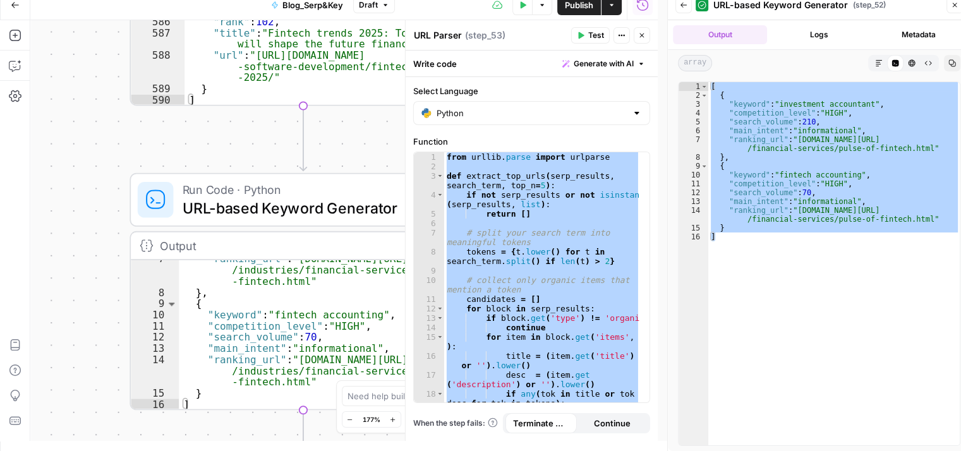
drag, startPoint x: 116, startPoint y: 183, endPoint x: 122, endPoint y: 6, distance: 177.6
click at [122, 6] on div "**********" at bounding box center [328, 215] width 657 height 451
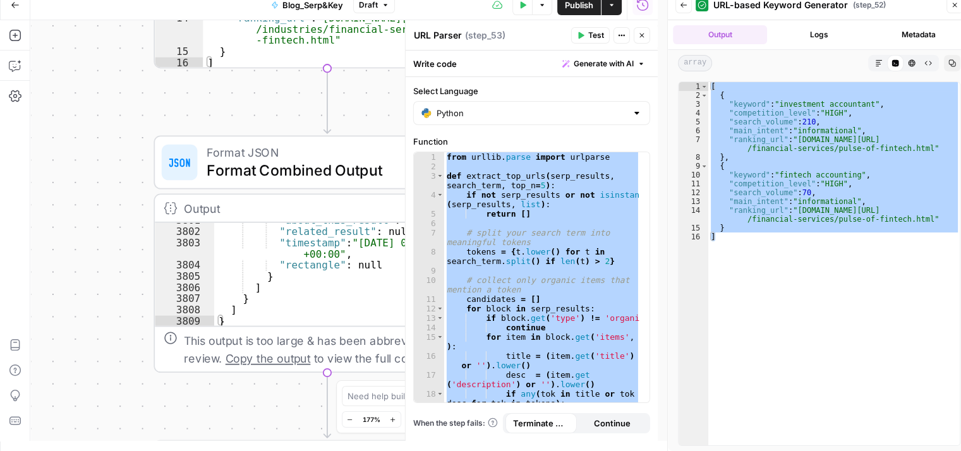
drag, startPoint x: 107, startPoint y: 162, endPoint x: 125, endPoint y: -3, distance: 165.2
click at [125, 0] on html "**********" at bounding box center [480, 215] width 961 height 451
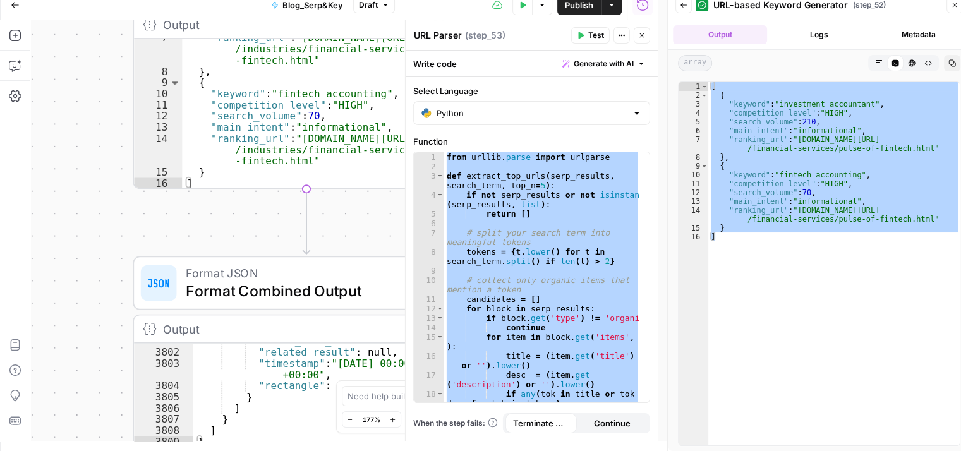
drag, startPoint x: 124, startPoint y: 94, endPoint x: 104, endPoint y: 301, distance: 207.5
click at [104, 301] on div "**********" at bounding box center [343, 230] width 627 height 421
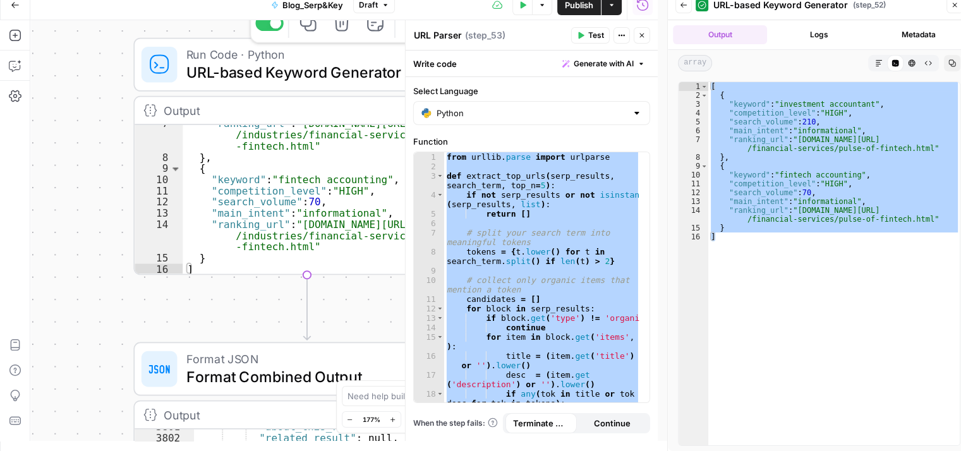
click at [316, 74] on span "URL-based Keyword Generator" at bounding box center [299, 72] width 226 height 22
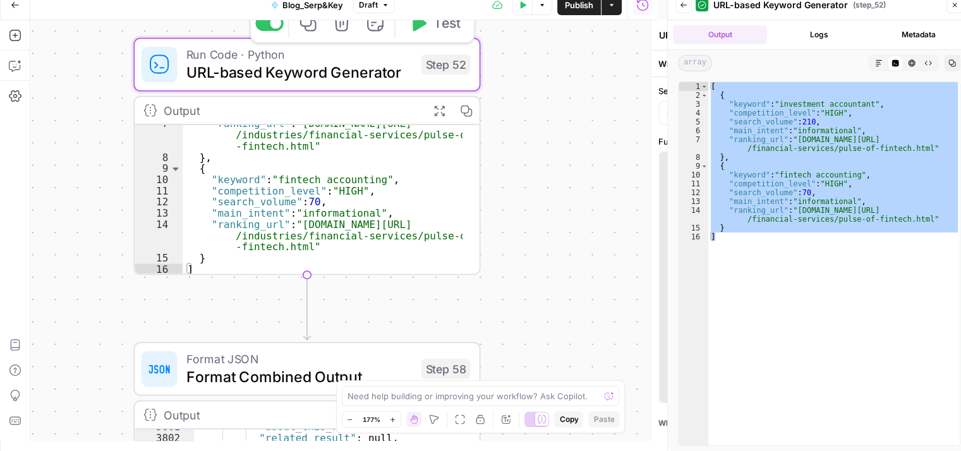
type textarea "URL-based Keyword Generator"
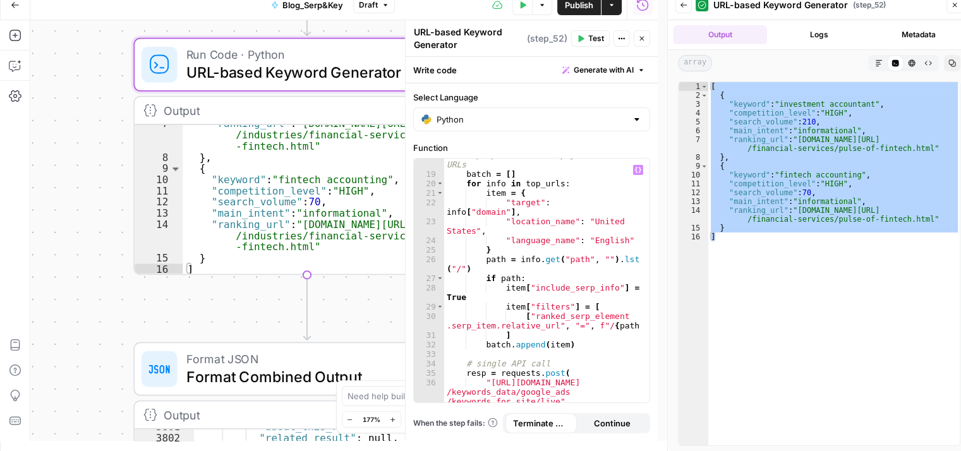
scroll to position [277, 0]
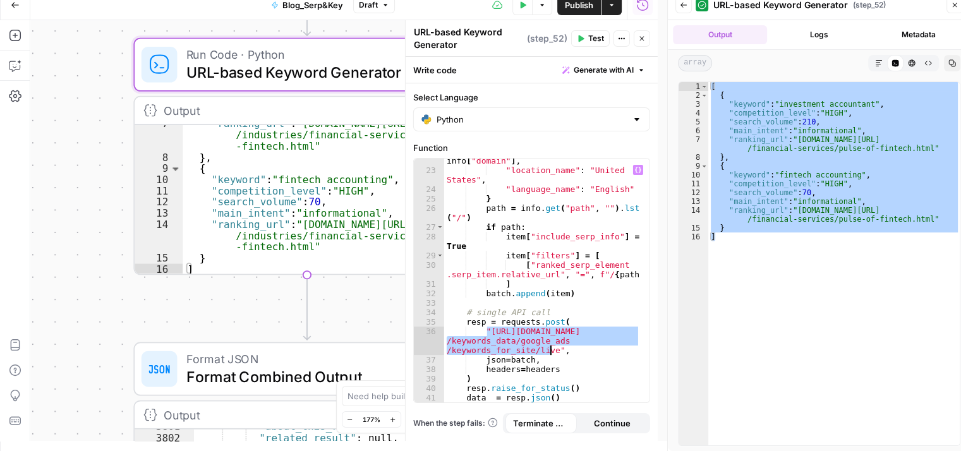
drag, startPoint x: 488, startPoint y: 332, endPoint x: 551, endPoint y: 349, distance: 65.3
click at [551, 349] on div ""target" : info [ "domain" ] , "location_name" : "[GEOGRAPHIC_DATA]" , "languag…" at bounding box center [542, 283] width 196 height 273
click at [486, 327] on div ""target" : info [ "domain" ] , "location_name" : "[GEOGRAPHIC_DATA]" , "languag…" at bounding box center [542, 281] width 196 height 244
drag, startPoint x: 486, startPoint y: 332, endPoint x: 552, endPoint y: 354, distance: 69.9
click at [552, 354] on div ""target" : info [ "domain" ] , "location_name" : "[GEOGRAPHIC_DATA]" , "languag…" at bounding box center [542, 283] width 196 height 273
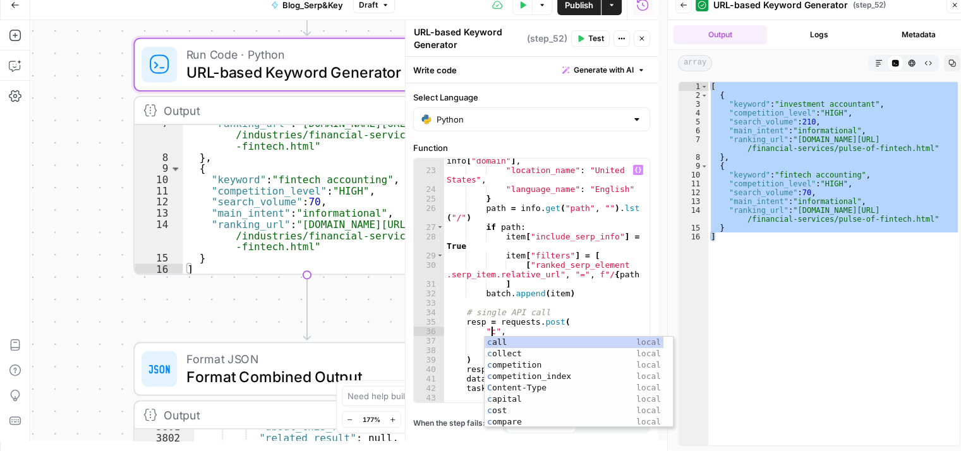
scroll to position [0, 3]
type textarea "**********"
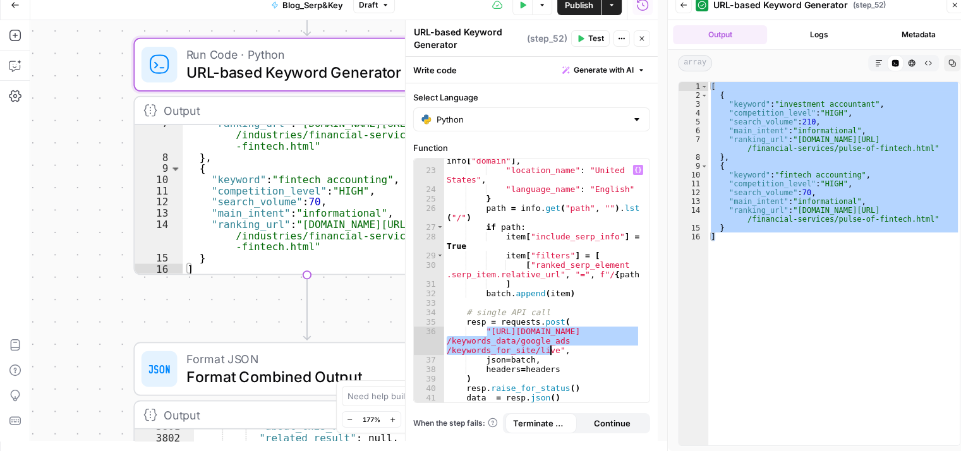
click at [488, 329] on div ""target" : info [ "domain" ] , "location_name" : "[GEOGRAPHIC_DATA]" , "languag…" at bounding box center [542, 281] width 196 height 244
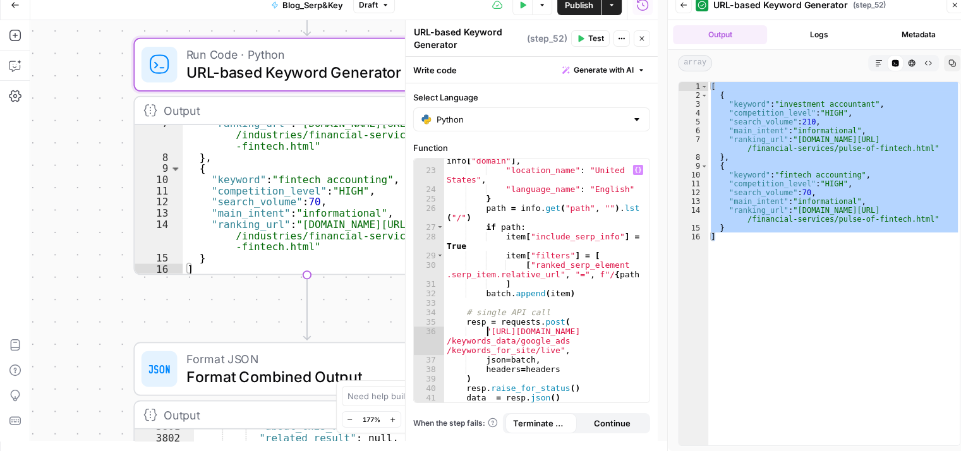
click at [488, 329] on div ""target" : info [ "domain" ] , "location_name" : "[GEOGRAPHIC_DATA]" , "languag…" at bounding box center [542, 283] width 196 height 273
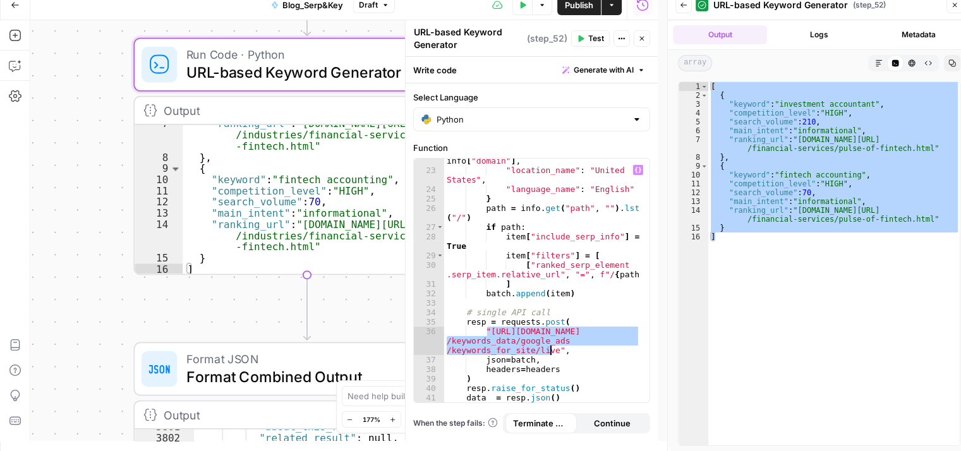
drag, startPoint x: 488, startPoint y: 329, endPoint x: 549, endPoint y: 352, distance: 65.3
click at [549, 352] on div ""target" : info [ "domain" ] , "location_name" : "[GEOGRAPHIC_DATA]" , "languag…" at bounding box center [542, 283] width 196 height 273
type textarea "**********"
click at [278, 189] on div ""ranking_url" : "[DOMAIN_NAME][URL] /industries/financial-services/pulse-of -fi…" at bounding box center [323, 215] width 280 height 195
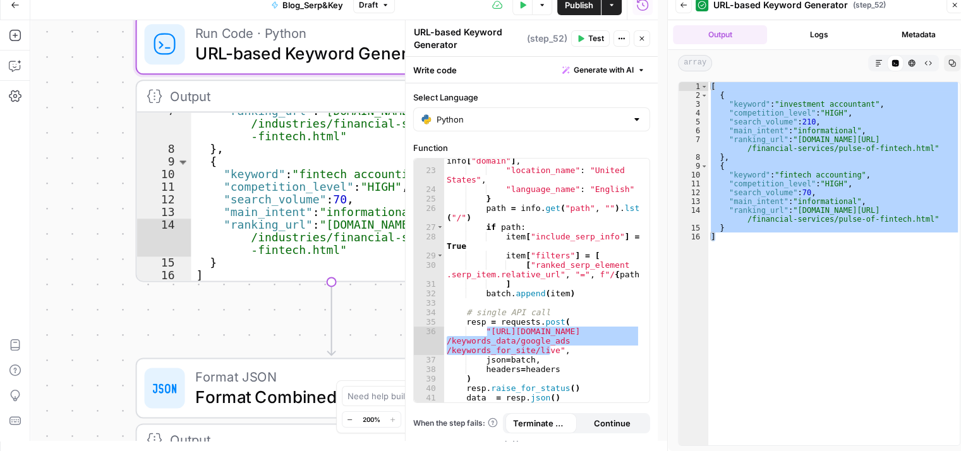
click at [118, 220] on div "**********" at bounding box center [343, 230] width 627 height 421
click at [647, 39] on button "Close" at bounding box center [641, 38] width 16 height 16
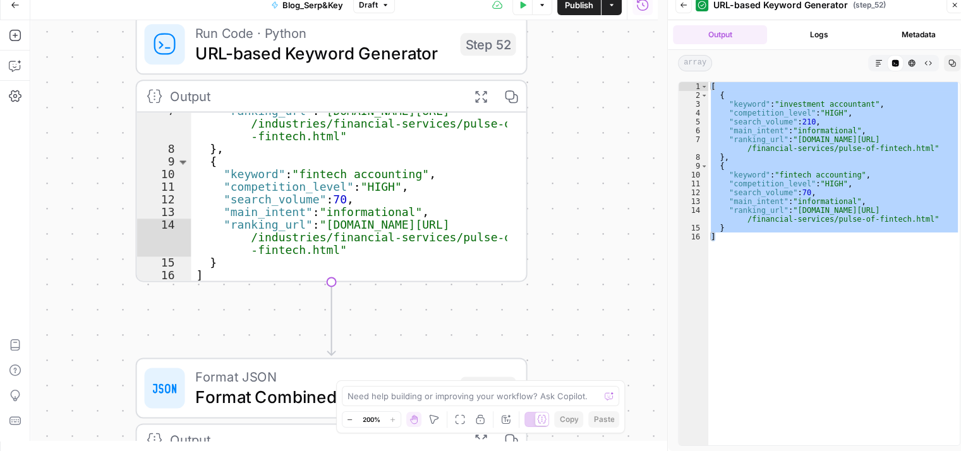
drag, startPoint x: 589, startPoint y: 110, endPoint x: 548, endPoint y: 490, distance: 382.3
click at [548, 441] on html "**********" at bounding box center [480, 215] width 961 height 451
drag, startPoint x: 589, startPoint y: 220, endPoint x: 611, endPoint y: 194, distance: 34.5
click at [611, 194] on div "**********" at bounding box center [343, 230] width 627 height 421
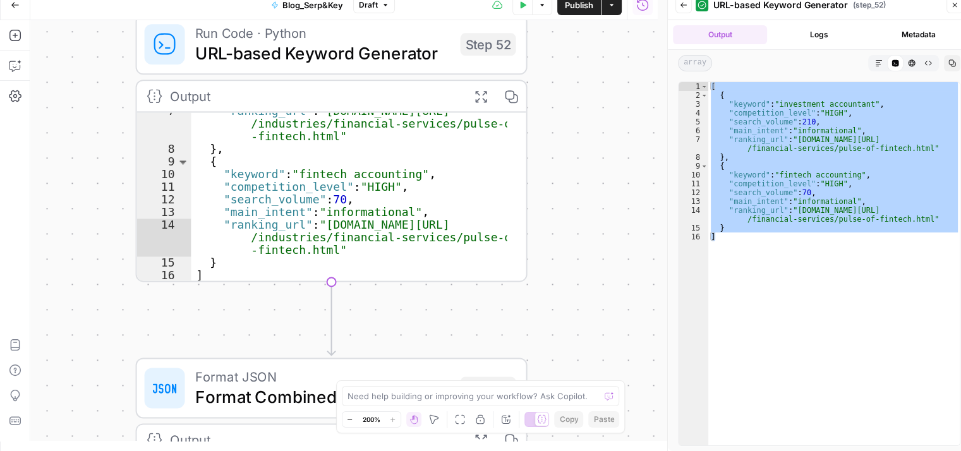
drag, startPoint x: 611, startPoint y: 194, endPoint x: 611, endPoint y: 227, distance: 33.5
click at [611, 227] on div "**********" at bounding box center [343, 230] width 627 height 421
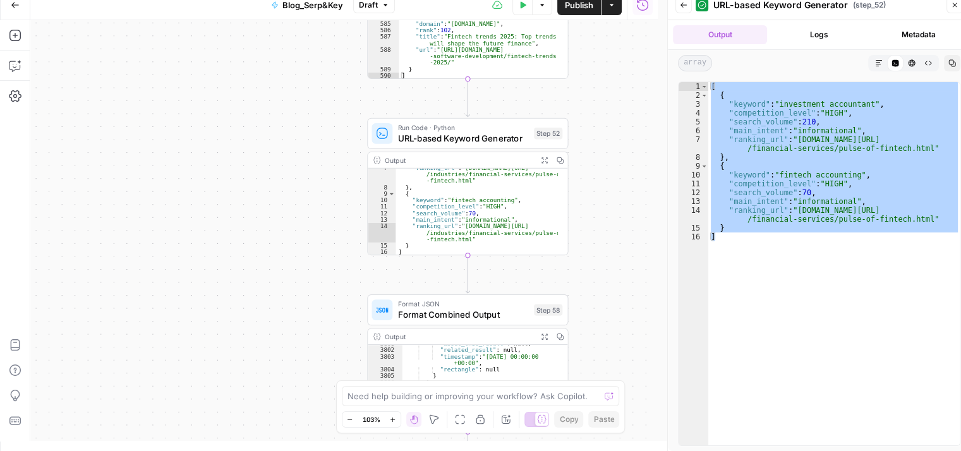
drag, startPoint x: 630, startPoint y: 119, endPoint x: 616, endPoint y: 240, distance: 122.1
click at [616, 240] on div "**********" at bounding box center [343, 230] width 627 height 421
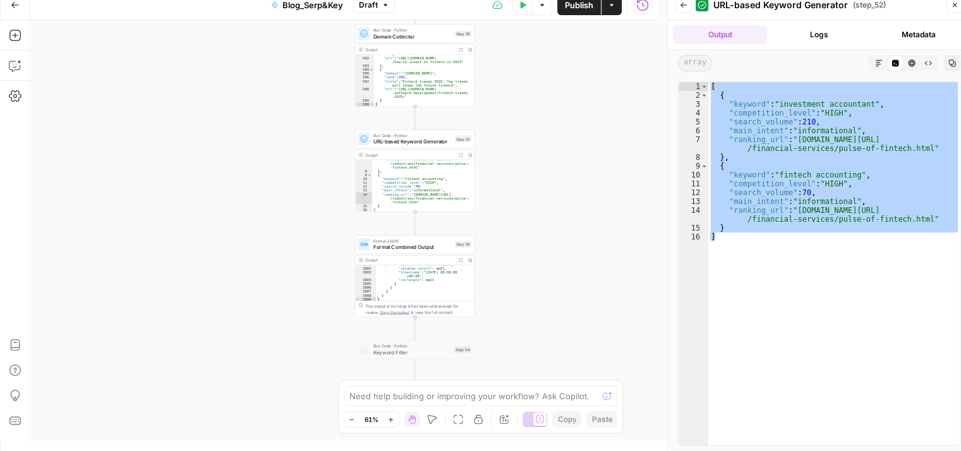
drag, startPoint x: 522, startPoint y: 51, endPoint x: 517, endPoint y: 99, distance: 48.3
click at [517, 99] on div "**********" at bounding box center [343, 230] width 627 height 421
click at [412, 143] on span "URL-based Keyword Generator" at bounding box center [412, 142] width 78 height 8
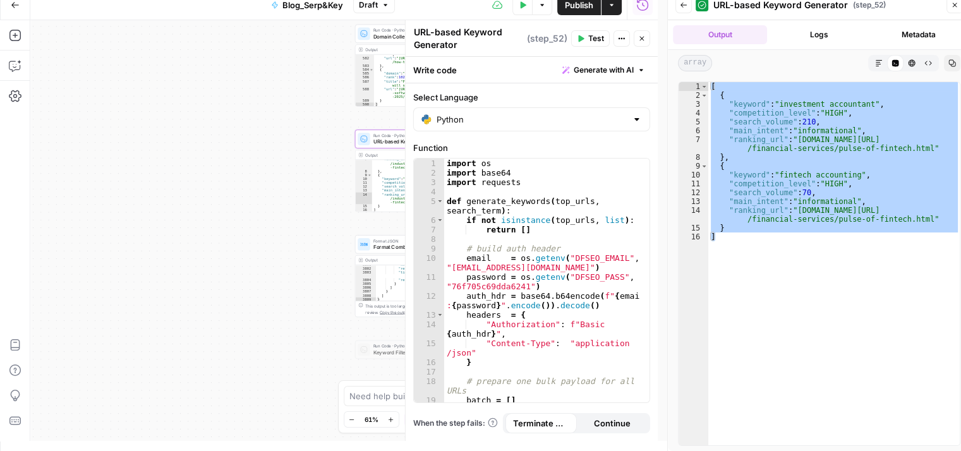
click at [639, 35] on icon "button" at bounding box center [642, 39] width 8 height 8
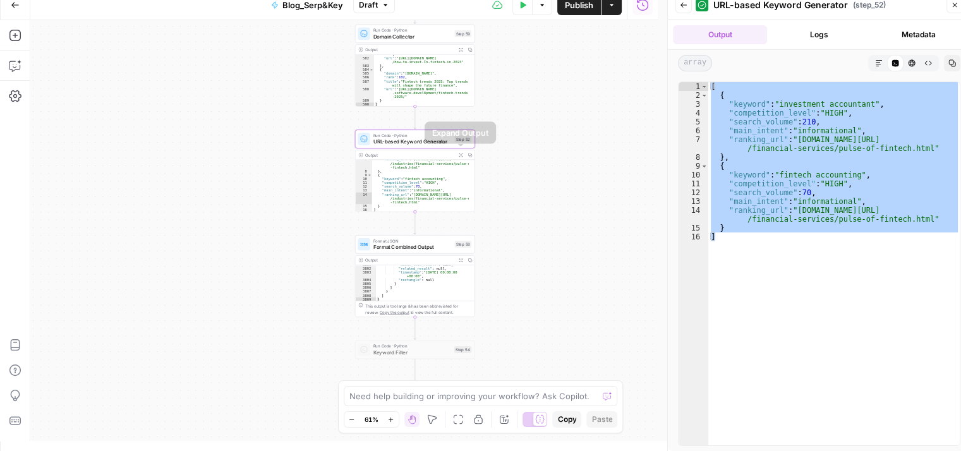
click at [460, 156] on icon "button" at bounding box center [460, 155] width 4 height 4
click at [434, 139] on span "URL-based Keyword Generator" at bounding box center [412, 142] width 78 height 8
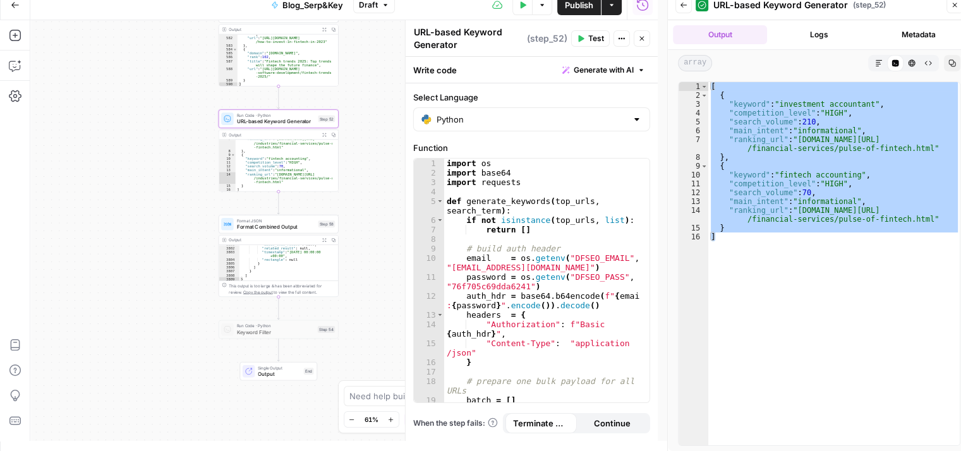
drag, startPoint x: 340, startPoint y: 203, endPoint x: 187, endPoint y: 167, distance: 156.9
click at [187, 167] on div "**********" at bounding box center [343, 230] width 627 height 421
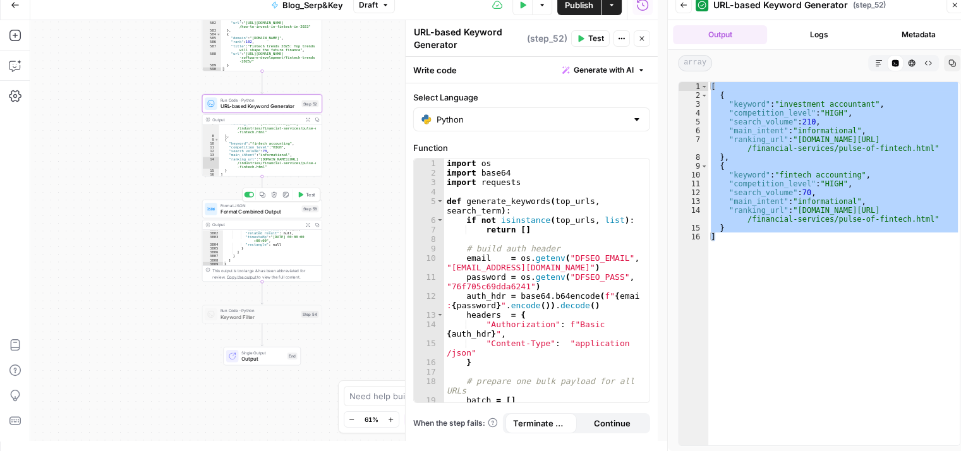
click at [243, 211] on span "Format Combined Output" at bounding box center [259, 212] width 78 height 8
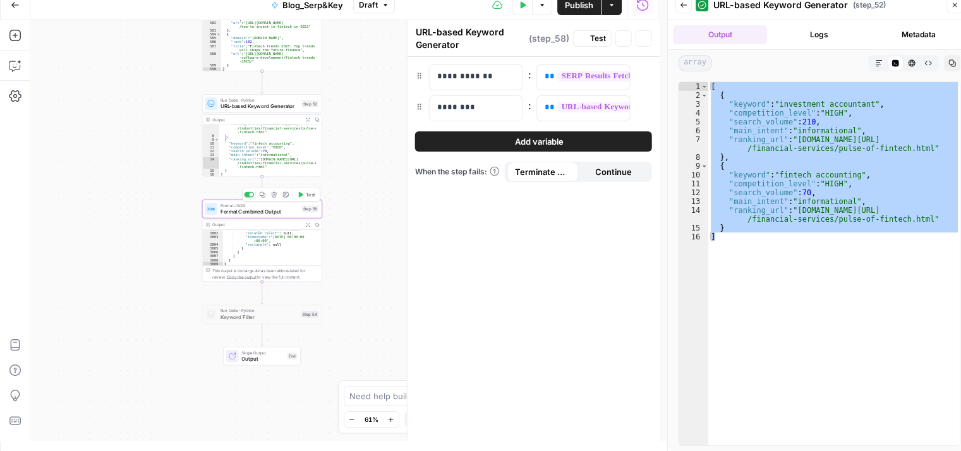
type textarea "Format Combined Output"
drag, startPoint x: 344, startPoint y: 147, endPoint x: 345, endPoint y: 309, distance: 161.7
click at [345, 309] on div "**********" at bounding box center [343, 230] width 627 height 421
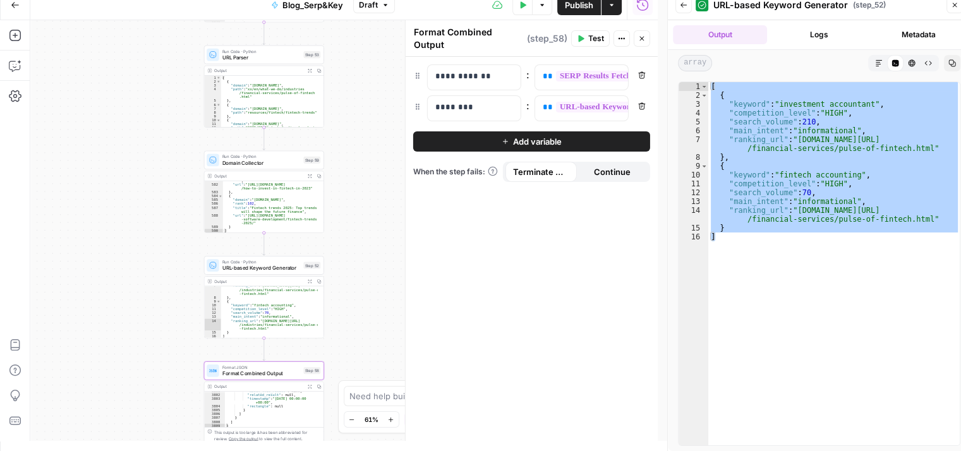
drag, startPoint x: 369, startPoint y: 251, endPoint x: 288, endPoint y: 102, distance: 169.0
click at [363, 89] on div "**********" at bounding box center [343, 230] width 627 height 421
click at [288, 264] on span "URL-based Keyword Generator" at bounding box center [261, 268] width 78 height 8
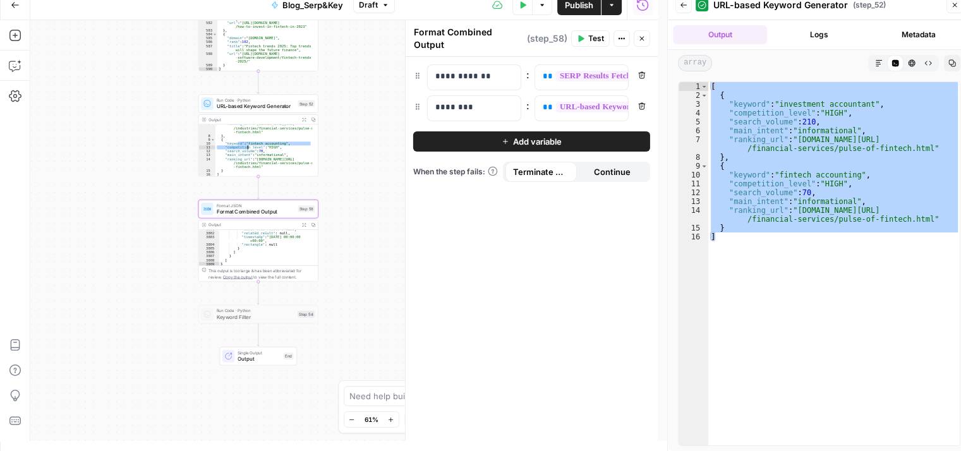
drag, startPoint x: 252, startPoint y: 152, endPoint x: 268, endPoint y: 169, distance: 23.2
click at [268, 169] on div ""ranking_url" : "[DOMAIN_NAME][URL] /industries/financial-services/pulse-of -fi…" at bounding box center [263, 156] width 97 height 68
click at [268, 169] on div ""ranking_url" : "[DOMAIN_NAME][URL] /industries/financial-services/pulse-of -fi…" at bounding box center [263, 150] width 97 height 52
type textarea "**********"
click at [303, 225] on icon "button" at bounding box center [304, 225] width 4 height 4
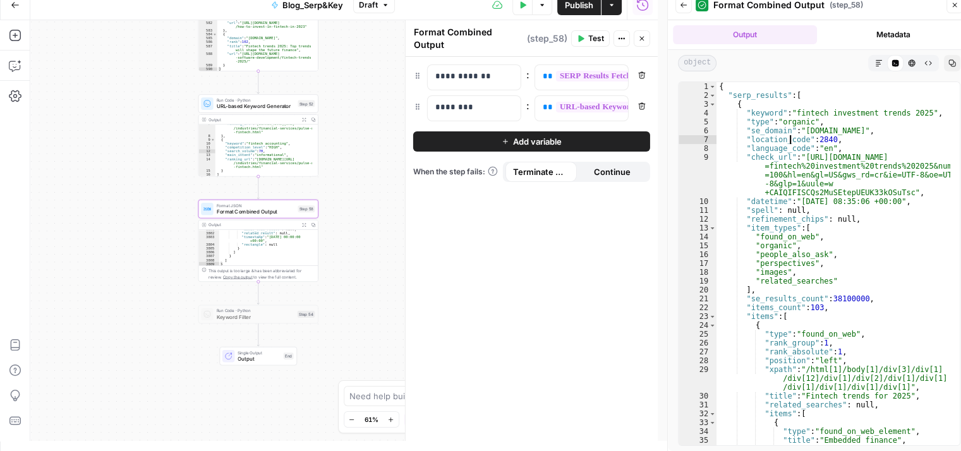
click at [791, 140] on div "{ "serp_results" : [ { "keyword" : "fintech investment trends 2025" , "type" : …" at bounding box center [833, 272] width 234 height 381
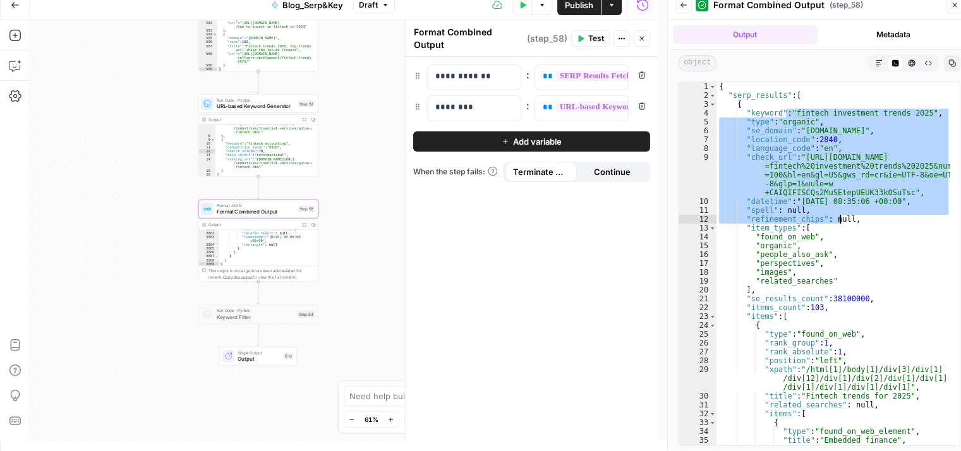
drag, startPoint x: 786, startPoint y: 116, endPoint x: 839, endPoint y: 226, distance: 122.0
click at [839, 226] on div "{ "serp_results" : [ { "keyword" : "fintech investment trends 2025" , "type" : …" at bounding box center [833, 272] width 234 height 381
click at [839, 226] on div "{ "serp_results" : [ { "keyword" : "fintech investment trends 2025" , "type" : …" at bounding box center [833, 263] width 234 height 363
type textarea "**********"
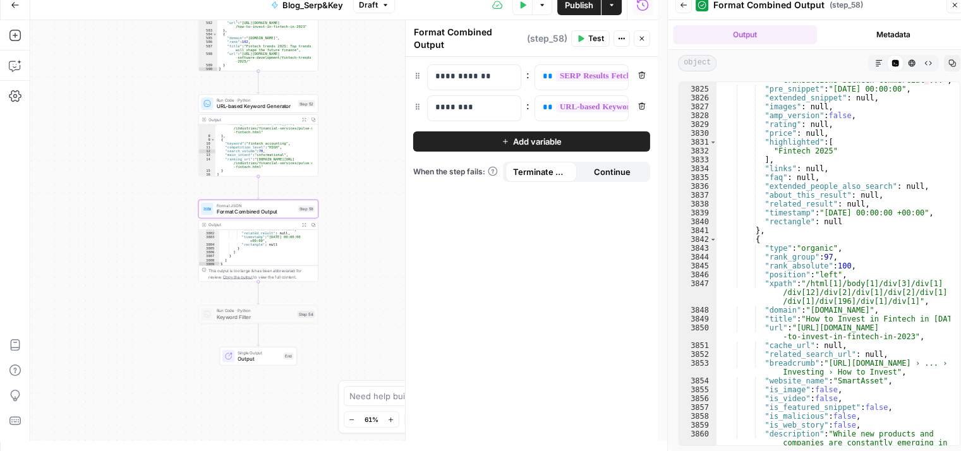
scroll to position [19529, 0]
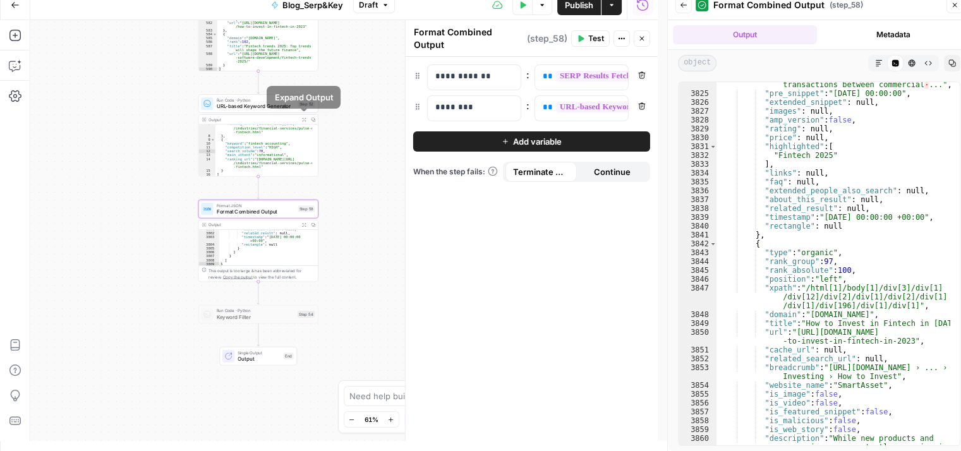
click at [303, 116] on button "Expand Output" at bounding box center [303, 119] width 9 height 9
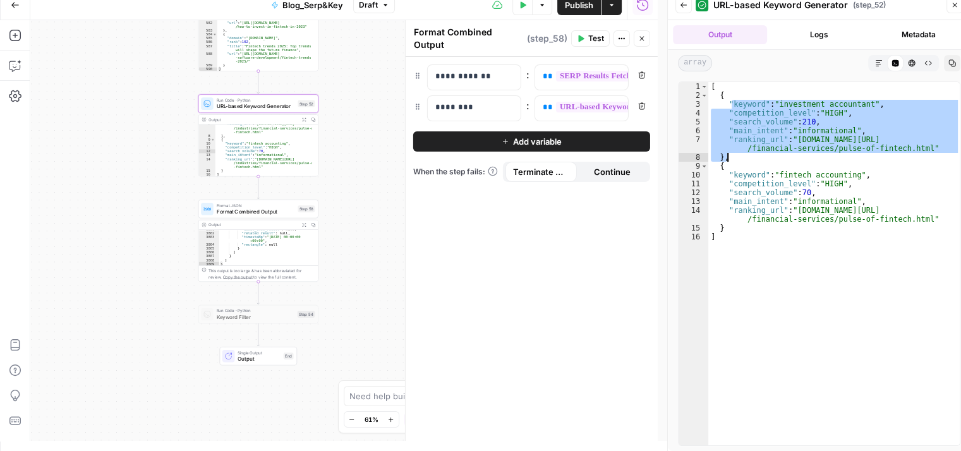
drag, startPoint x: 730, startPoint y: 102, endPoint x: 930, endPoint y: 156, distance: 206.7
click at [930, 156] on div "[ { "keyword" : "investment accountant" , "competition_level" : "HIGH" , "searc…" at bounding box center [834, 272] width 252 height 381
type textarea "**********"
